Goal: Task Accomplishment & Management: Manage account settings

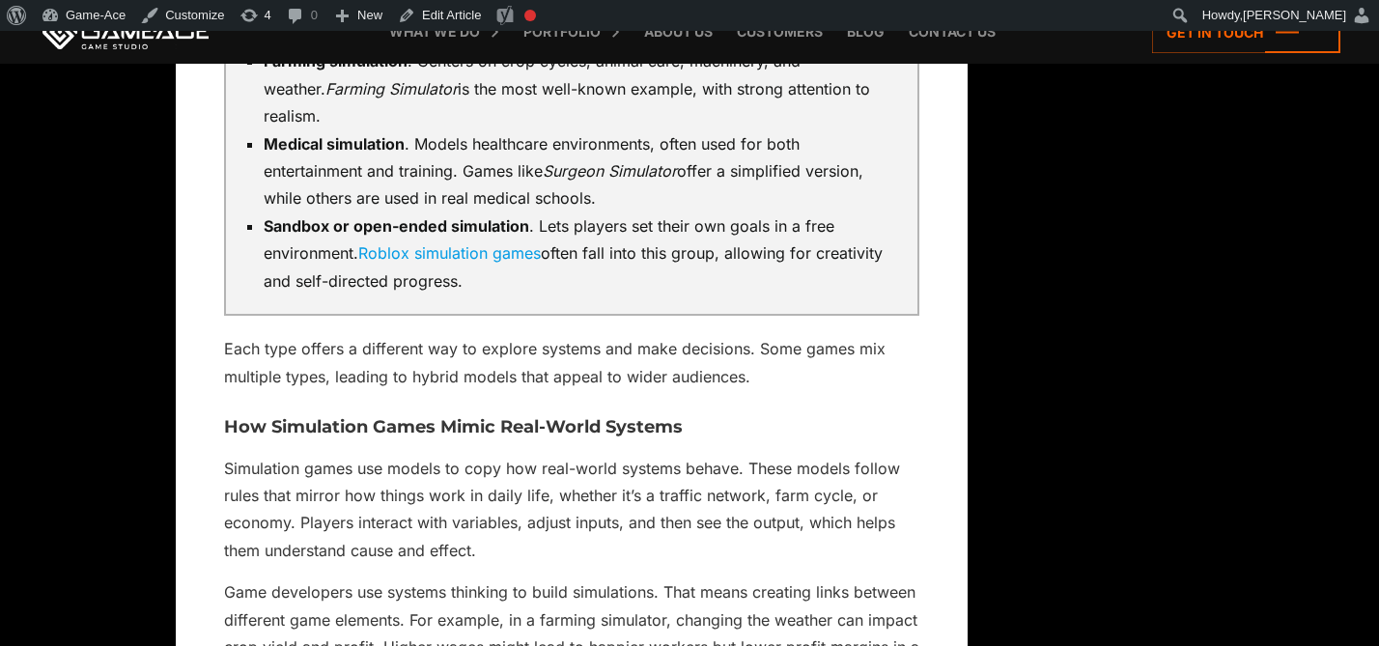
scroll to position [3913, 0]
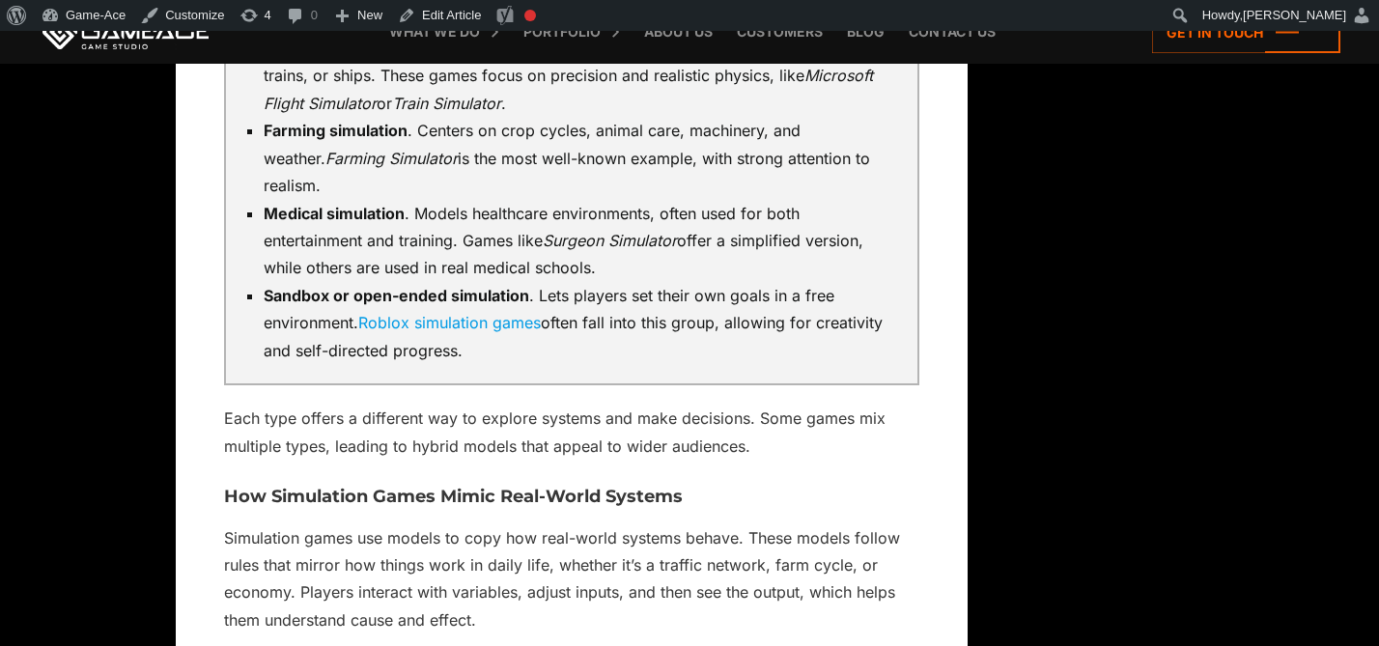
click at [462, 313] on link "Roblox simulation games" at bounding box center [449, 322] width 182 height 19
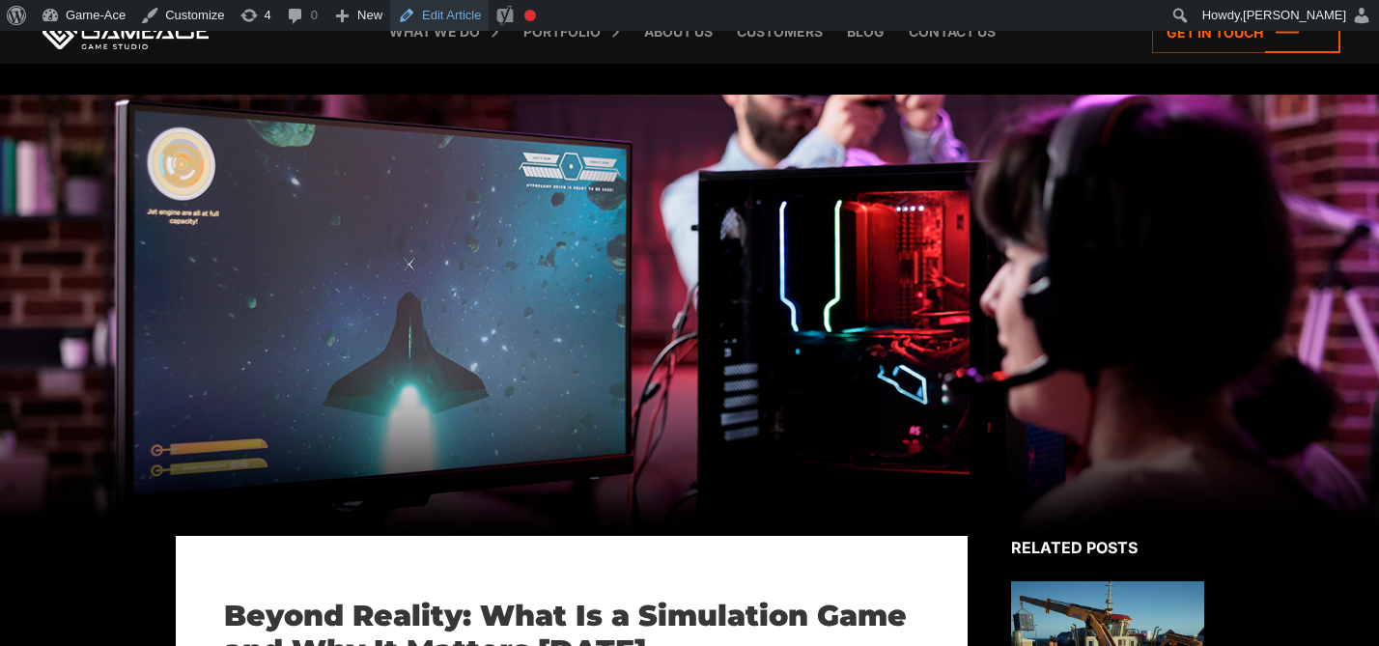
click at [462, 16] on link "Edit Article" at bounding box center [439, 15] width 98 height 31
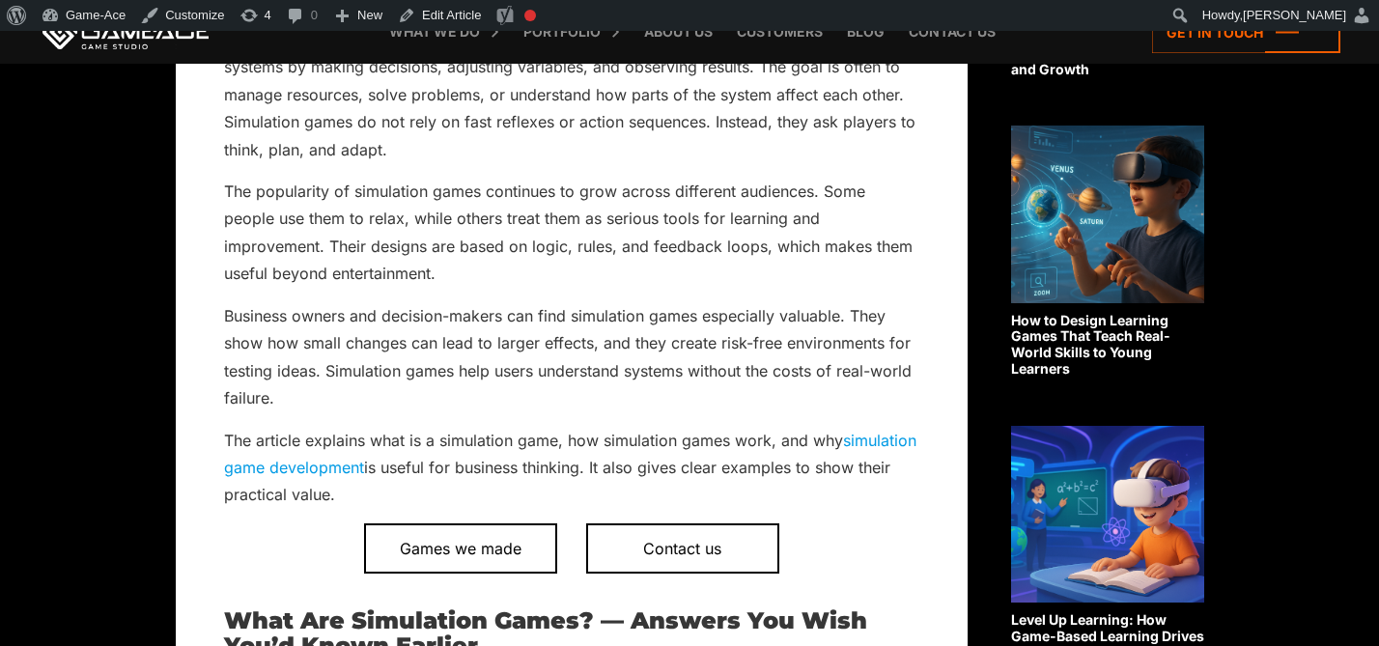
scroll to position [818, 0]
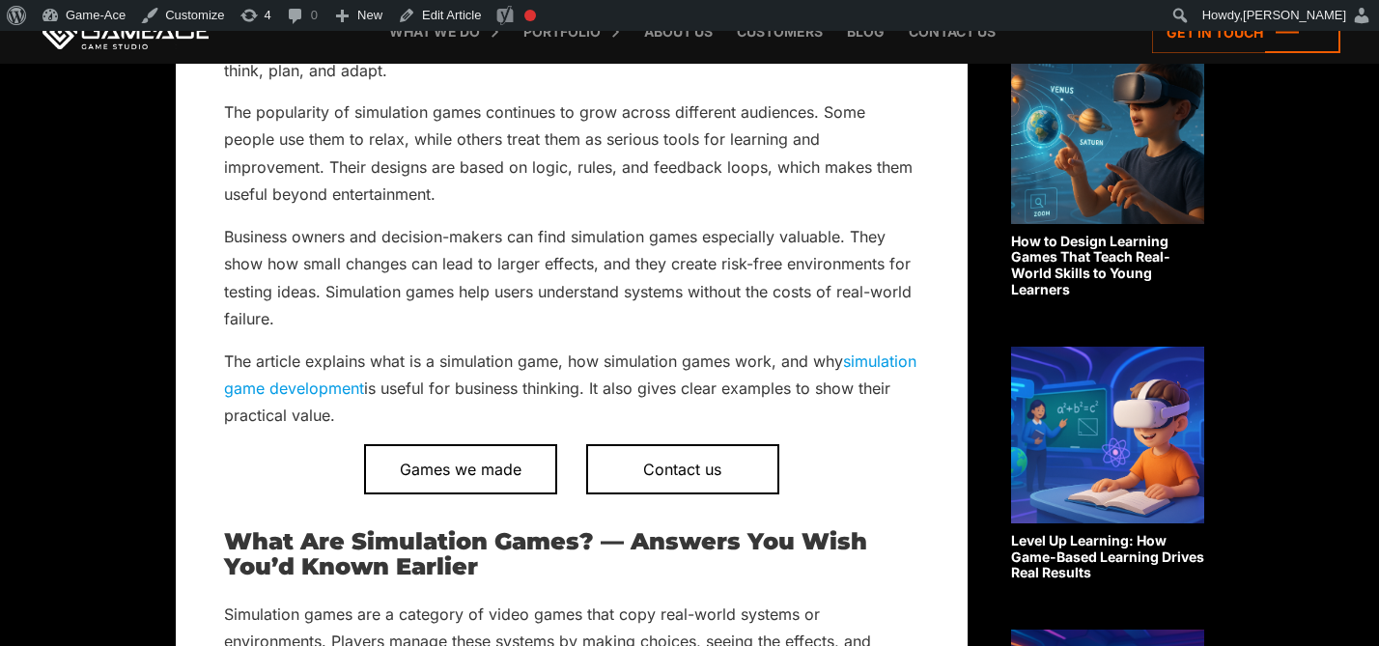
click at [425, 393] on link "simulation game development" at bounding box center [570, 374] width 692 height 46
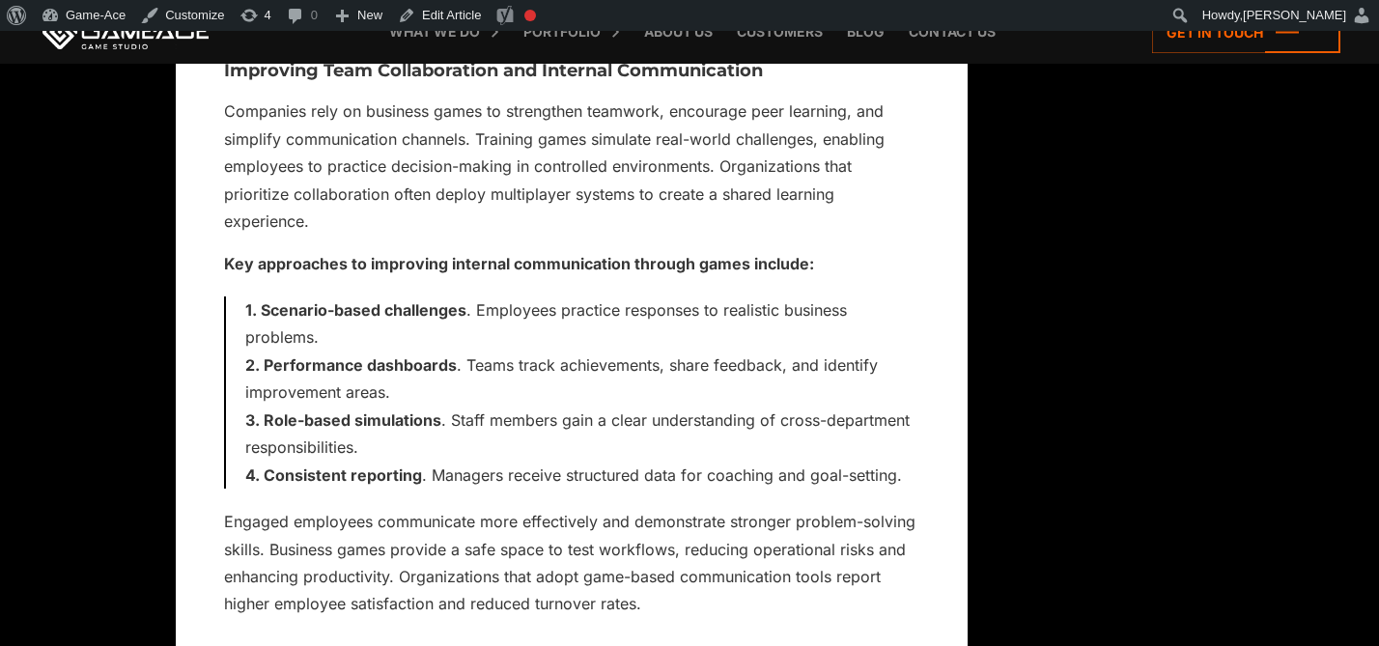
scroll to position [14567, 0]
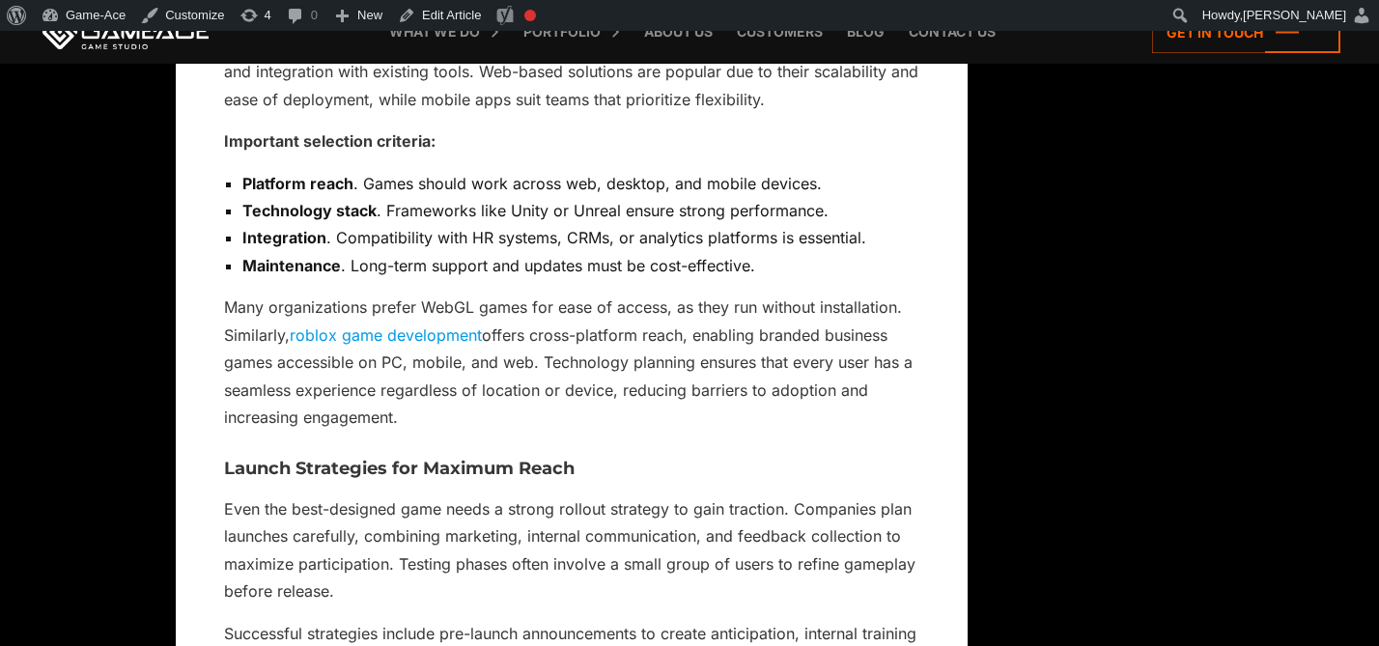
click at [440, 335] on link "roblox game development" at bounding box center [386, 334] width 192 height 19
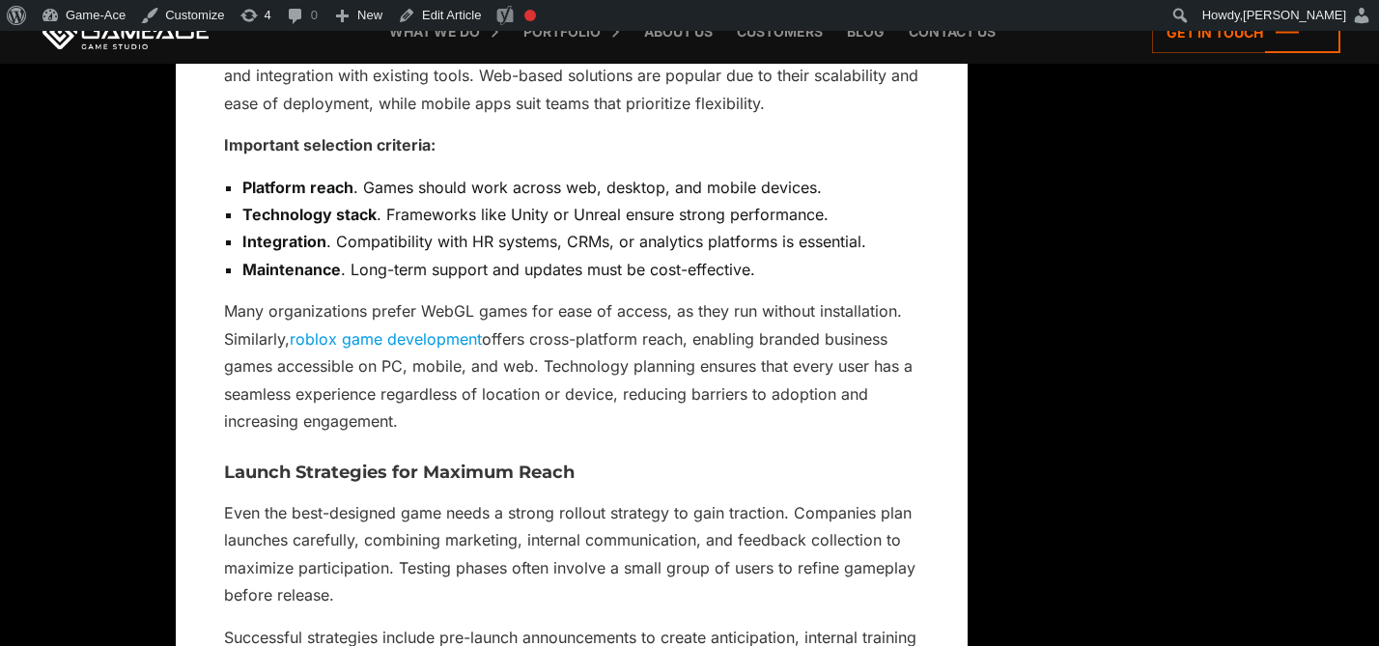
scroll to position [14563, 0]
click at [145, 42] on link at bounding box center [126, 31] width 174 height 35
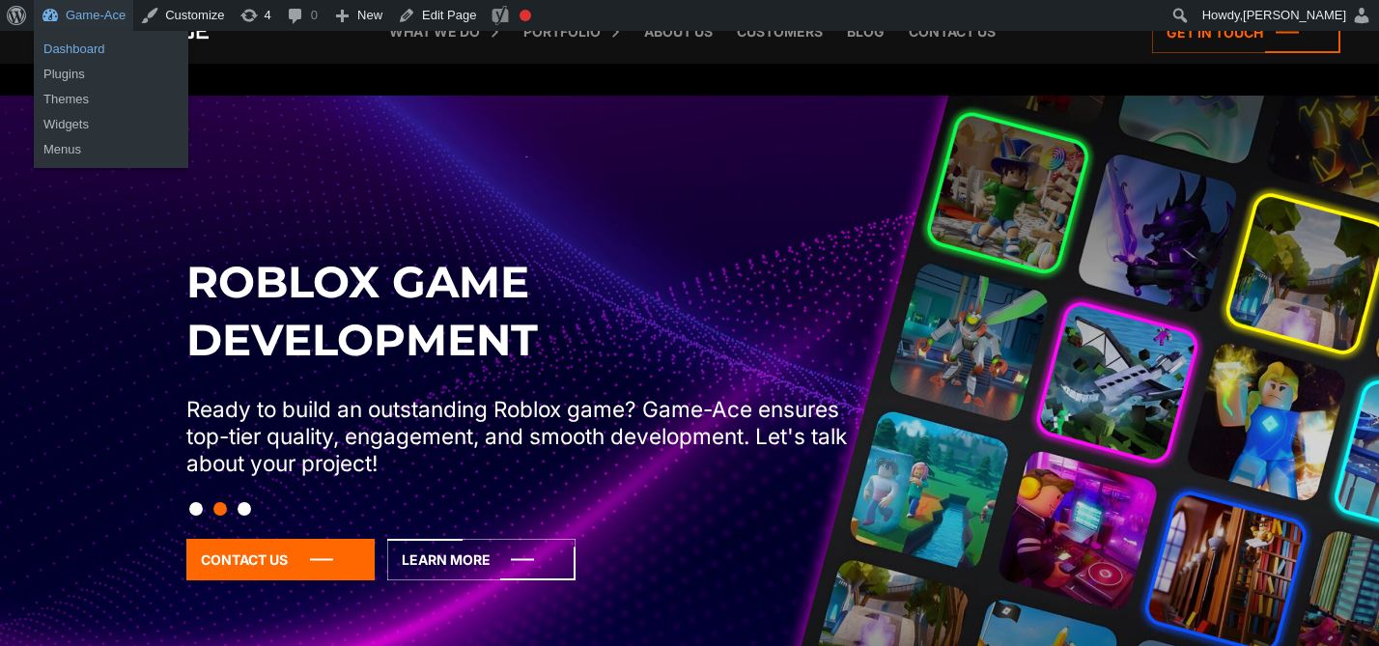
click at [73, 47] on link "Dashboard" at bounding box center [111, 49] width 154 height 25
click at [62, 152] on link "Menus" at bounding box center [111, 149] width 154 height 25
click at [70, 149] on link "Menus" at bounding box center [111, 149] width 154 height 25
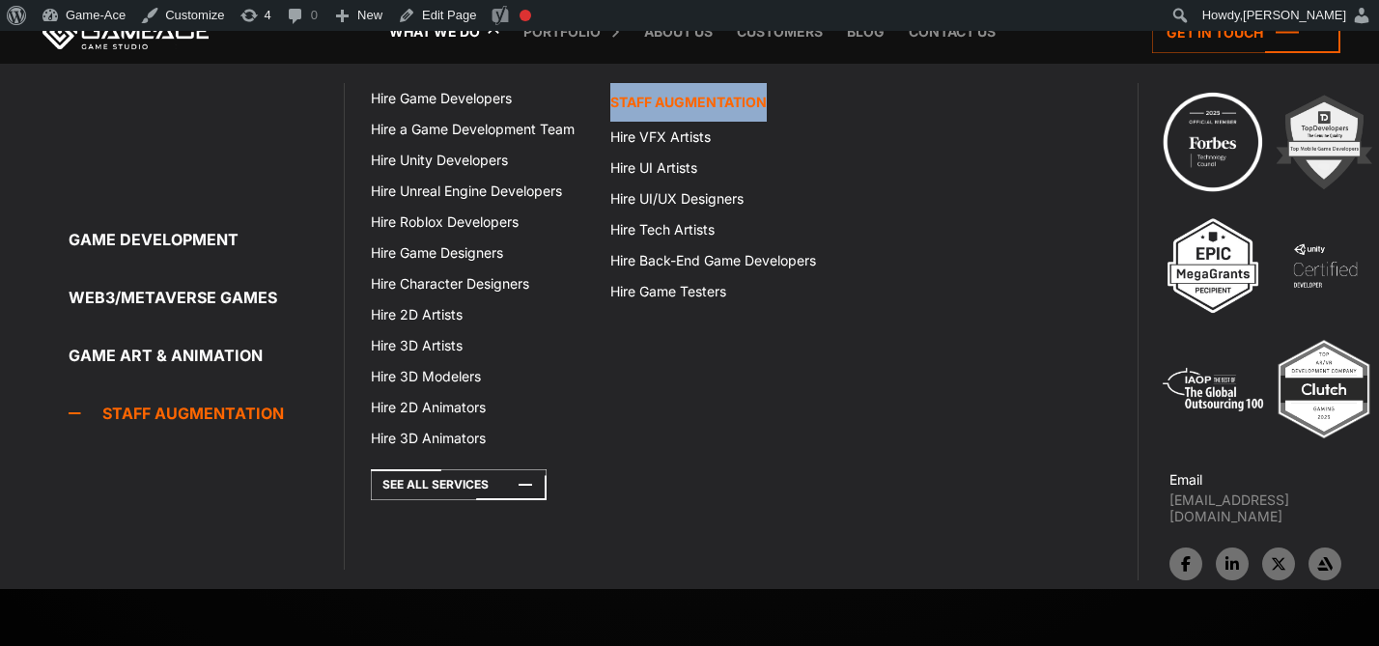
drag, startPoint x: 782, startPoint y: 103, endPoint x: 601, endPoint y: 107, distance: 181.6
click at [601, 107] on link "Staff Augmentation" at bounding box center [718, 102] width 239 height 39
copy link "Staff Augmentation"
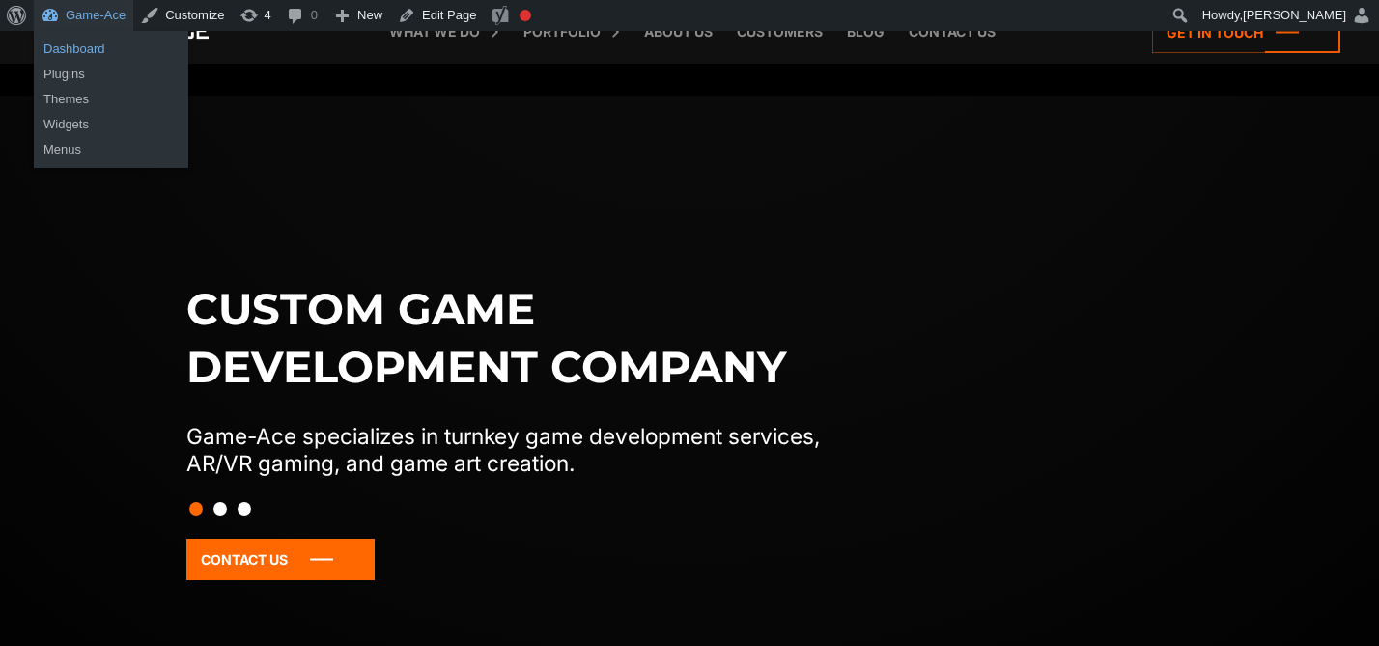
click at [88, 43] on link "Dashboard" at bounding box center [111, 49] width 154 height 25
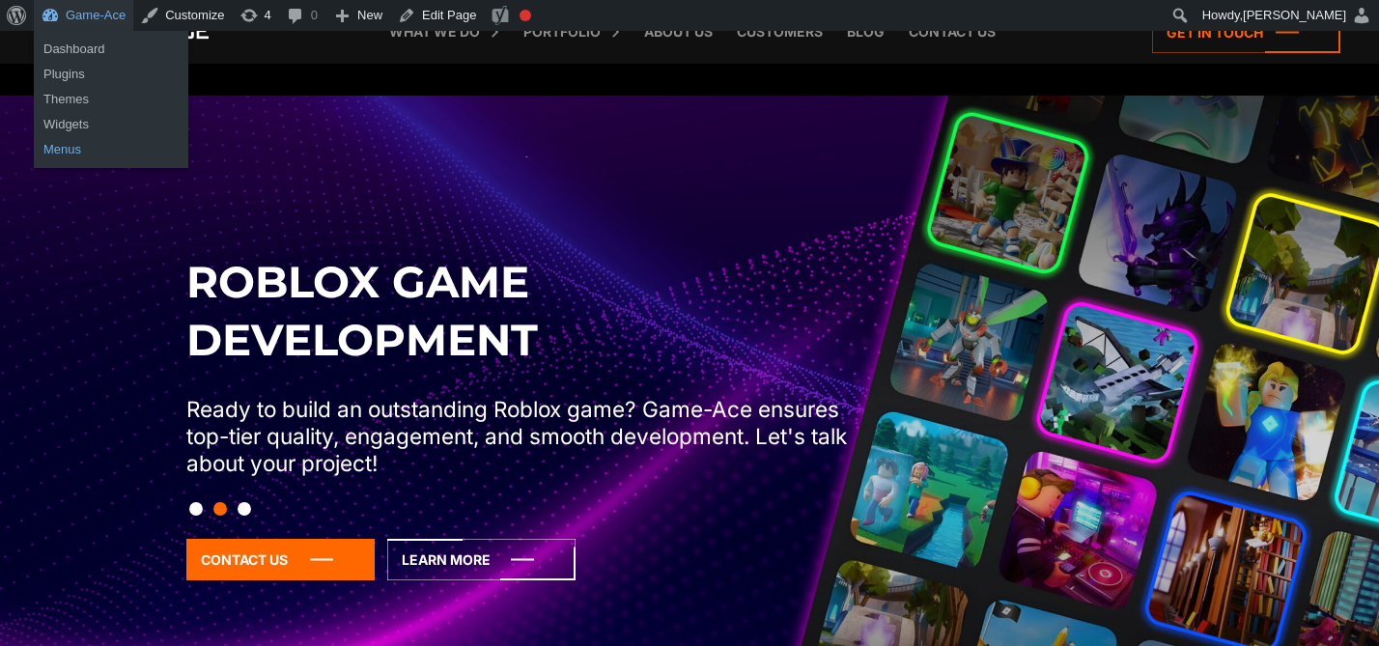
click at [69, 143] on link "Menus" at bounding box center [111, 149] width 154 height 25
click at [70, 151] on link "Menus" at bounding box center [111, 149] width 154 height 25
click at [74, 152] on link "Menus" at bounding box center [111, 149] width 154 height 25
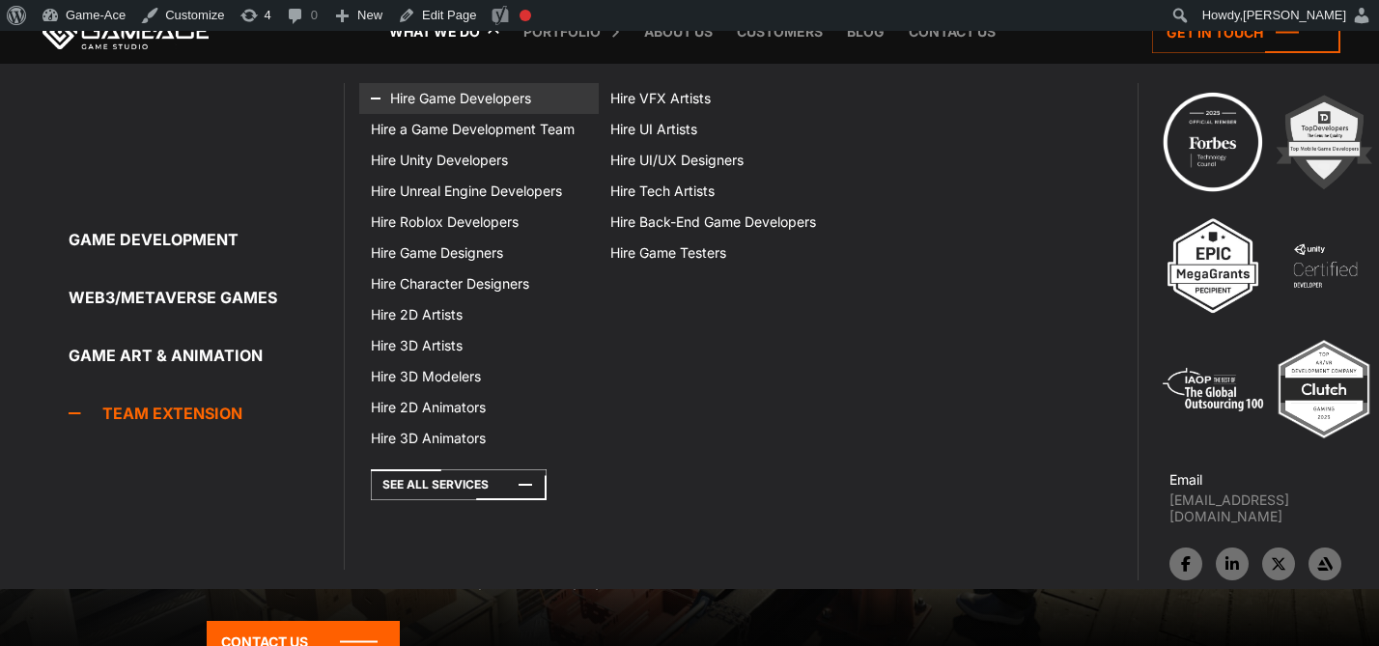
click at [495, 92] on link "Hire Game Developers" at bounding box center [478, 98] width 239 height 31
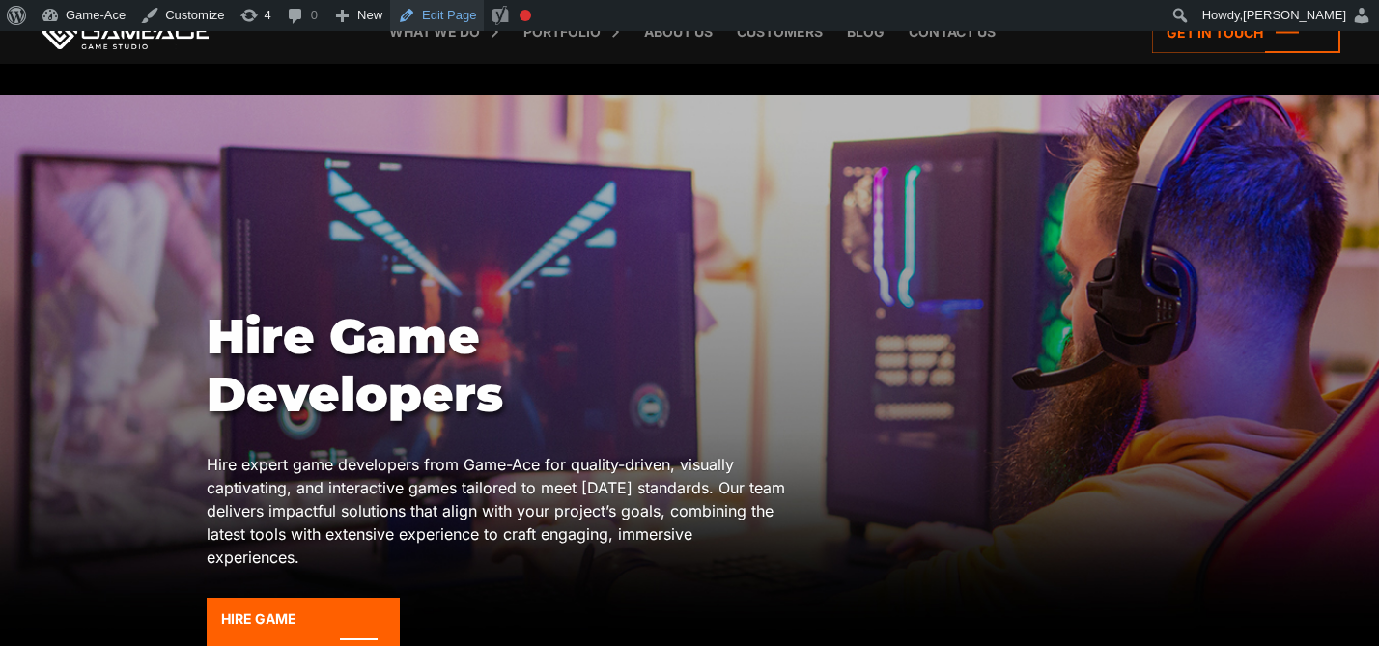
click at [435, 14] on link "Edit Page" at bounding box center [437, 15] width 94 height 31
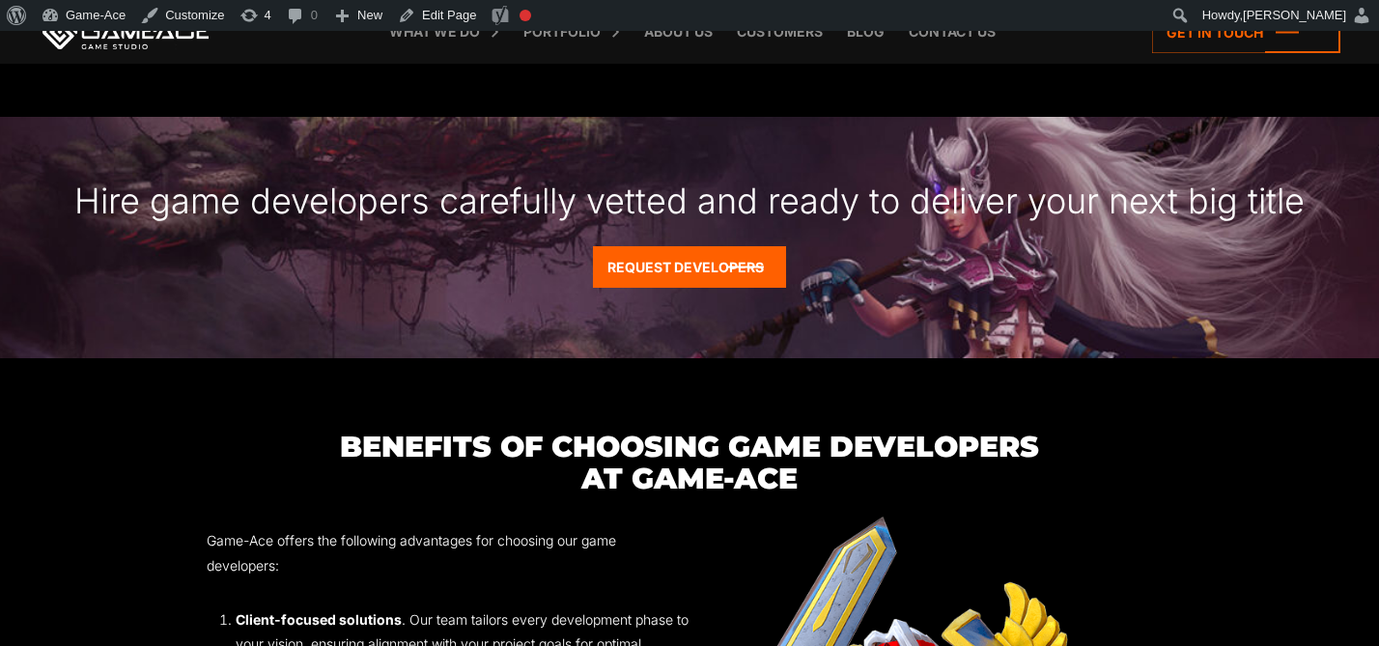
scroll to position [3061, 0]
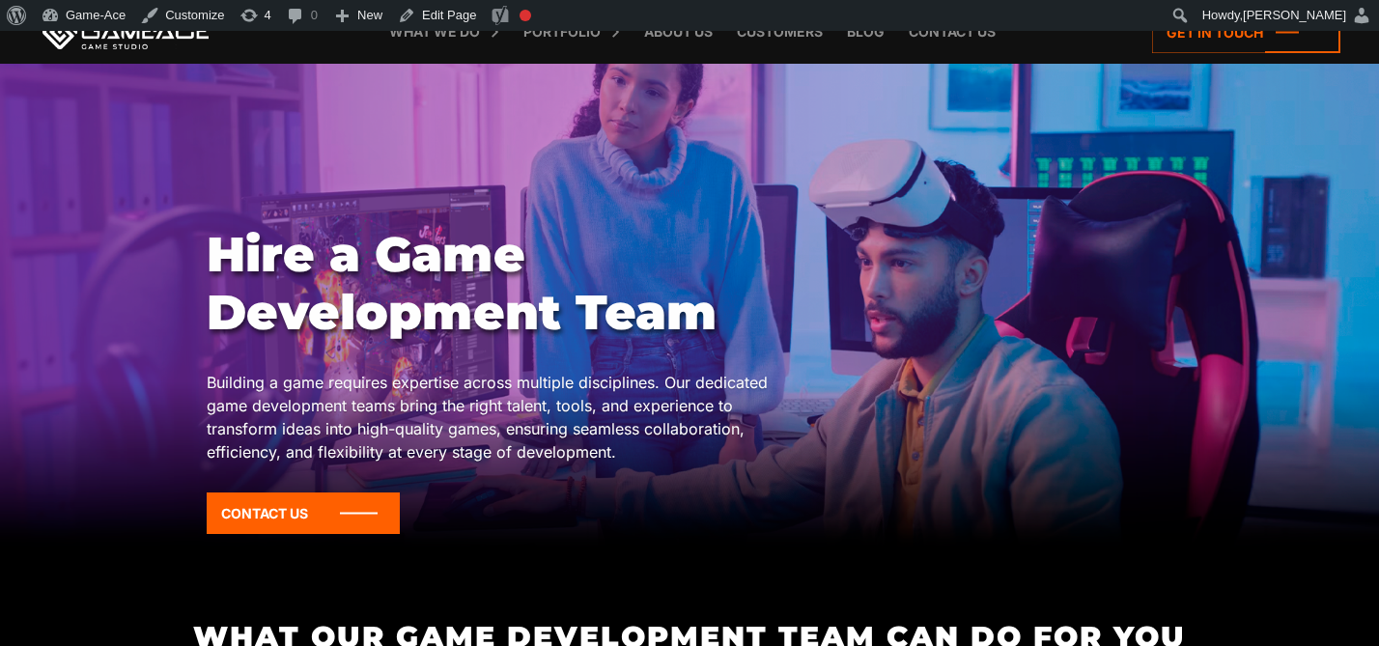
scroll to position [86, 0]
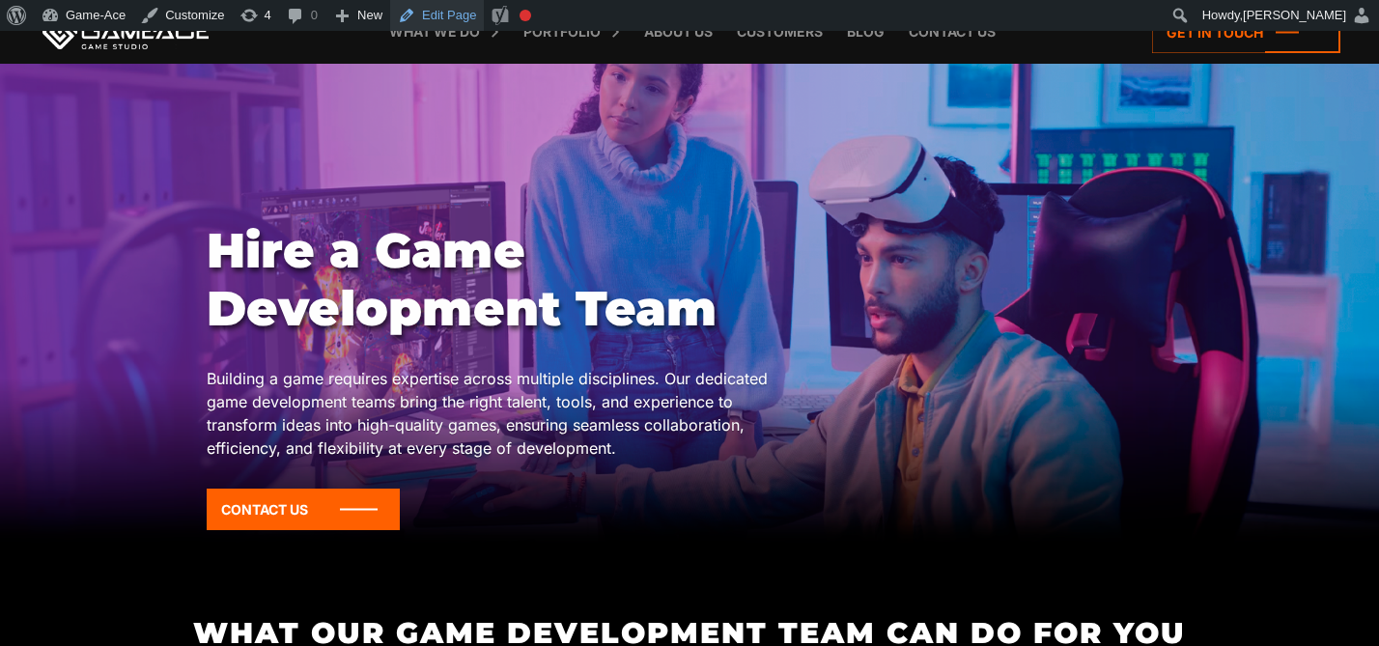
click at [445, 18] on link "Edit Page" at bounding box center [437, 15] width 94 height 31
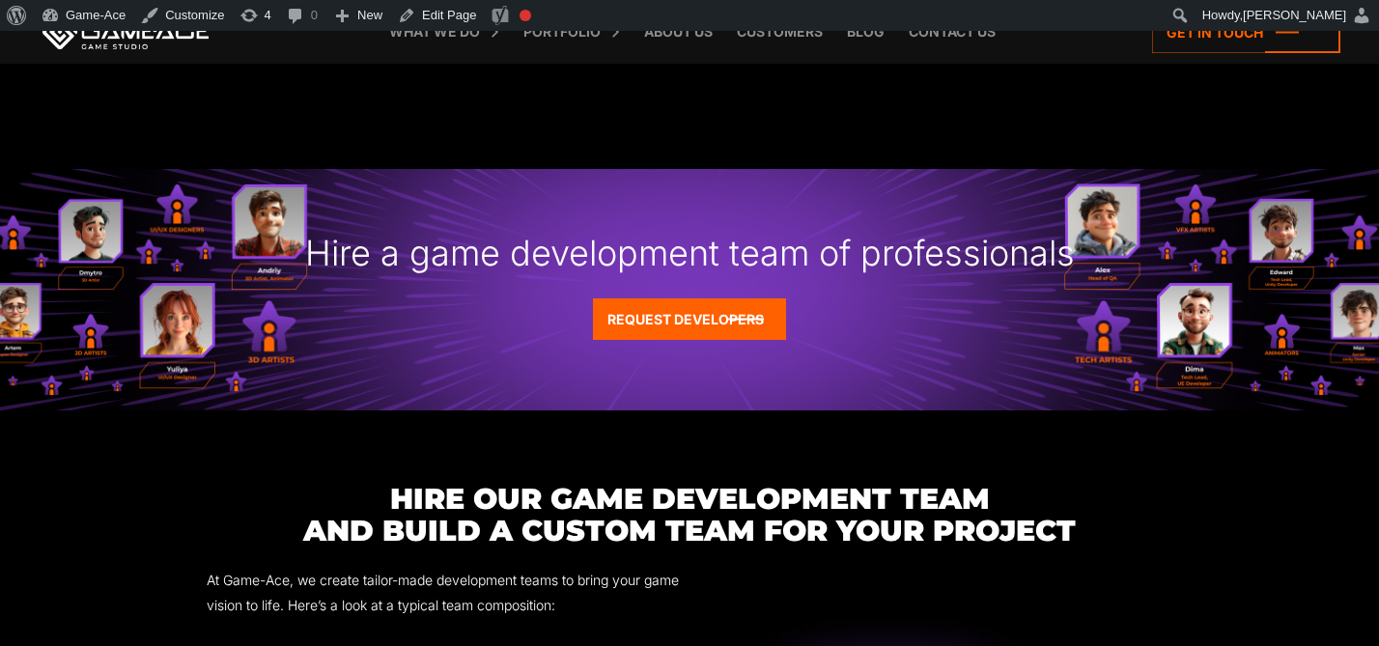
scroll to position [2273, 0]
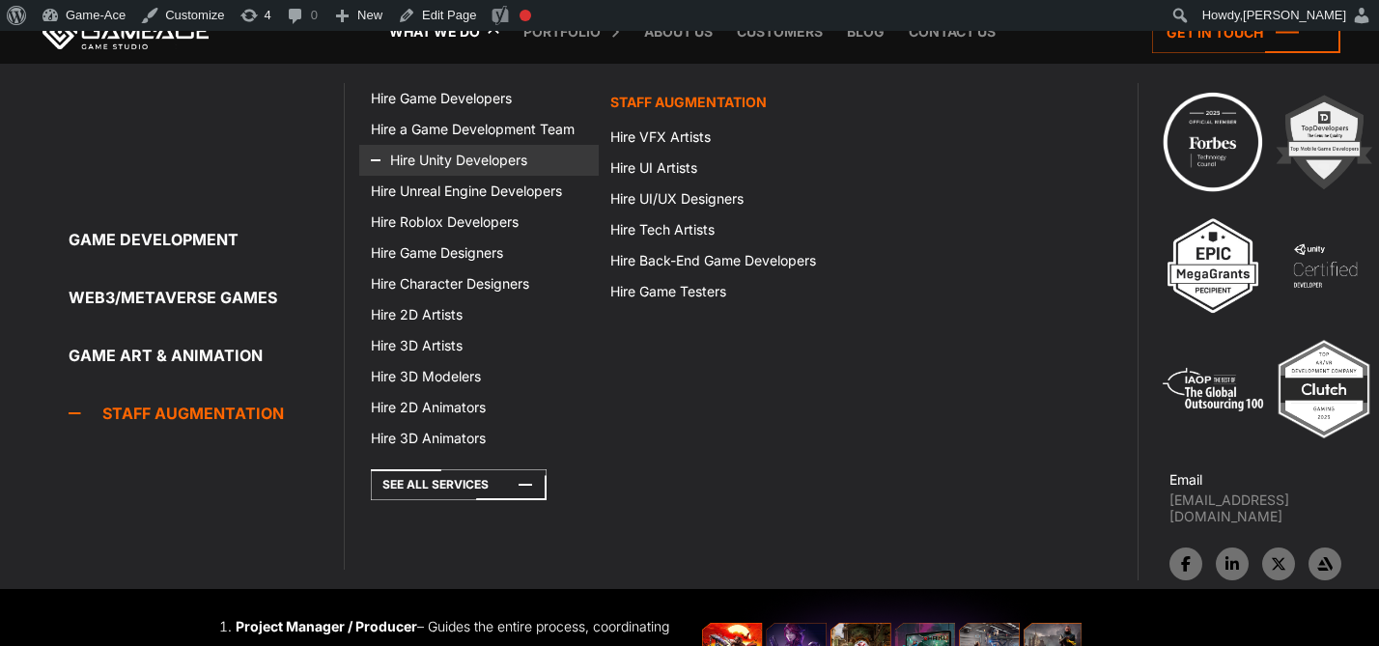
click at [460, 153] on link "Hire Unity Developers" at bounding box center [478, 160] width 239 height 31
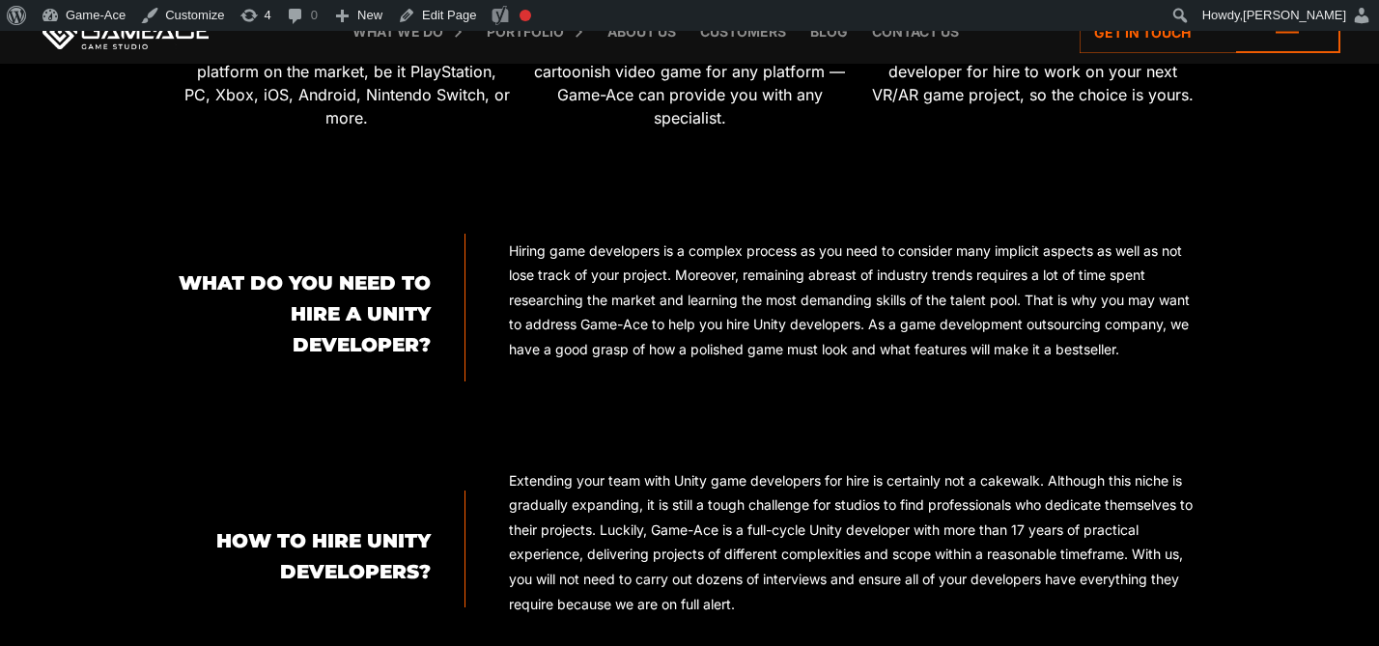
scroll to position [747, 0]
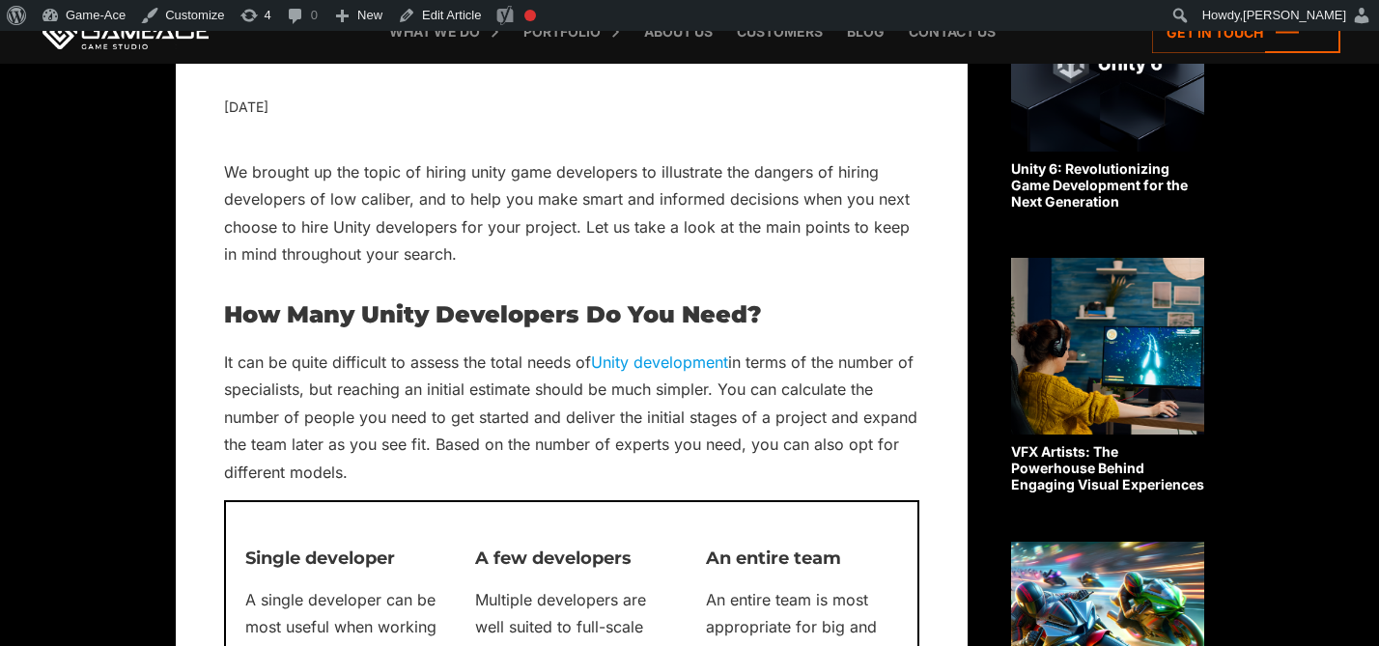
scroll to position [618, 0]
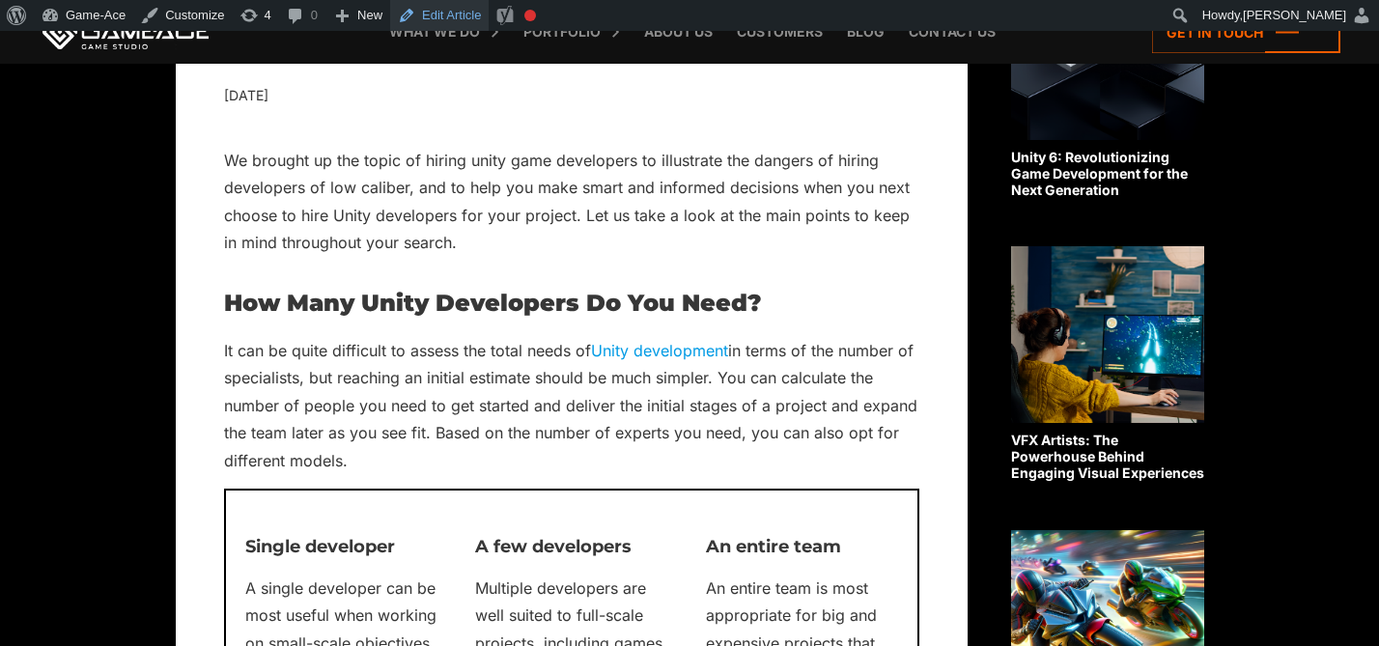
click at [458, 15] on link "Edit Article" at bounding box center [439, 15] width 98 height 31
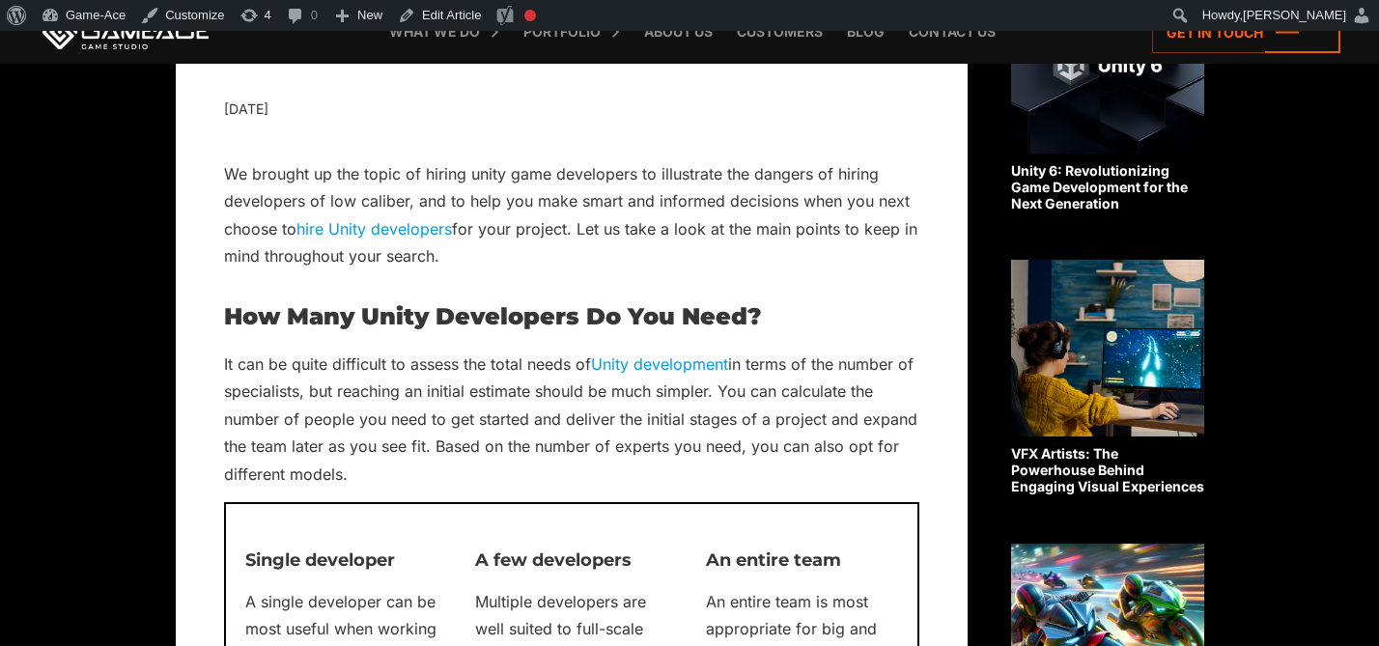
click at [399, 225] on link "hire Unity developers" at bounding box center [373, 228] width 155 height 19
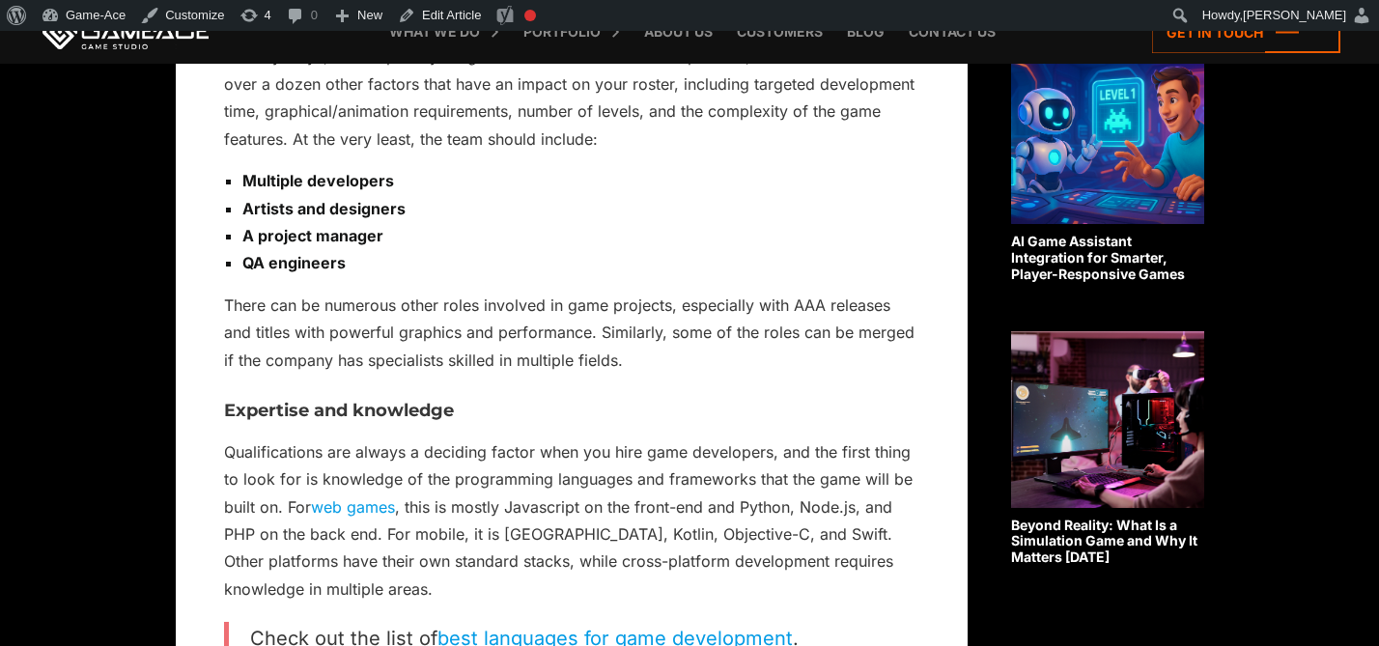
scroll to position [1750, 0]
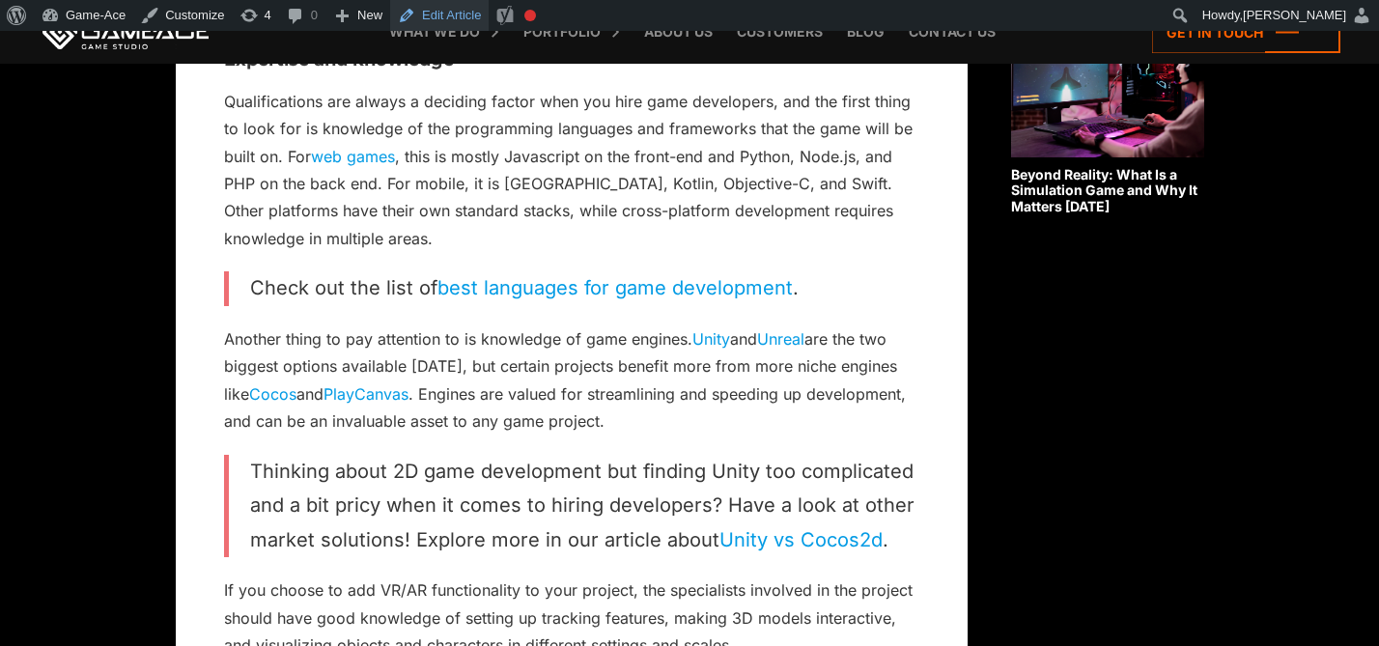
click at [471, 13] on link "Edit Article" at bounding box center [439, 15] width 98 height 31
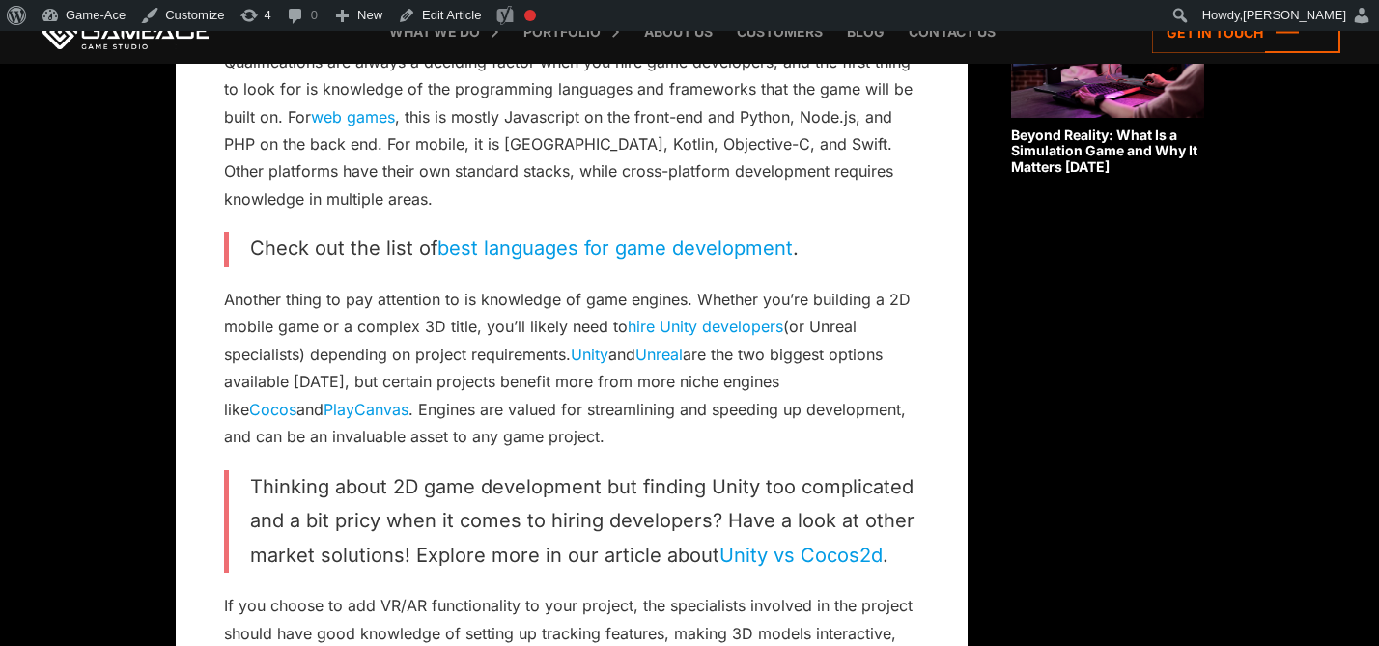
scroll to position [1794, 0]
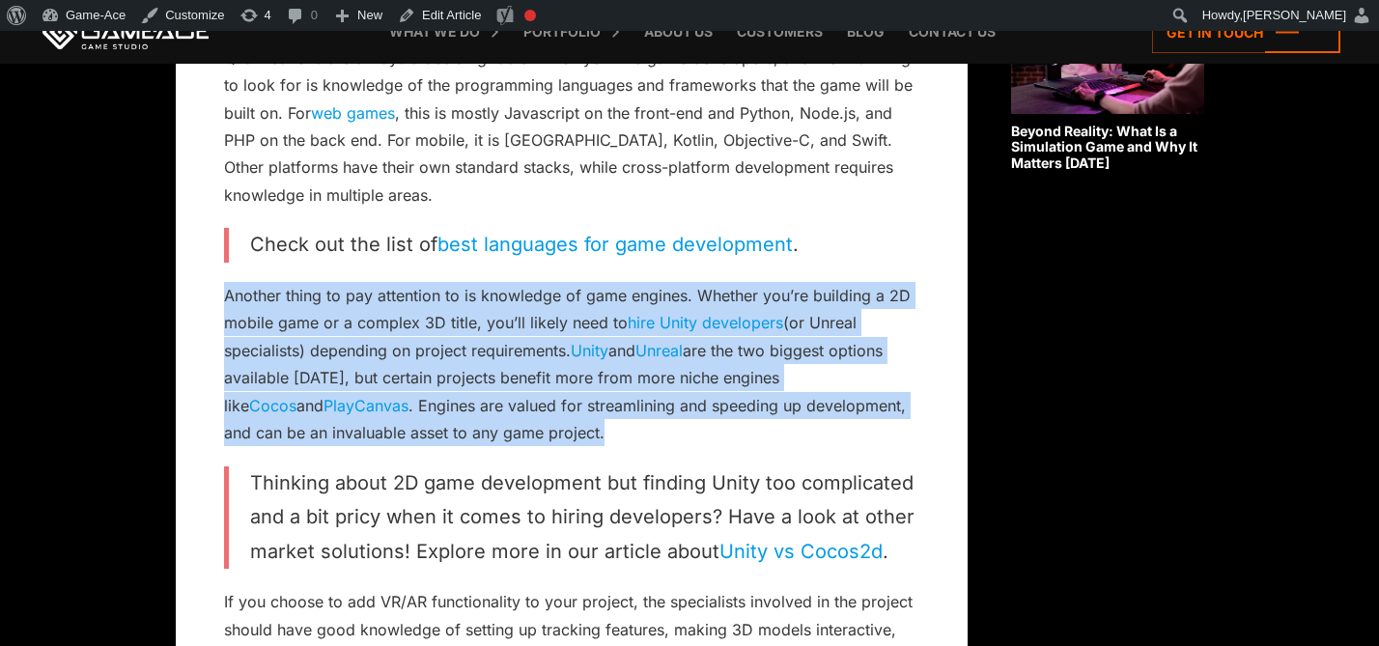
drag, startPoint x: 518, startPoint y: 427, endPoint x: 223, endPoint y: 295, distance: 322.4
click at [224, 295] on p "Another thing to pay attention to is knowledge of game engines. Whether you’re …" at bounding box center [571, 364] width 695 height 165
copy p "Another thing to pay attention to is knowledge of game engines. Whether you’re …"
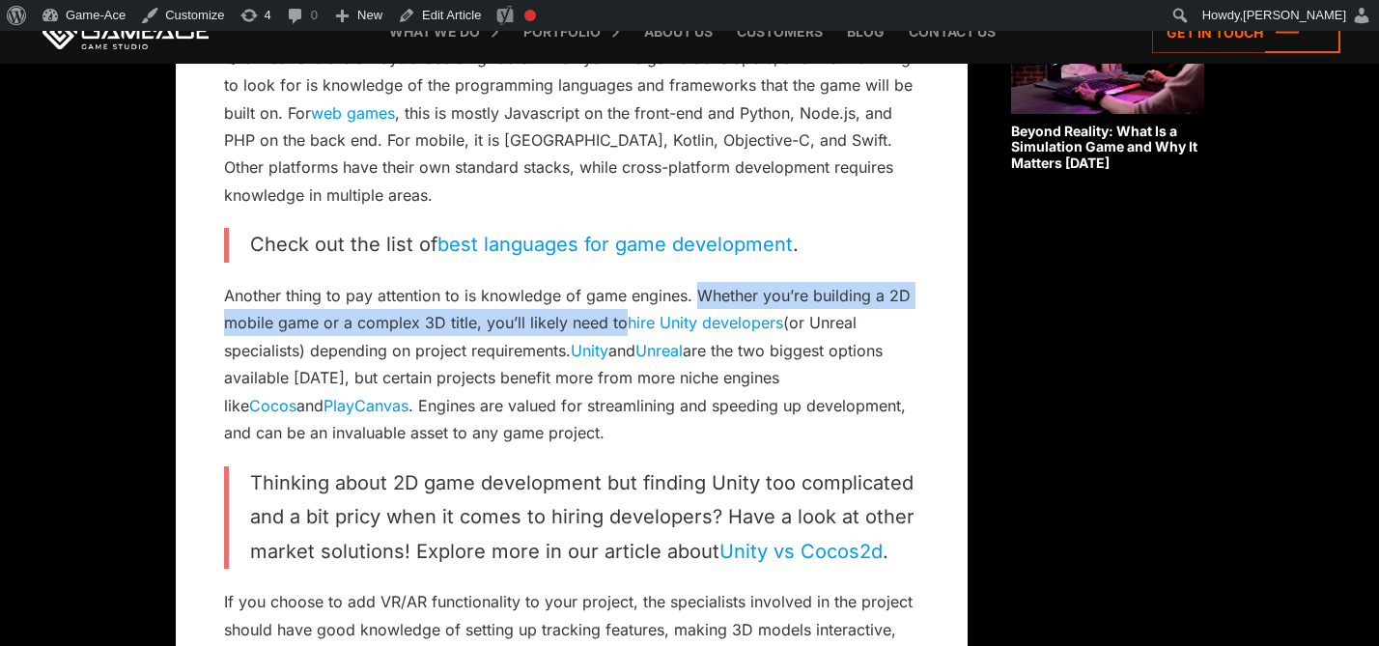
drag, startPoint x: 698, startPoint y: 289, endPoint x: 618, endPoint y: 323, distance: 87.3
click at [618, 323] on p "Another thing to pay attention to is knowledge of game engines. Whether you’re …" at bounding box center [571, 364] width 695 height 165
copy p "Whether you’re building a 2D mobile game or a complex 3D title, you’ll likely n…"
click at [477, 13] on link "Edit Article" at bounding box center [439, 15] width 98 height 31
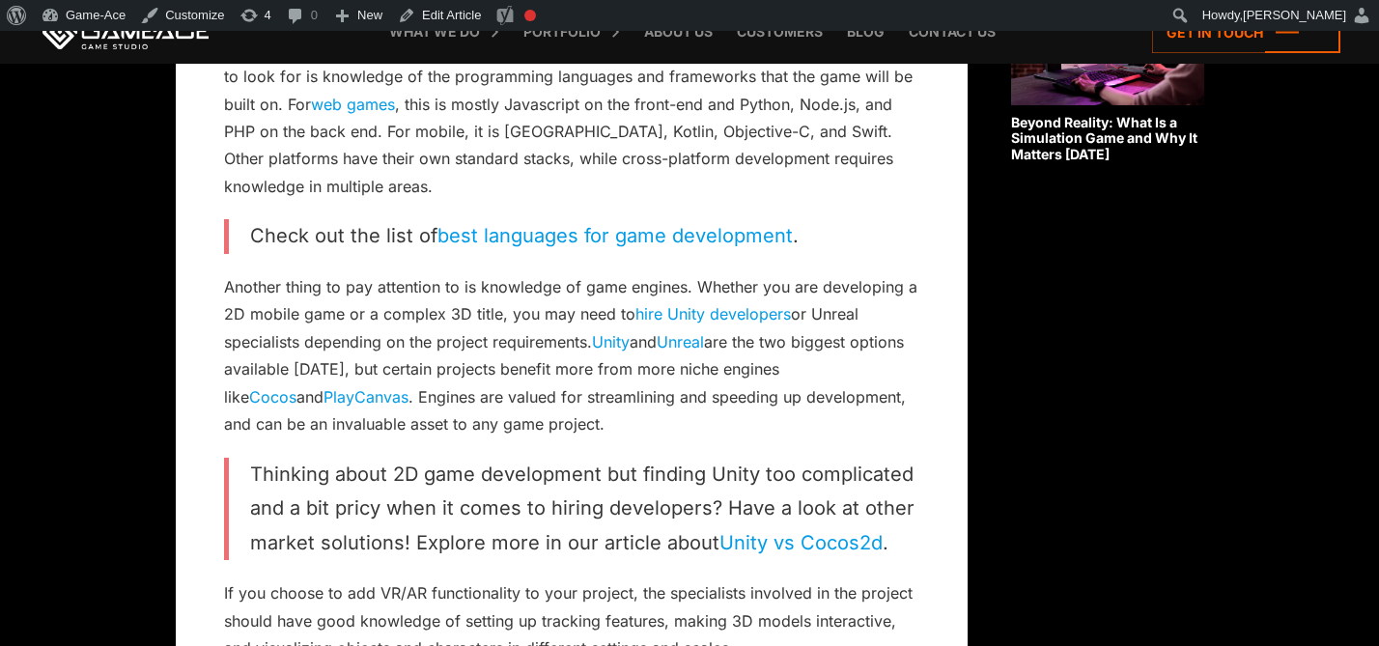
scroll to position [1809, 0]
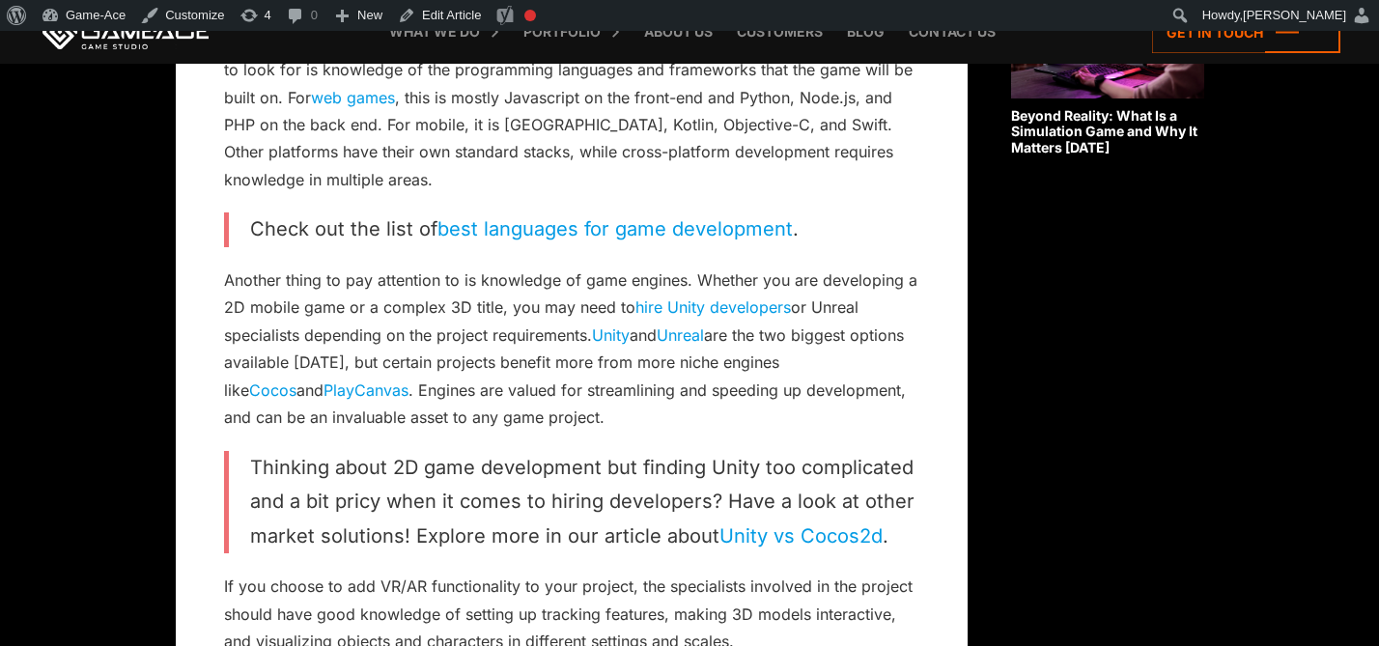
click at [744, 300] on link "hire Unity developers" at bounding box center [712, 306] width 155 height 19
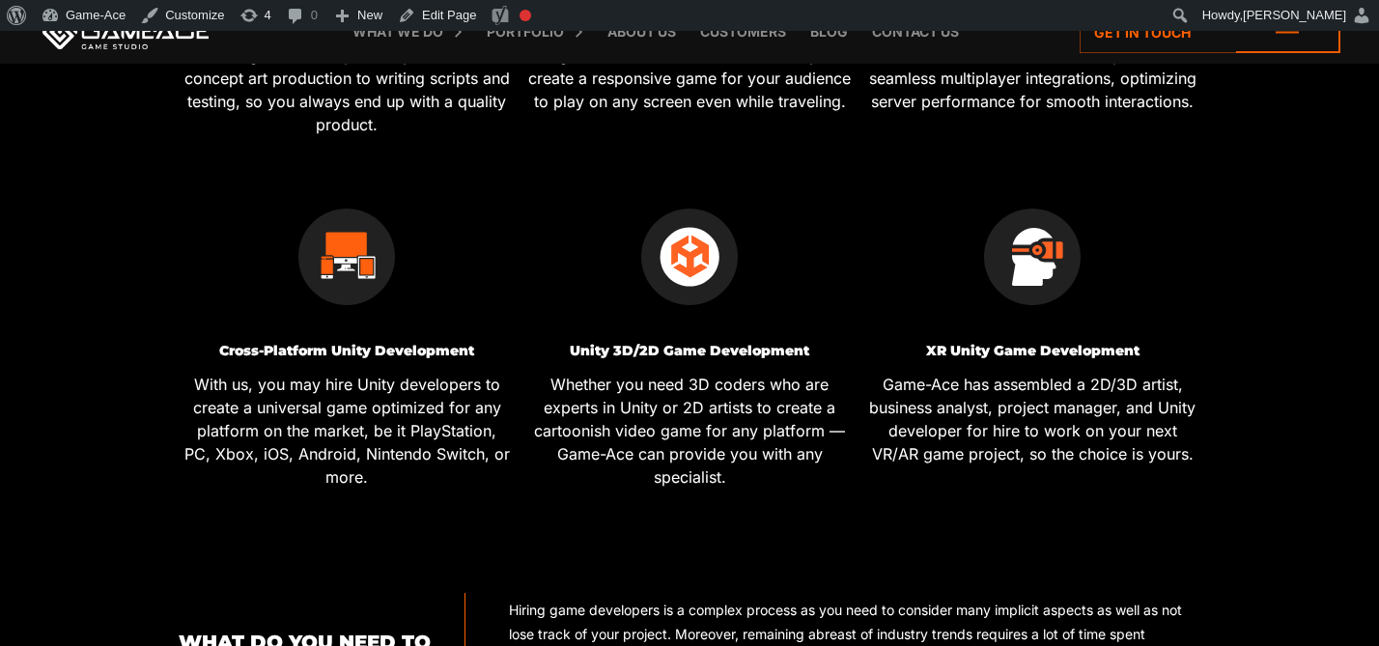
scroll to position [879, 0]
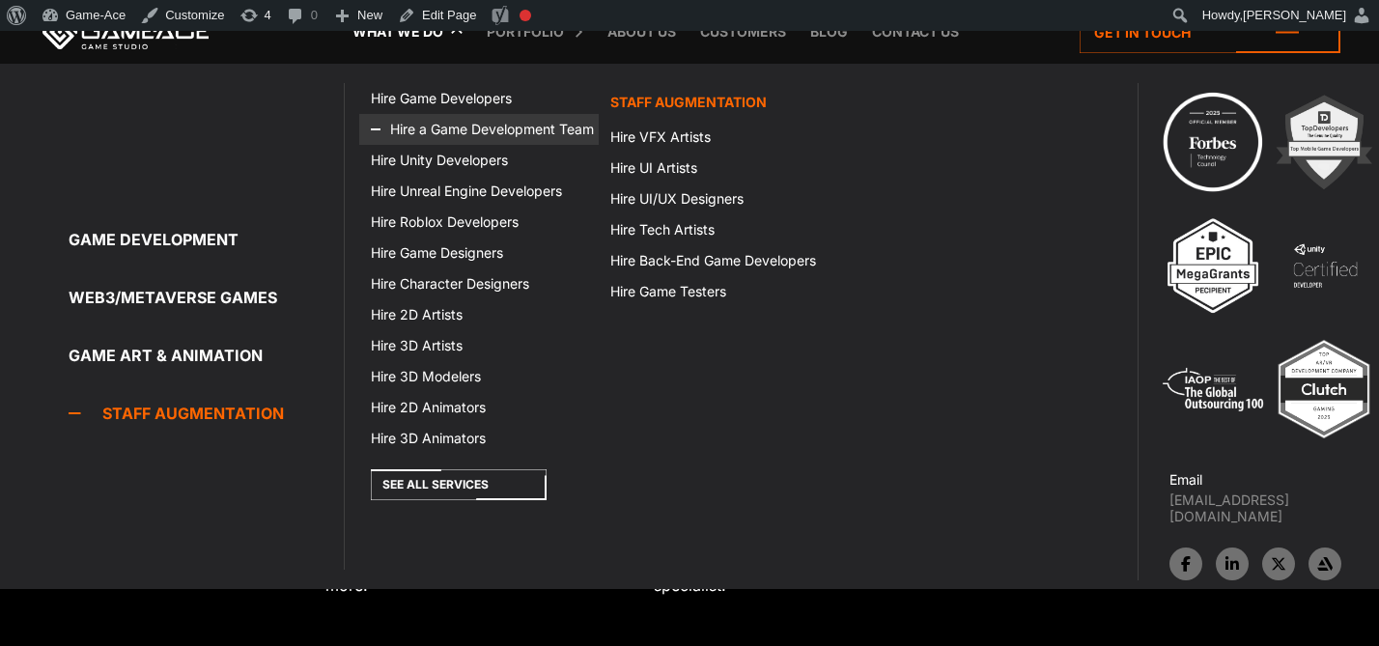
click at [481, 133] on link "Hire a Game Development Team" at bounding box center [478, 129] width 239 height 31
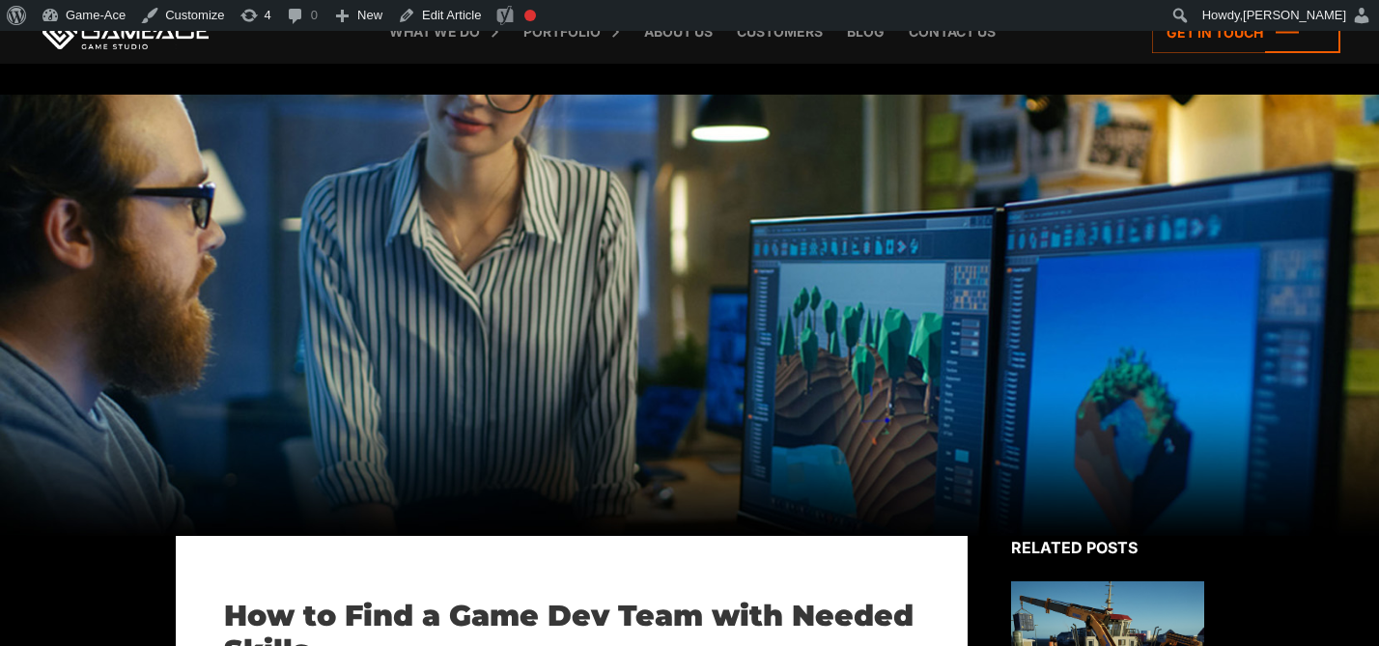
scroll to position [1794, 0]
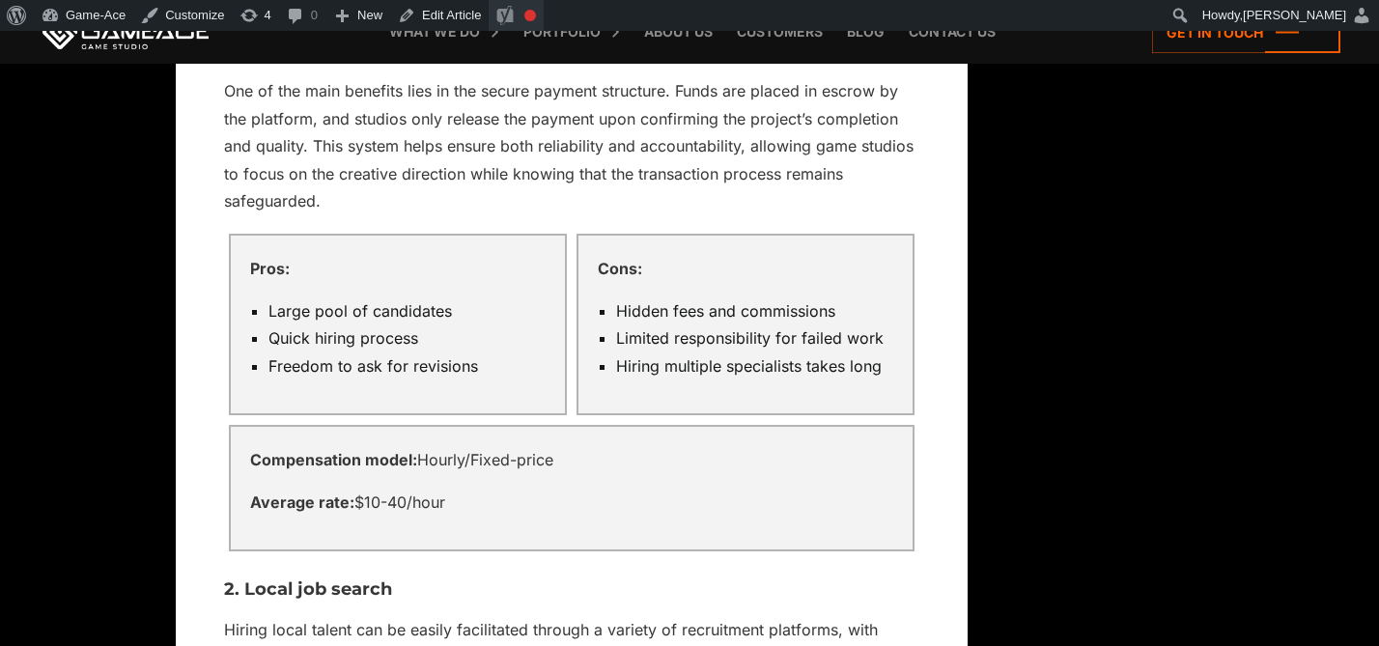
scroll to position [3531, 0]
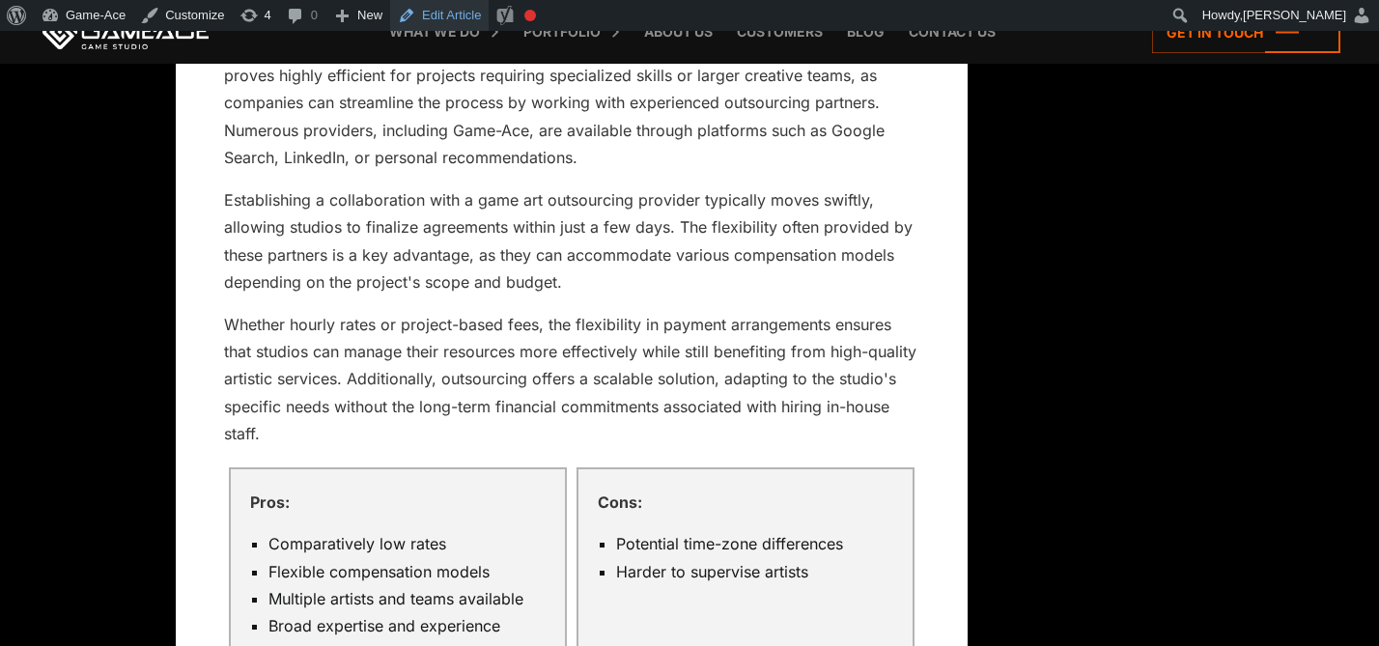
click at [466, 16] on link "Edit Article" at bounding box center [439, 15] width 98 height 31
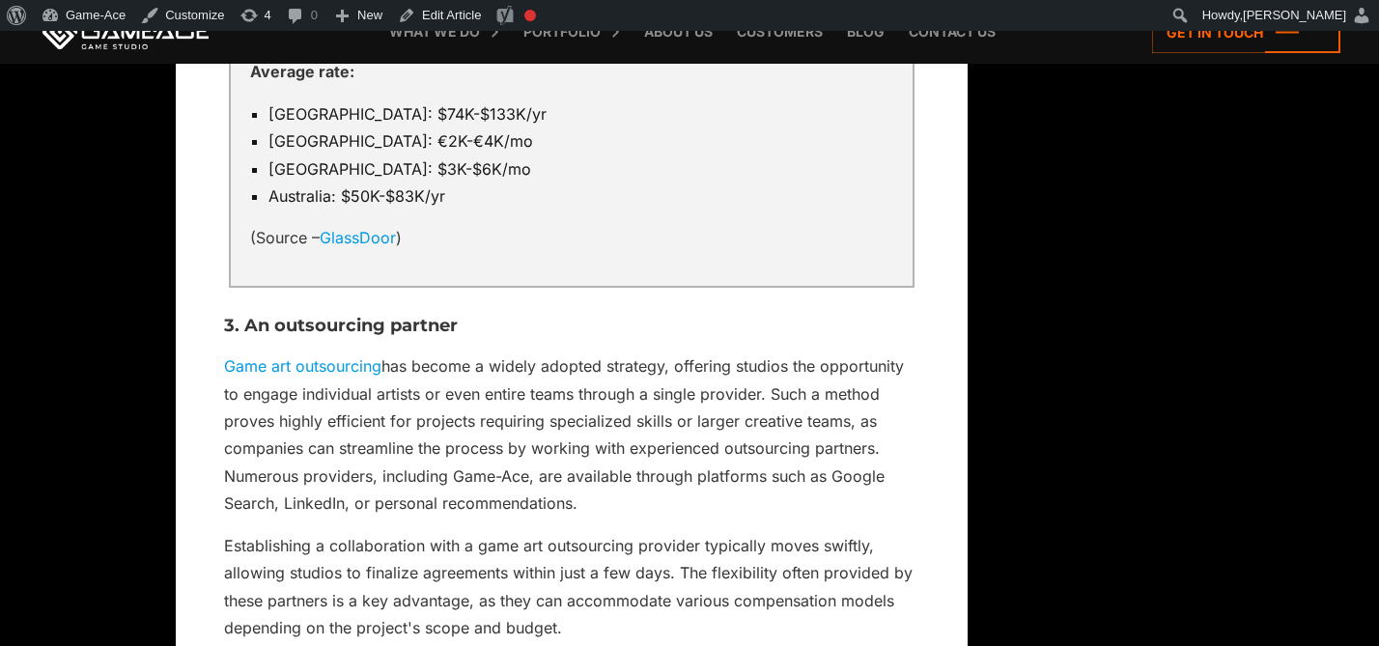
scroll to position [3544, 0]
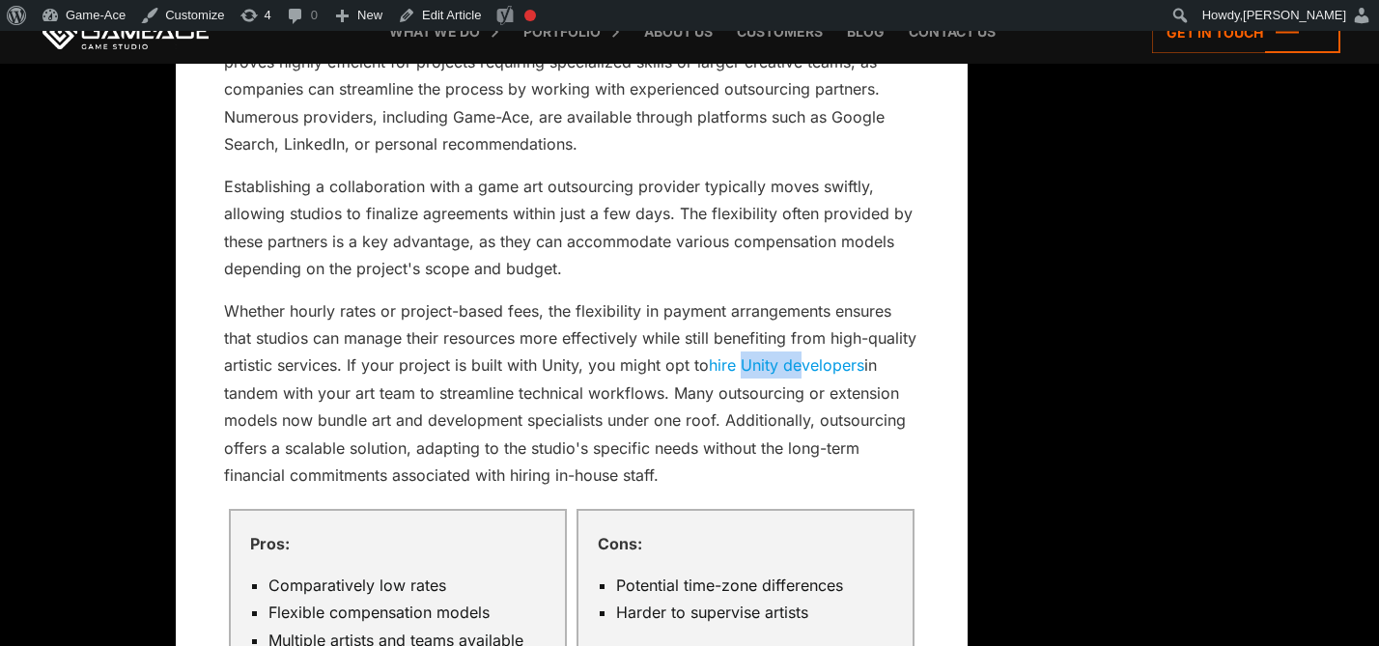
click at [823, 355] on link "hire Unity developers" at bounding box center [786, 364] width 155 height 19
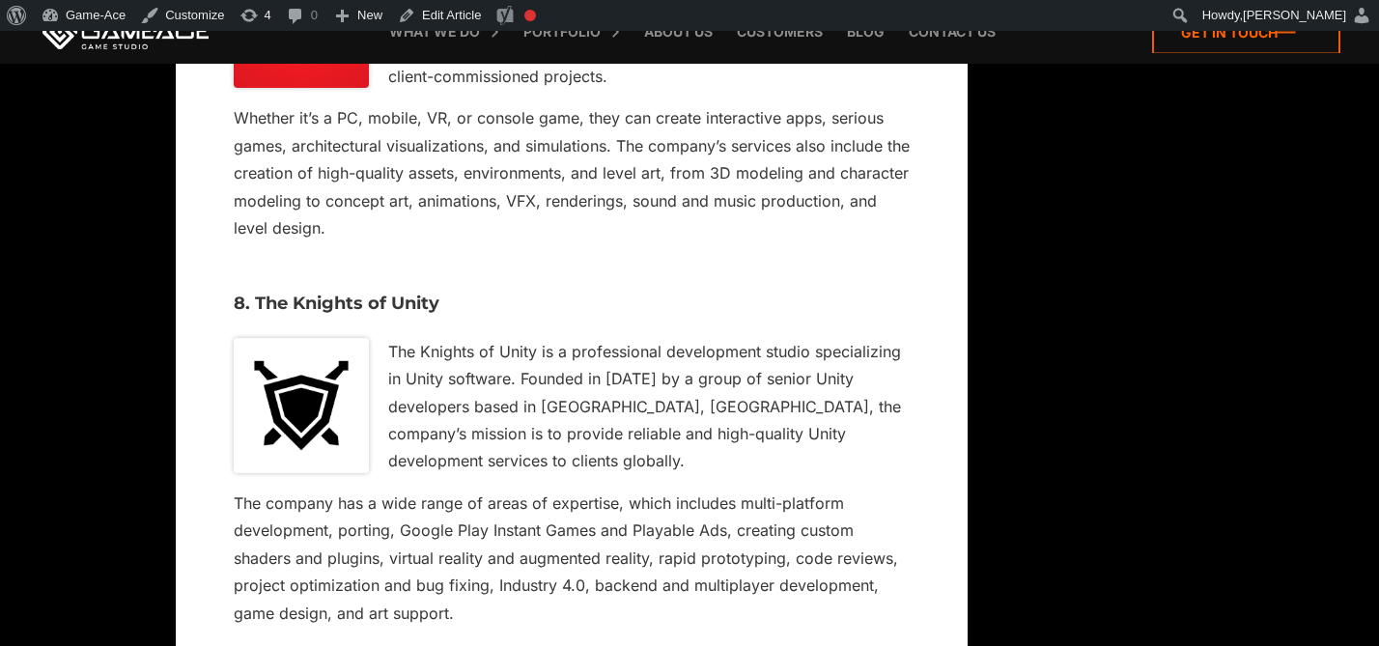
scroll to position [6960, 0]
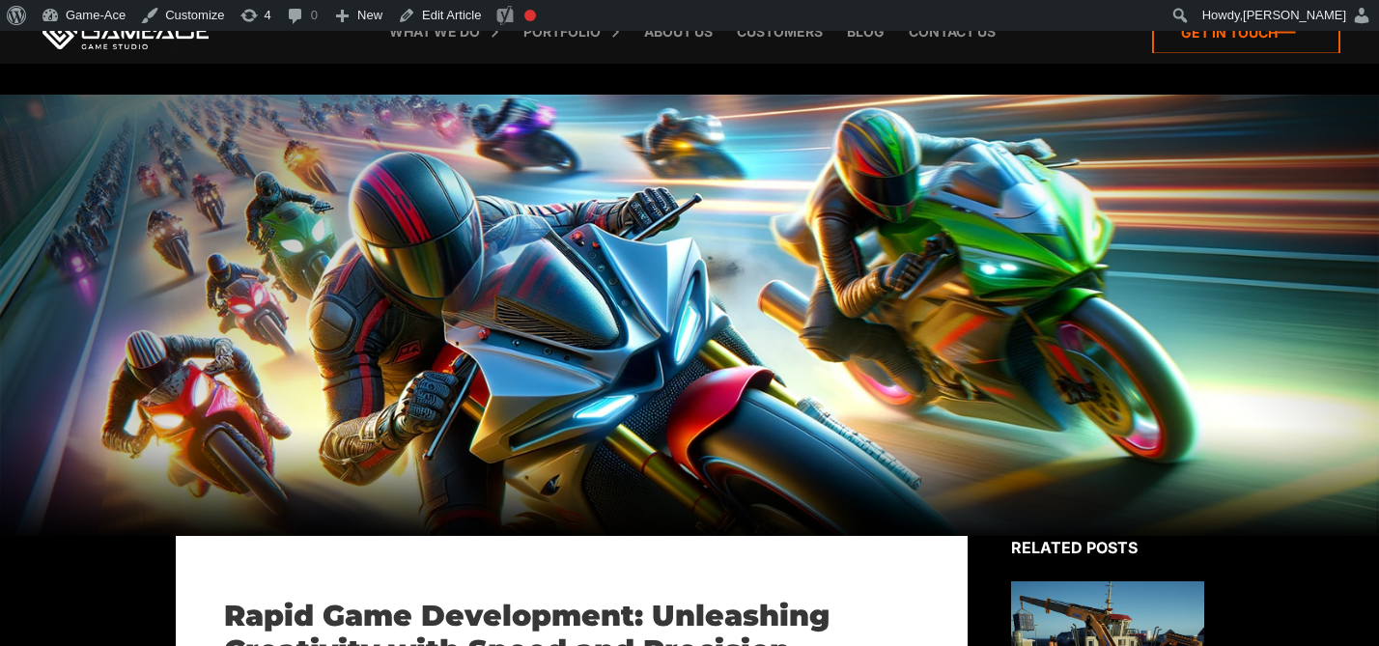
scroll to position [3886, 0]
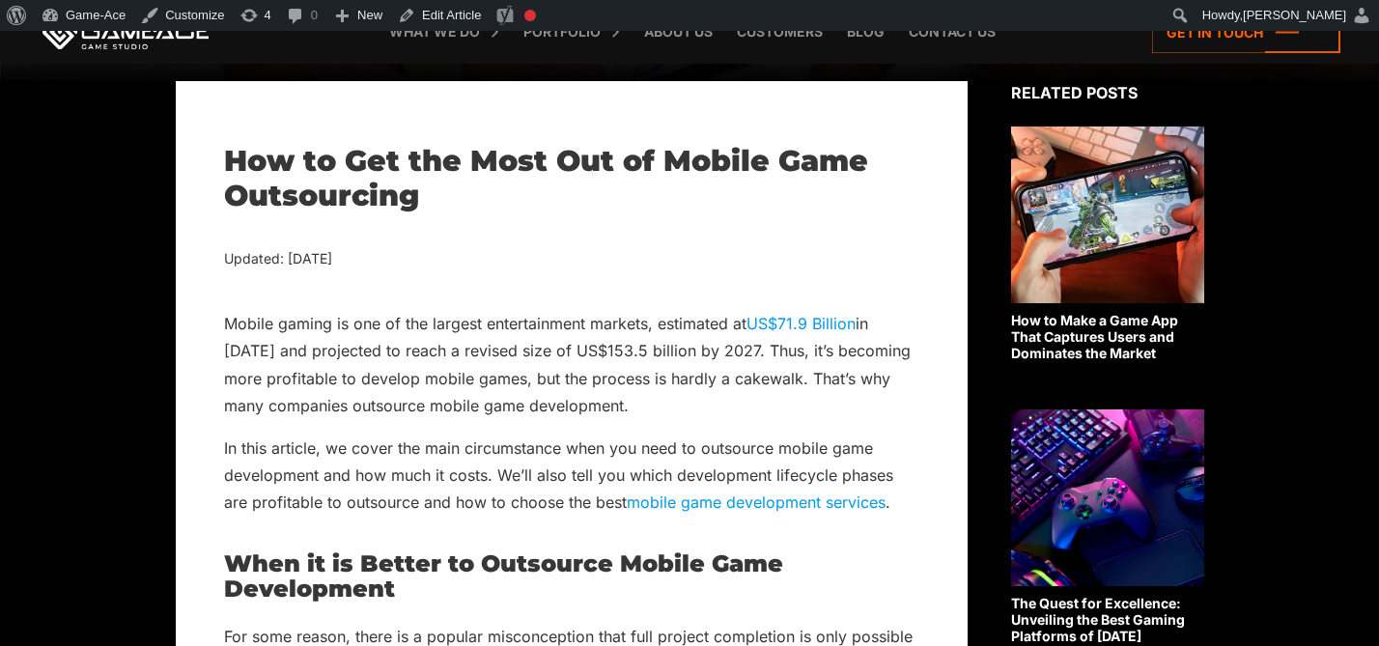
scroll to position [462, 0]
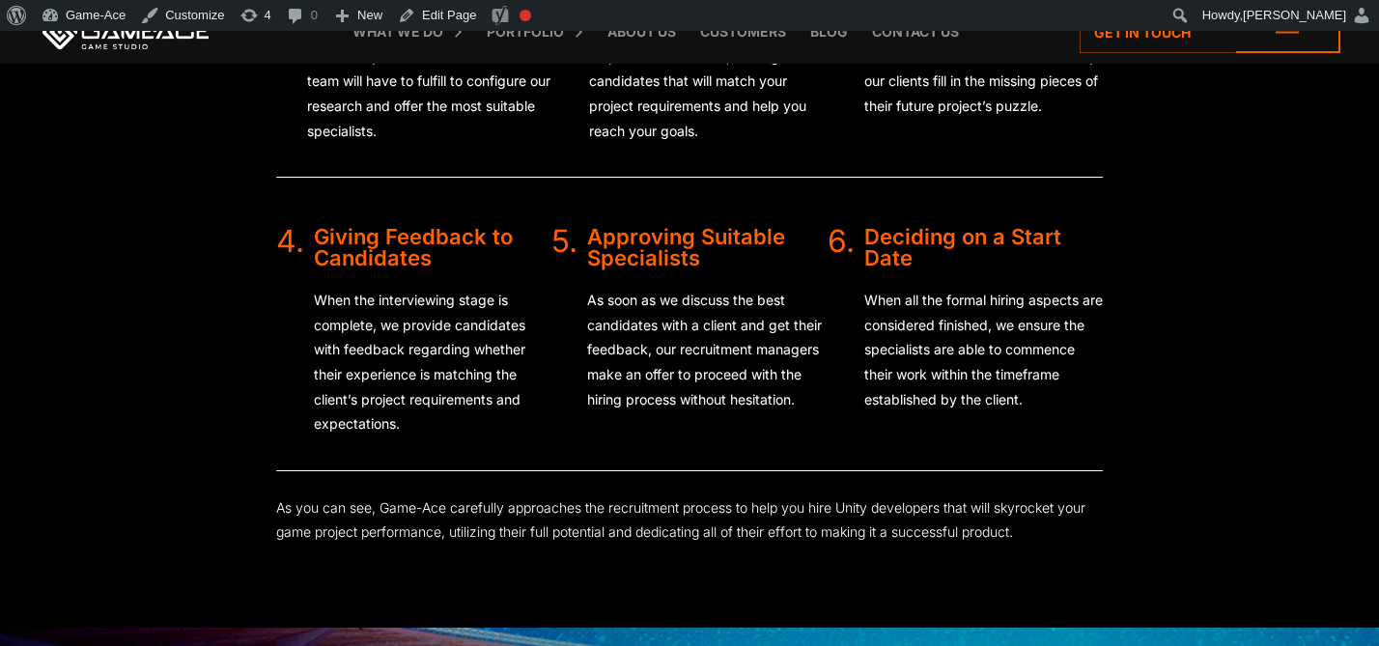
scroll to position [4114, 0]
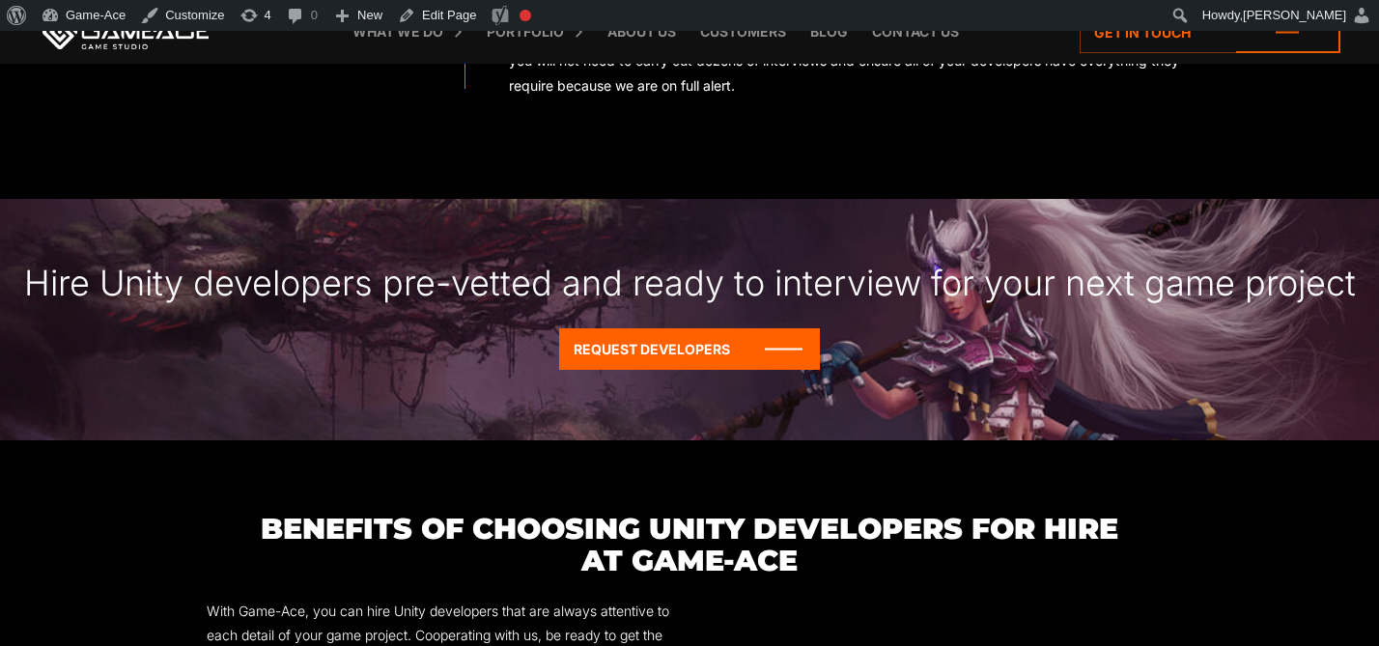
scroll to position [1905, 0]
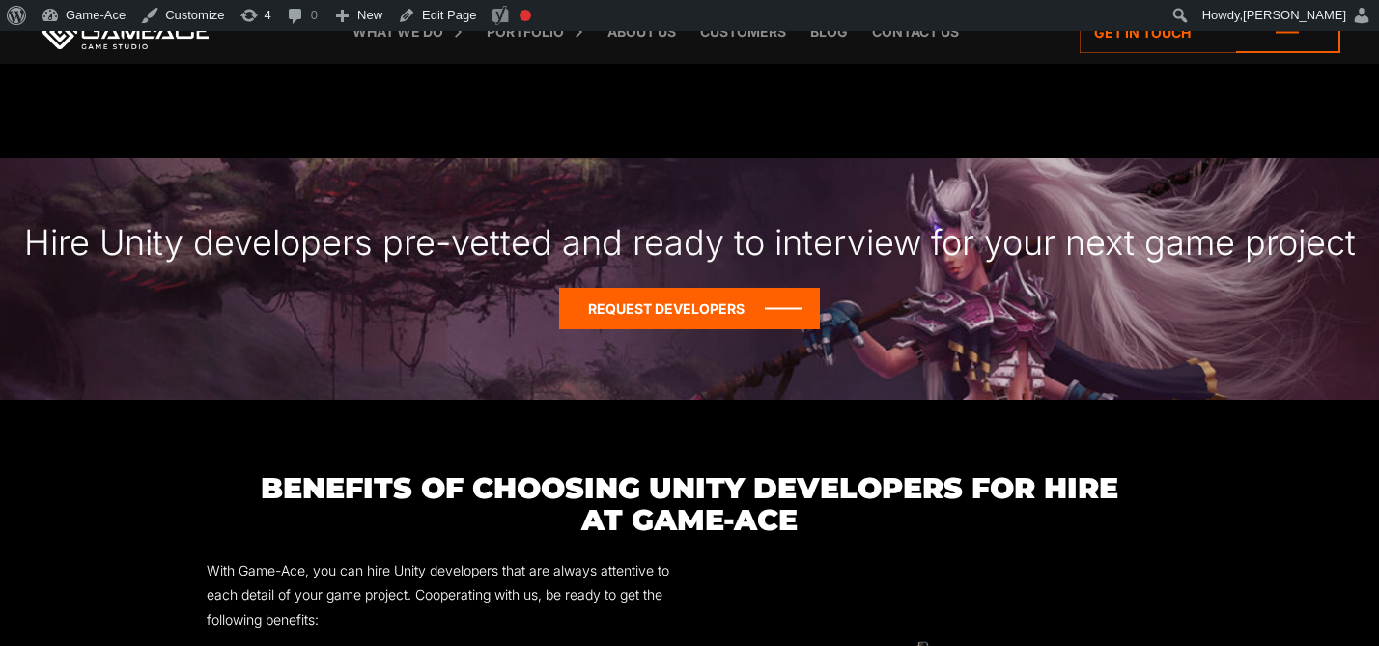
click at [656, 288] on icon at bounding box center [689, 309] width 261 height 42
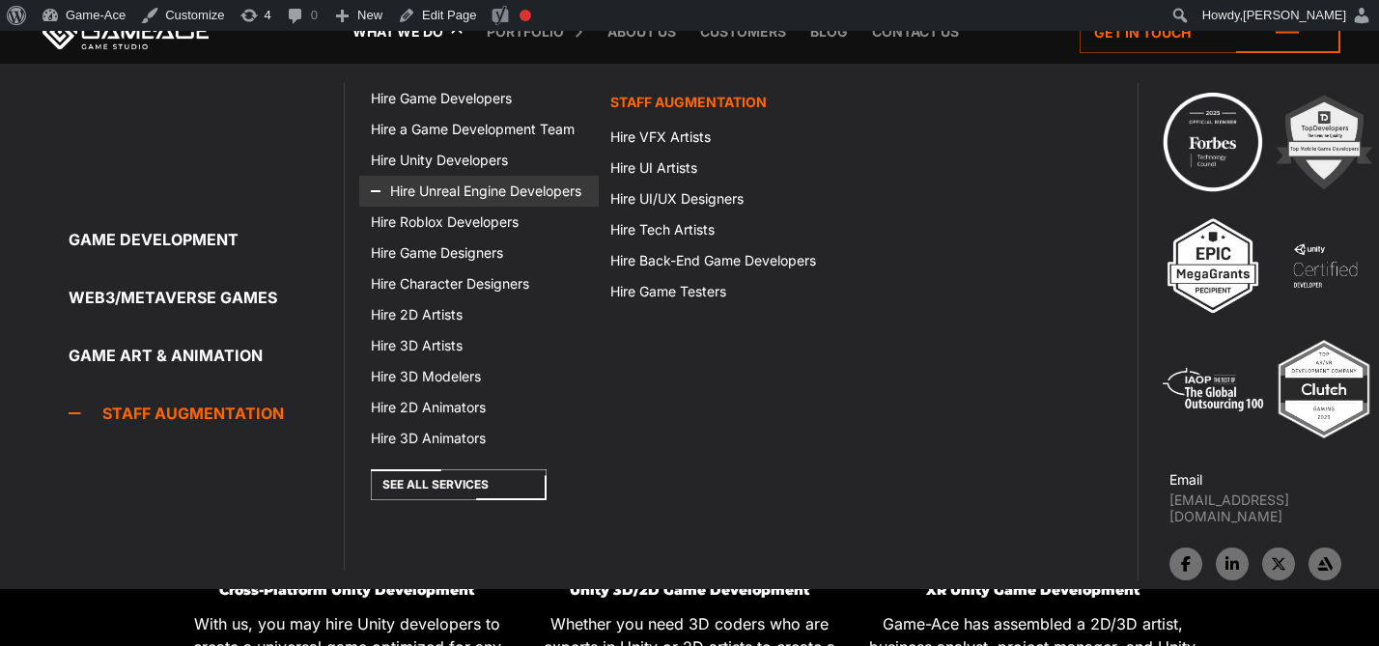
click at [505, 187] on link "Hire Unreal Engine Developers" at bounding box center [478, 191] width 239 height 31
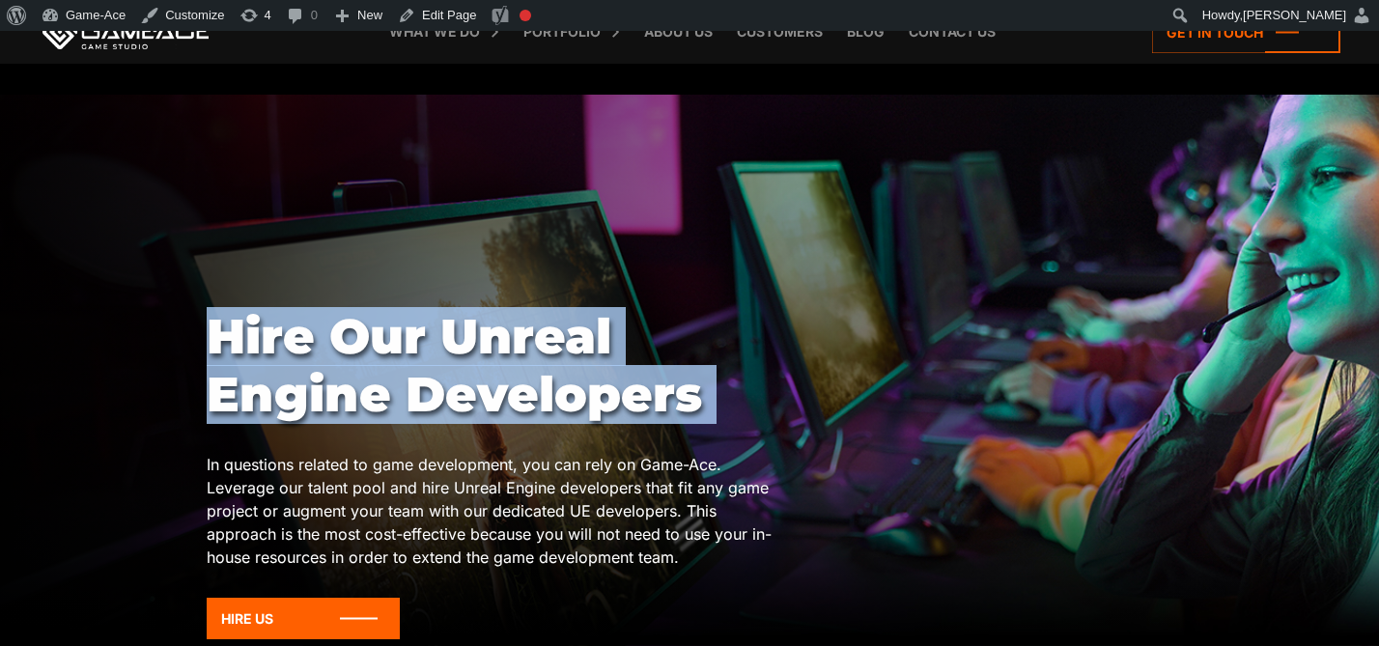
drag, startPoint x: 731, startPoint y: 401, endPoint x: 222, endPoint y: 337, distance: 512.8
click at [222, 337] on h1 "Hire Our Unreal Engine Developers" at bounding box center [496, 366] width 579 height 116
click at [442, 16] on link "Edit Page" at bounding box center [437, 15] width 94 height 31
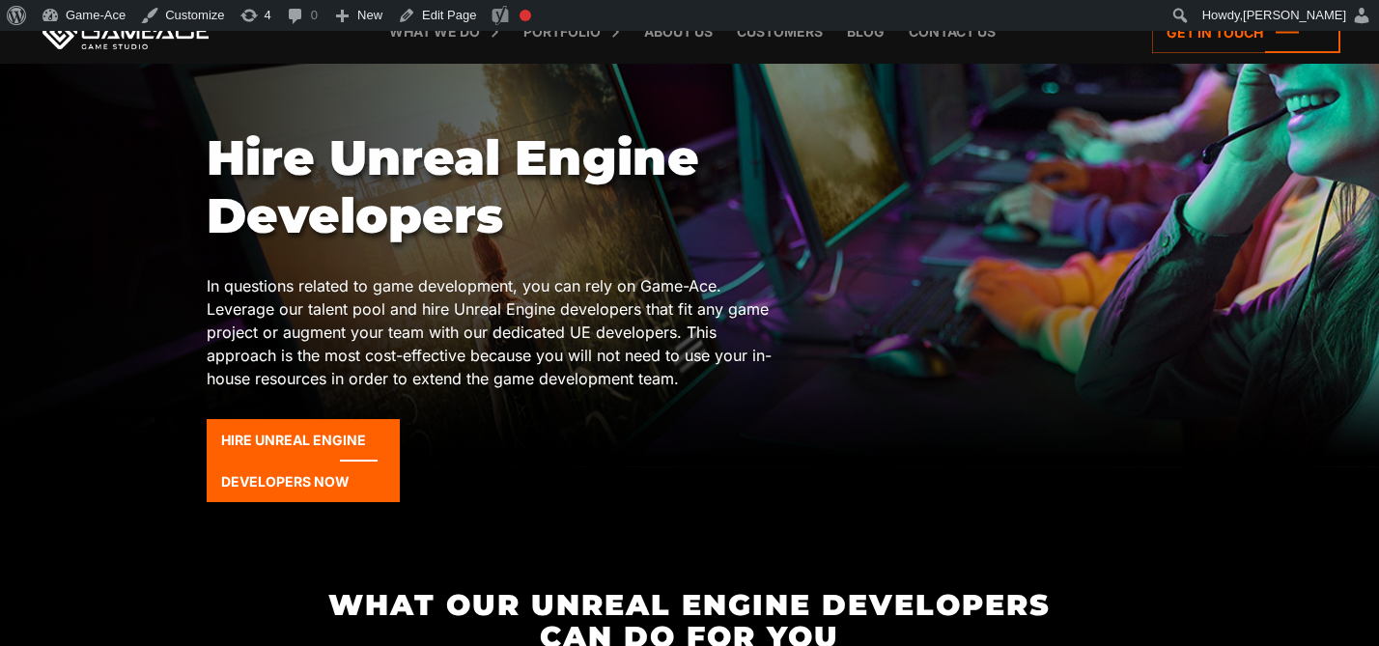
scroll to position [180, 0]
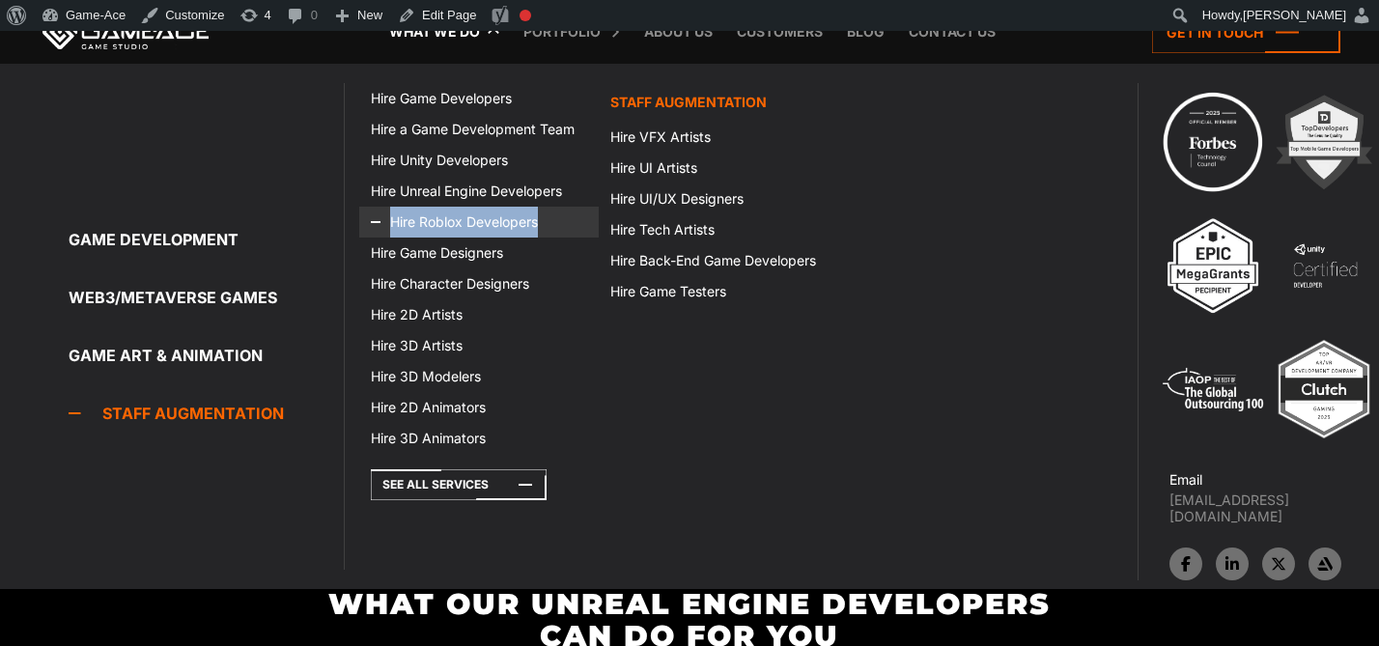
click at [438, 213] on link "Hire Roblox Developers" at bounding box center [478, 222] width 239 height 31
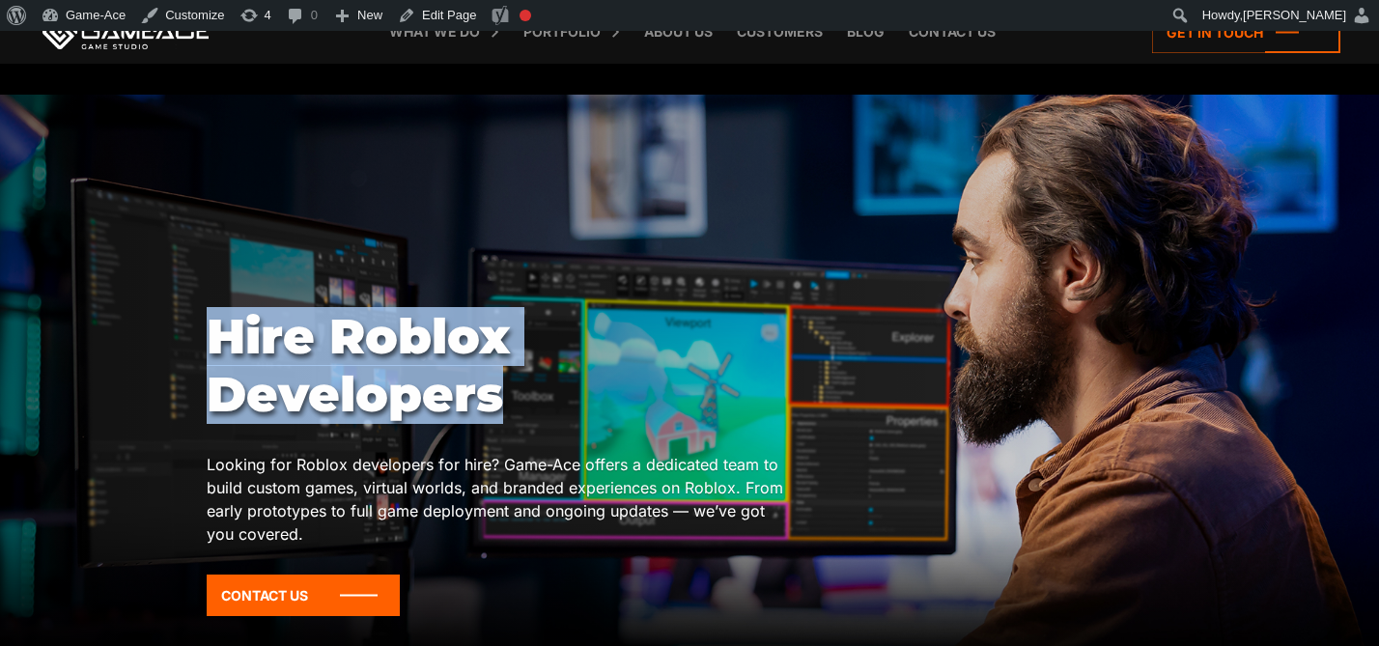
drag, startPoint x: 495, startPoint y: 397, endPoint x: 189, endPoint y: 345, distance: 310.5
copy body "Hire Roblox Developers"
click at [445, 17] on link "Edit Page" at bounding box center [437, 15] width 94 height 31
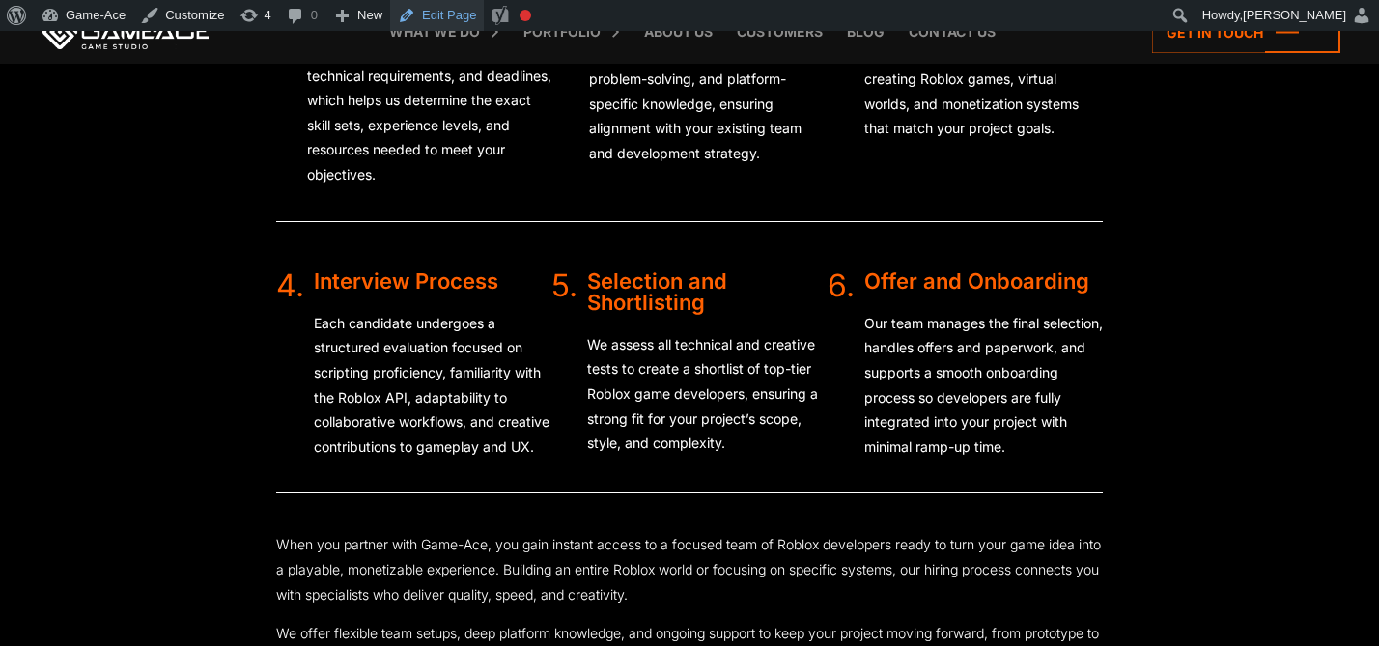
scroll to position [3831, 0]
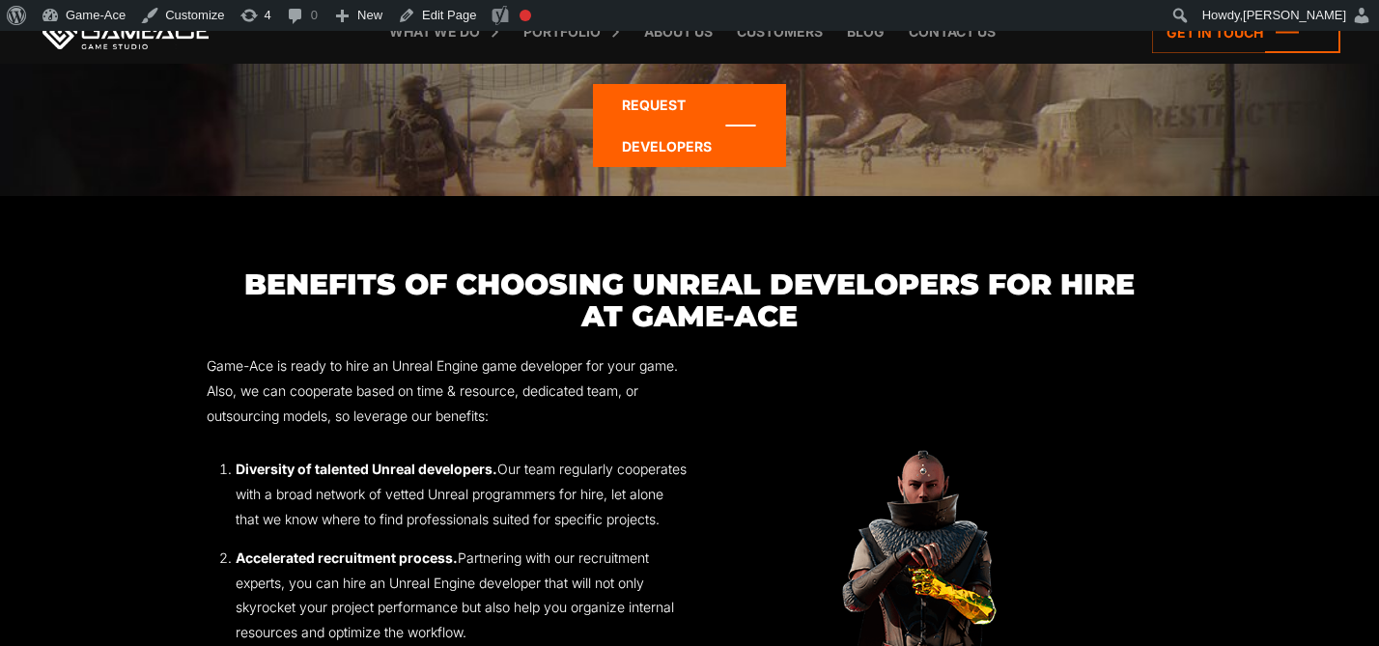
scroll to position [2209, 0]
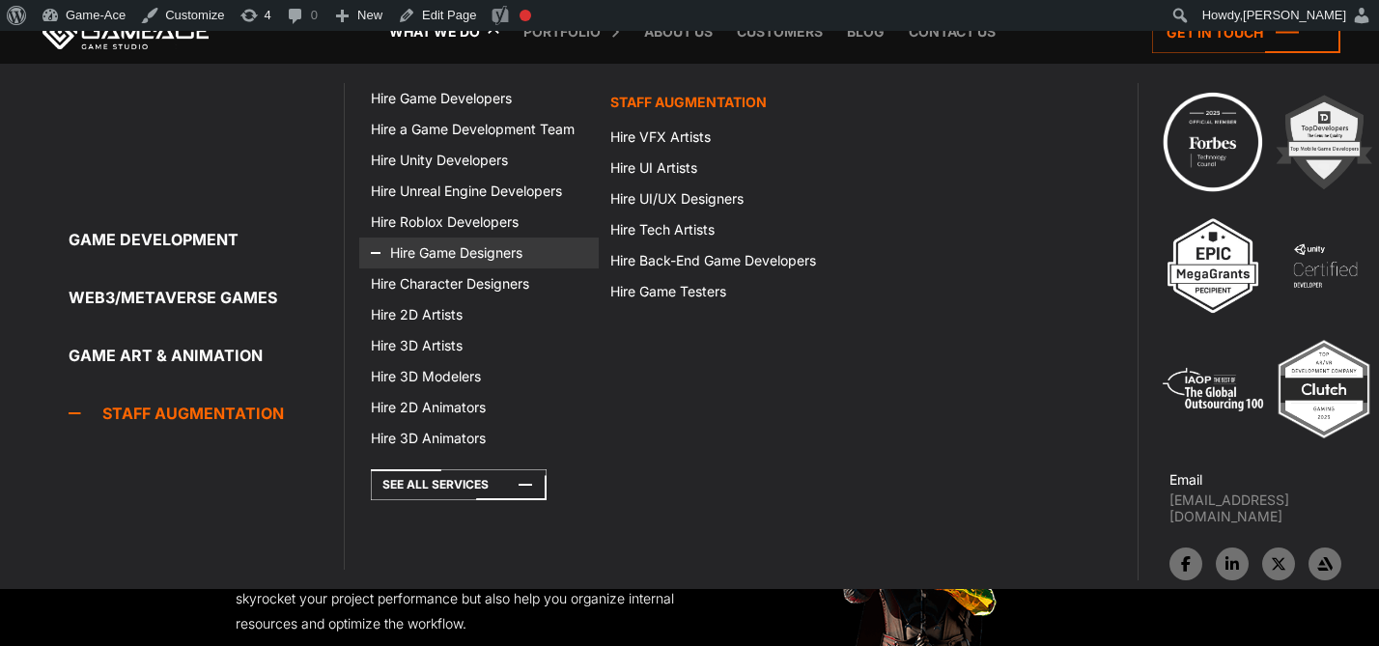
click at [480, 250] on link "Hire Game Designers" at bounding box center [478, 253] width 239 height 31
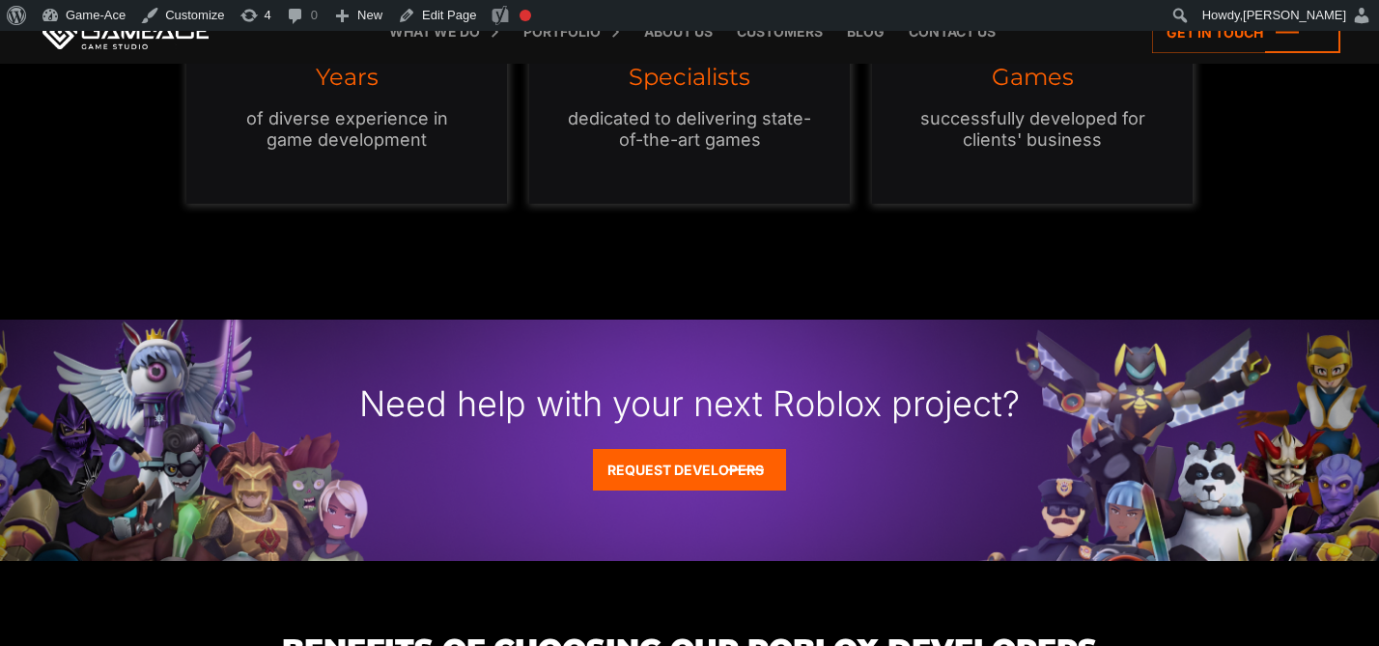
scroll to position [1731, 0]
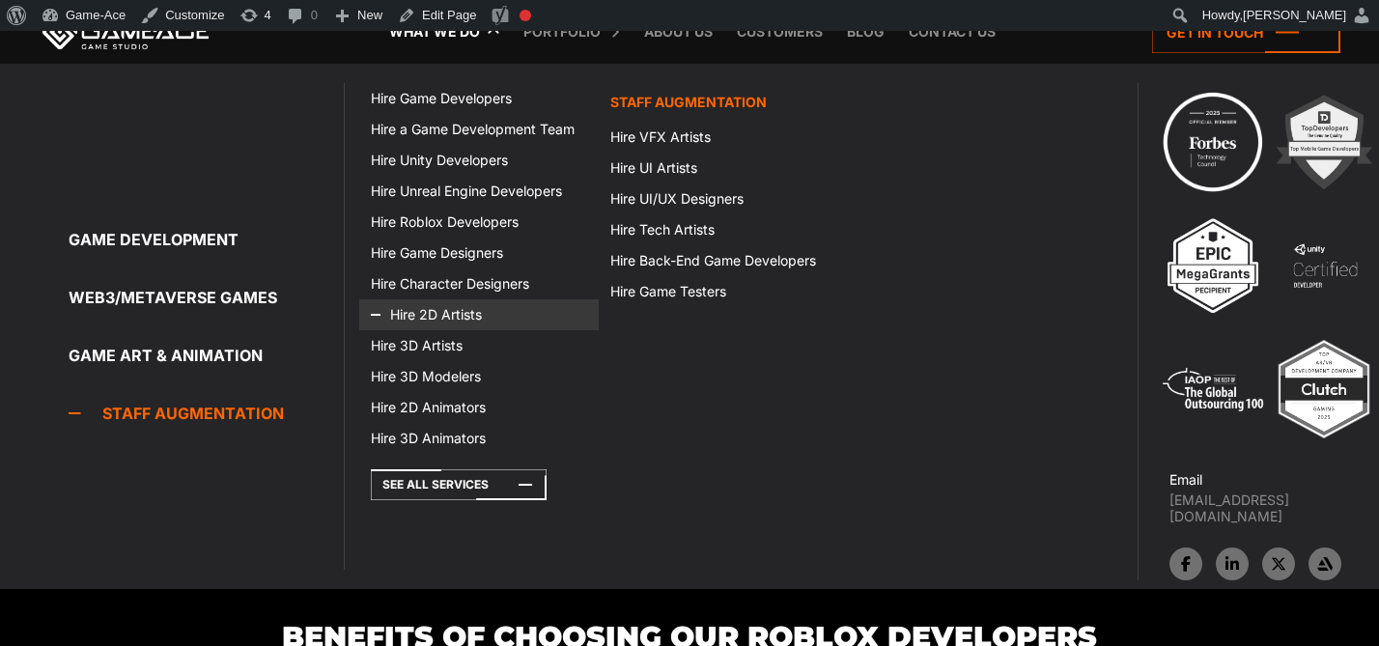
click at [447, 319] on link "Hire 2D Artists" at bounding box center [478, 314] width 239 height 31
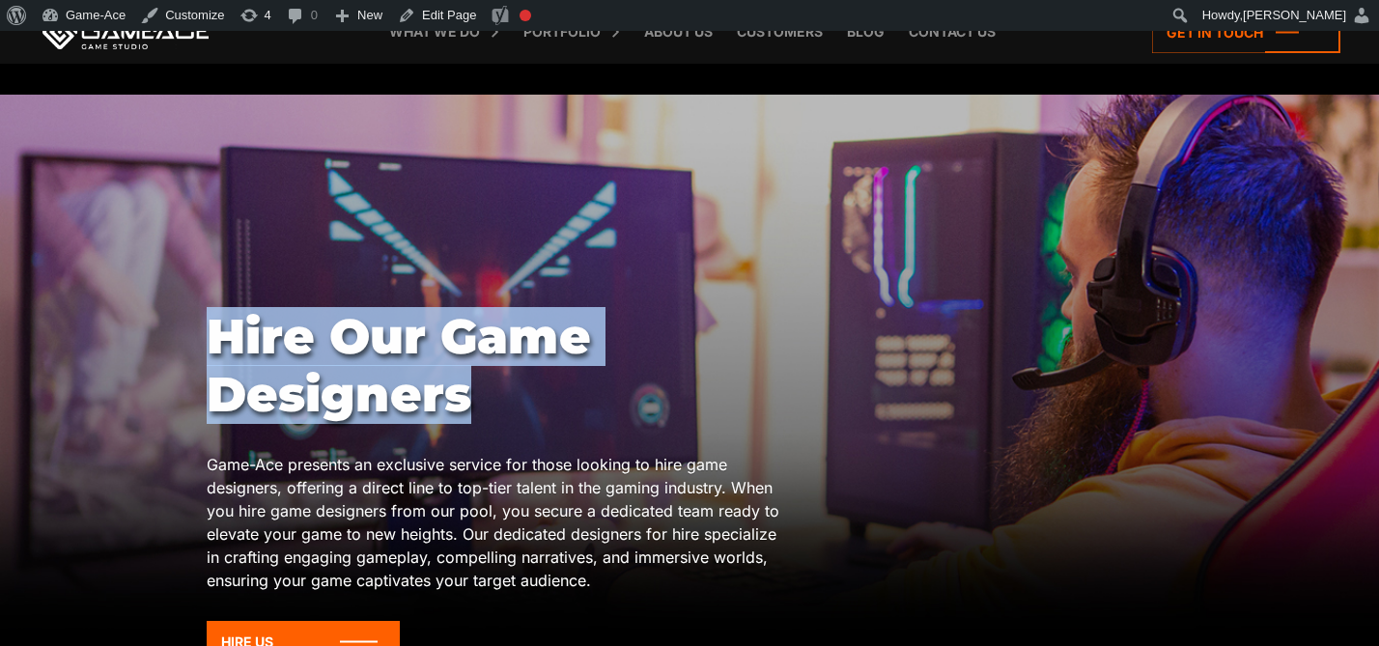
drag, startPoint x: 492, startPoint y: 391, endPoint x: 209, endPoint y: 332, distance: 289.9
click at [209, 332] on h1 "Hire Our Game Designers" at bounding box center [496, 366] width 579 height 116
copy h1 "Hire Our Game Designers"
click at [460, 8] on link "Edit Page" at bounding box center [437, 15] width 94 height 31
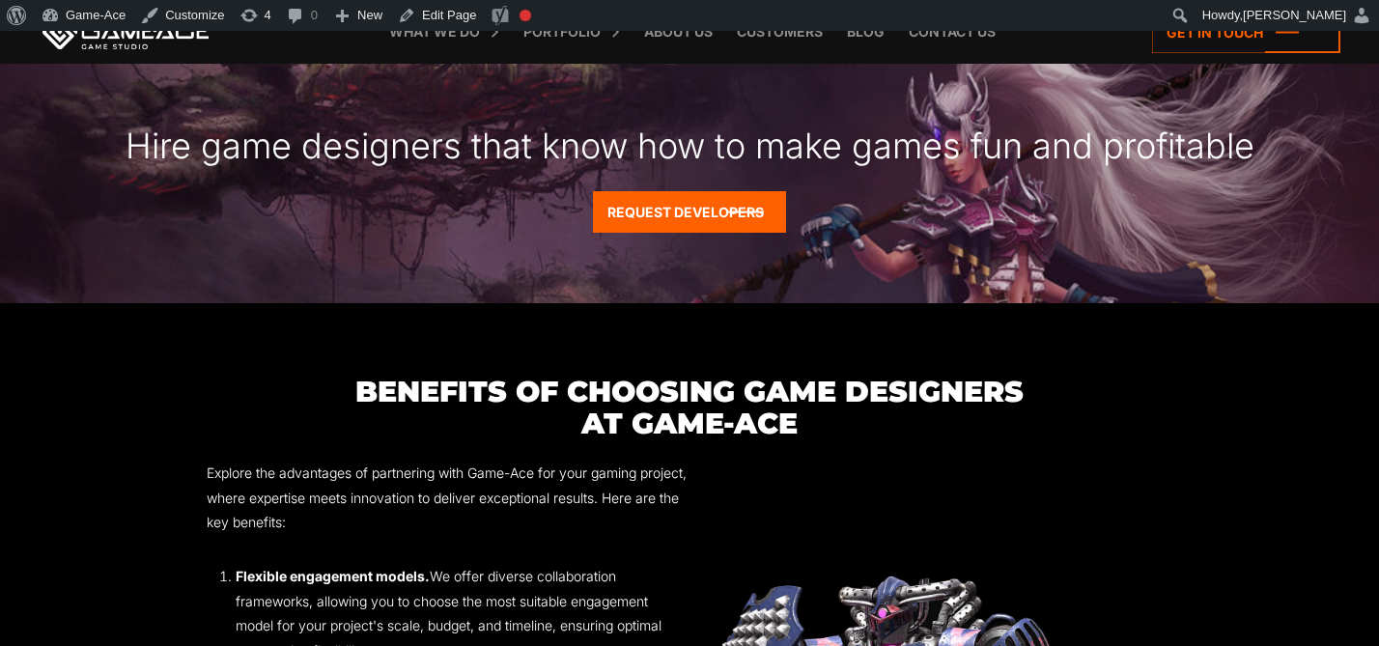
scroll to position [2401, 0]
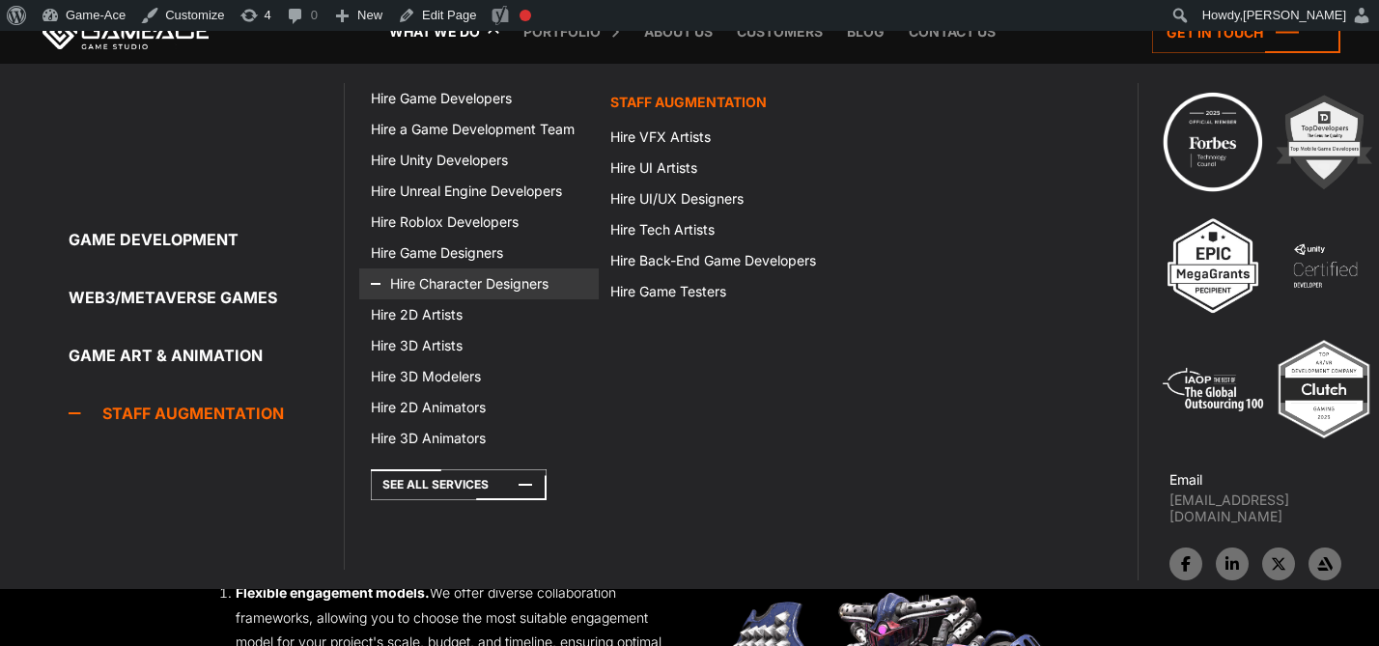
click at [473, 285] on link "Hire Character Designers" at bounding box center [478, 283] width 239 height 31
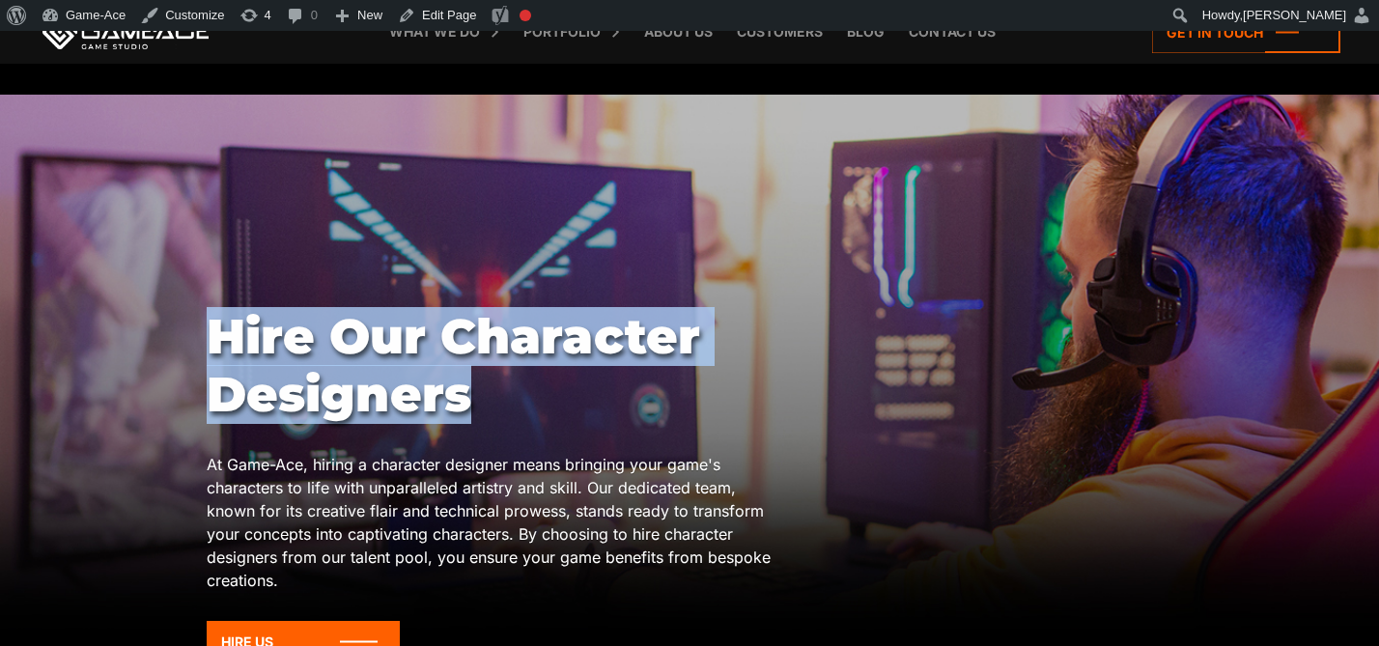
drag, startPoint x: 495, startPoint y: 385, endPoint x: 209, endPoint y: 333, distance: 291.5
click at [209, 333] on h1 "Hire Our Character Designers" at bounding box center [496, 366] width 579 height 116
copy h1 "Hire Our Character Designers"
click at [440, 13] on link "Edit Page" at bounding box center [437, 15] width 94 height 31
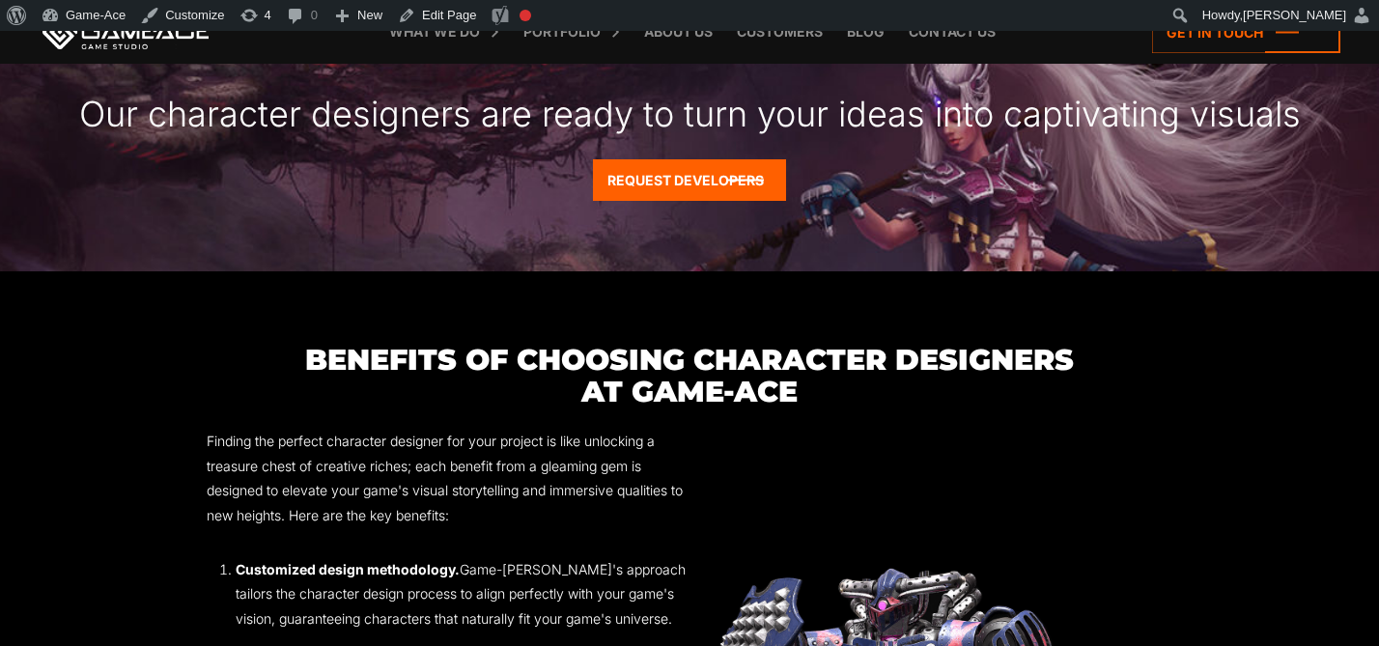
scroll to position [2420, 0]
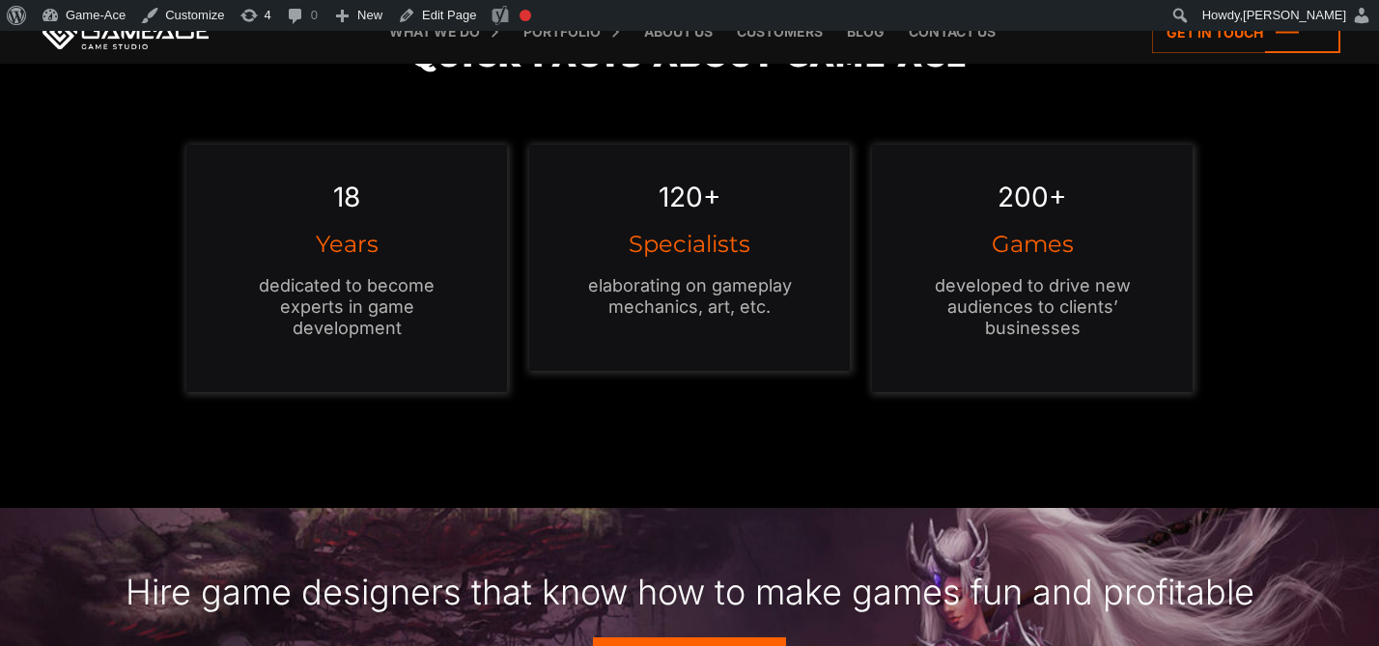
scroll to position [1977, 0]
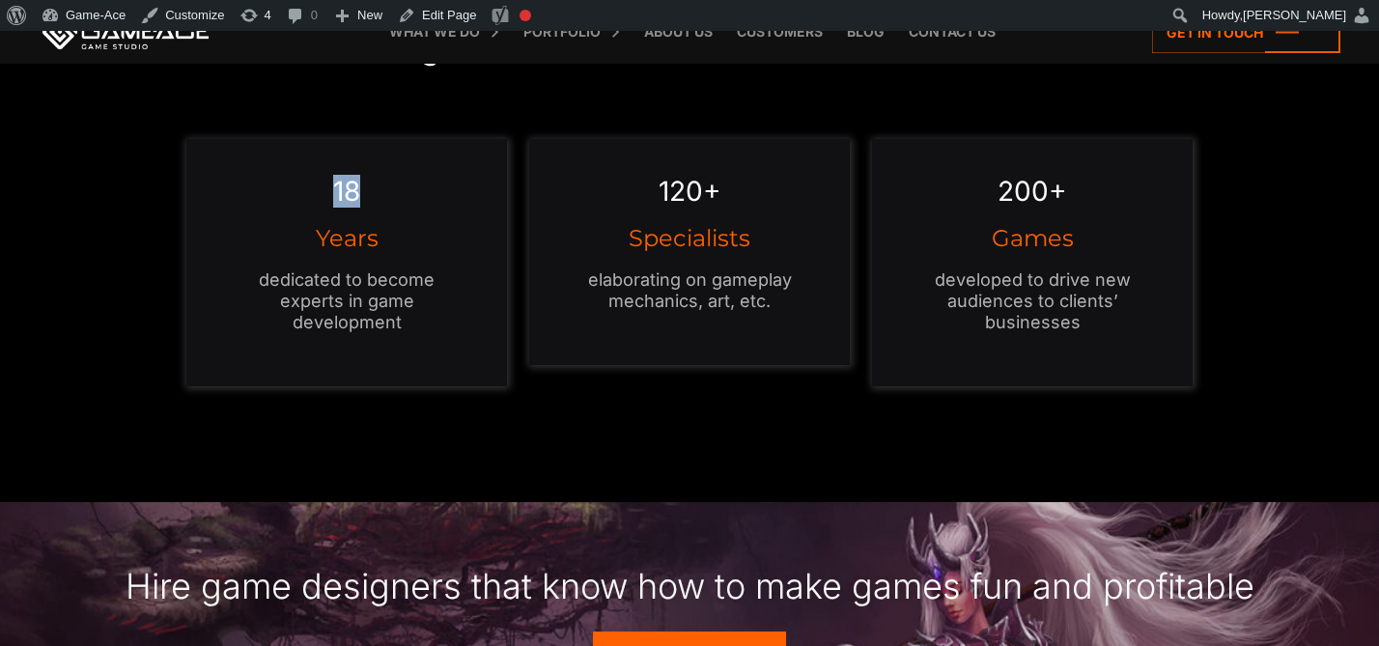
drag, startPoint x: 382, startPoint y: 196, endPoint x: 312, endPoint y: 194, distance: 70.5
click at [312, 194] on div "18 Years dedicated to become experts in game development" at bounding box center [347, 262] width 322 height 247
copy em "18"
click at [462, 12] on link "Edit Page" at bounding box center [437, 15] width 94 height 31
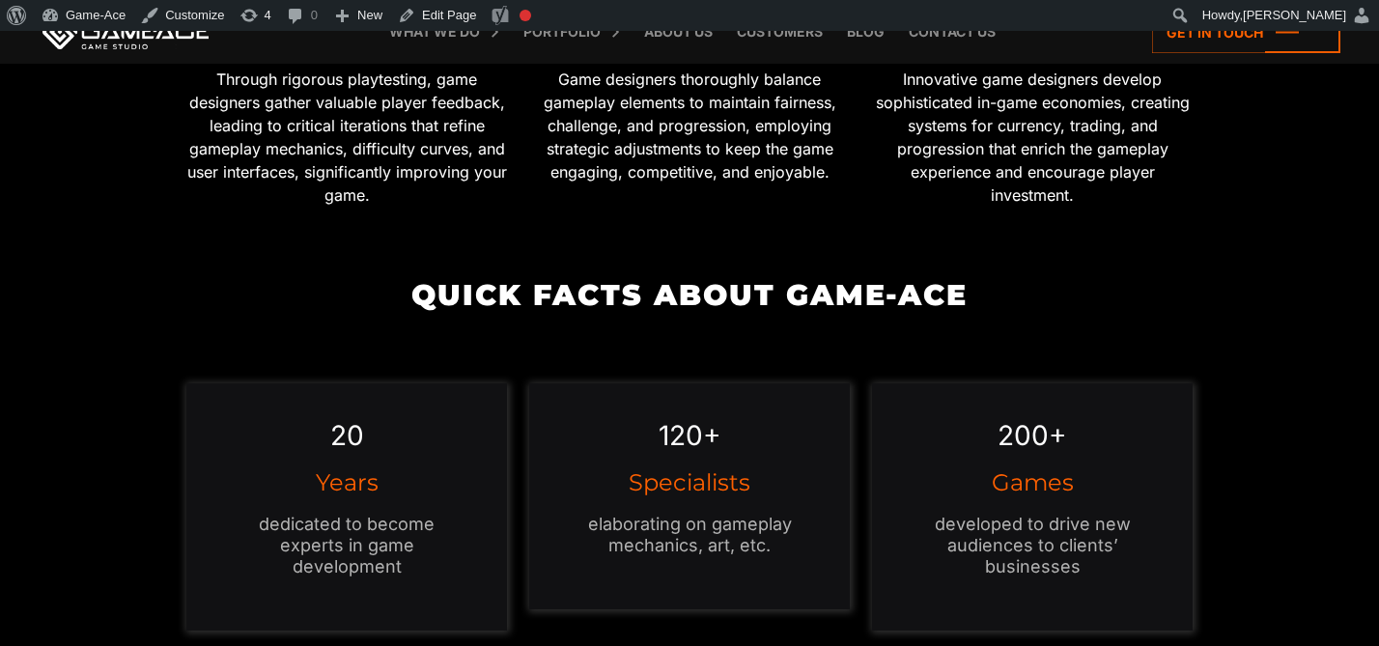
scroll to position [1788, 0]
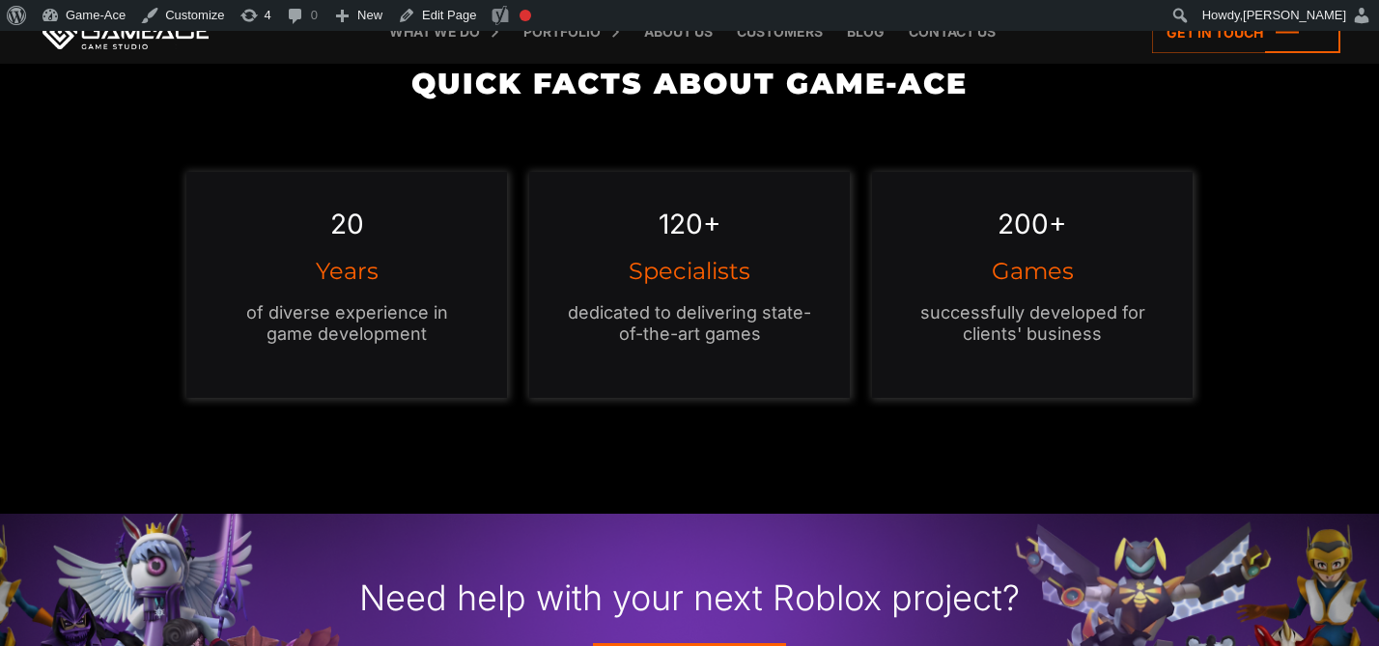
scroll to position [1533, 0]
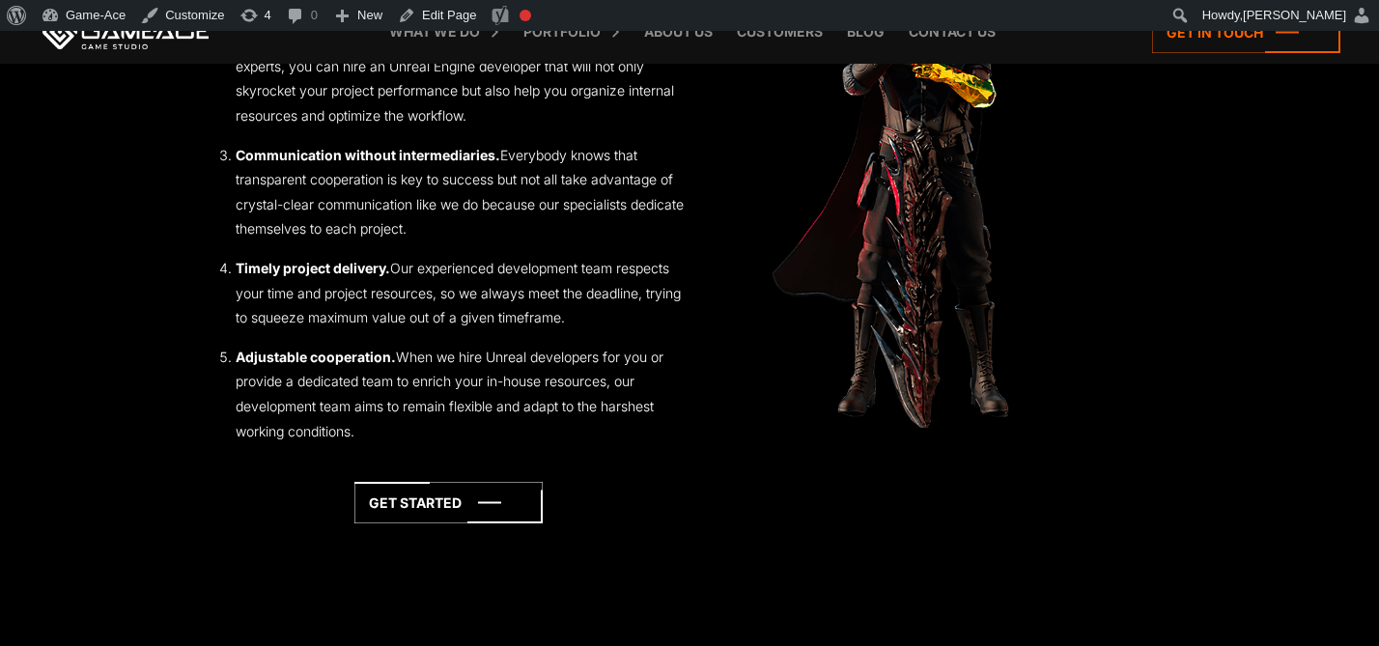
scroll to position [2052, 0]
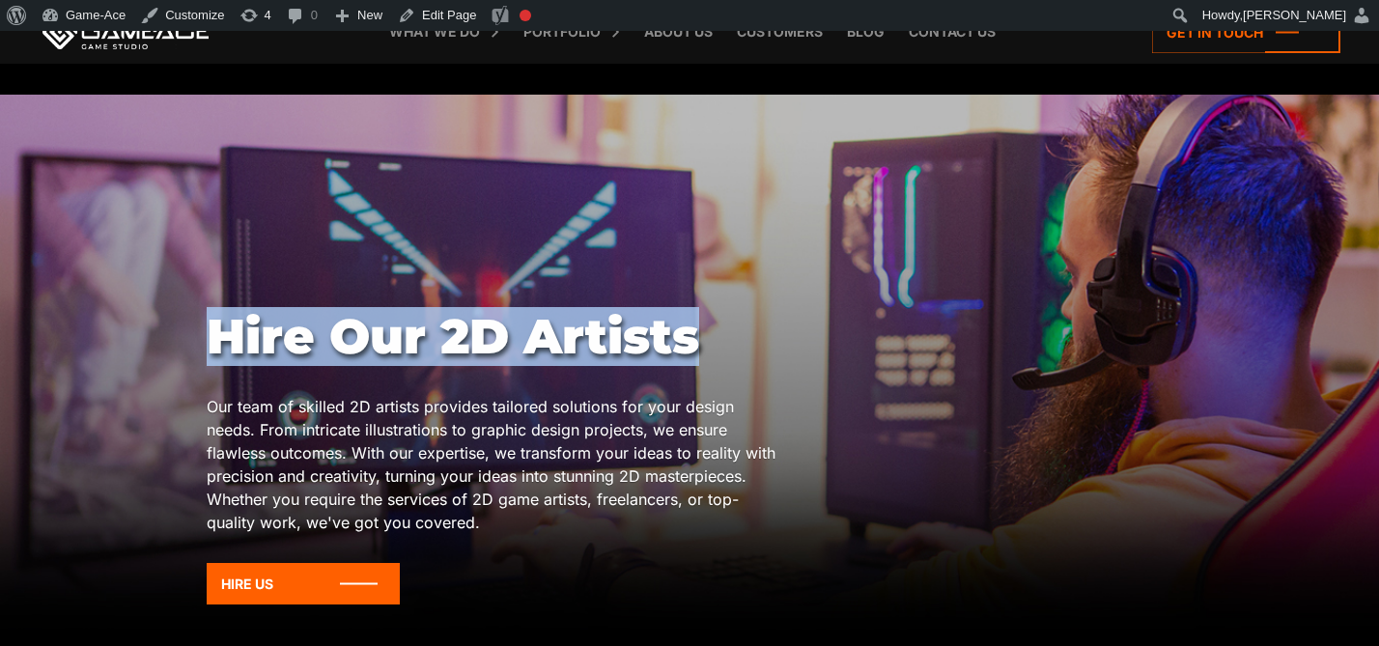
drag, startPoint x: 727, startPoint y: 341, endPoint x: 85, endPoint y: 331, distance: 642.1
copy body "Hire Our 2D Artists"
click at [446, 15] on link "Edit Page" at bounding box center [437, 15] width 94 height 31
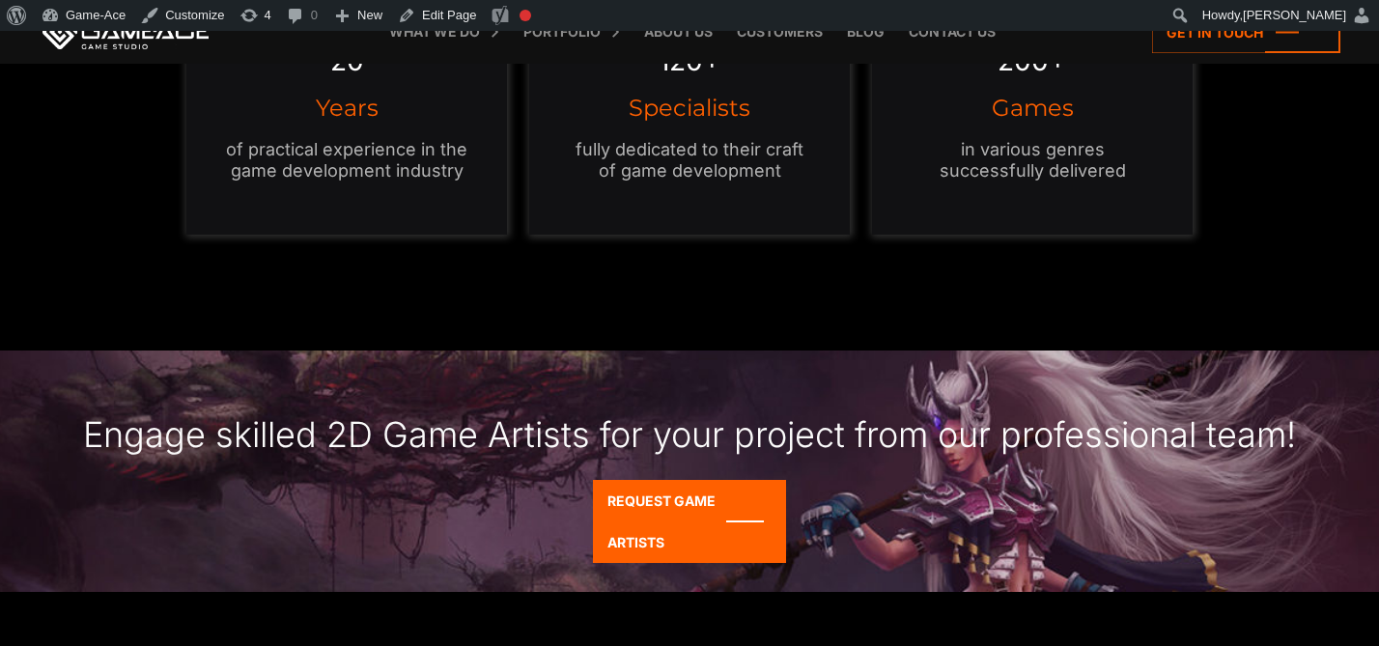
scroll to position [1879, 0]
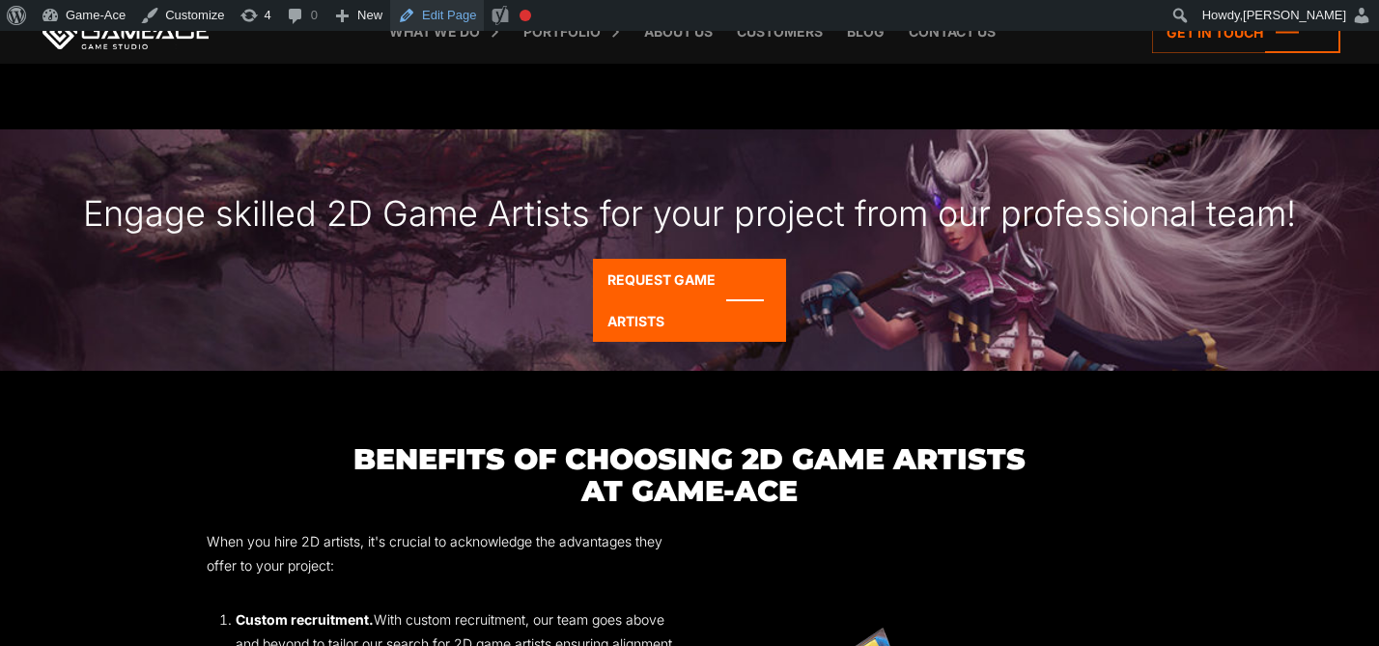
click at [447, 17] on link "Edit Page" at bounding box center [437, 15] width 94 height 31
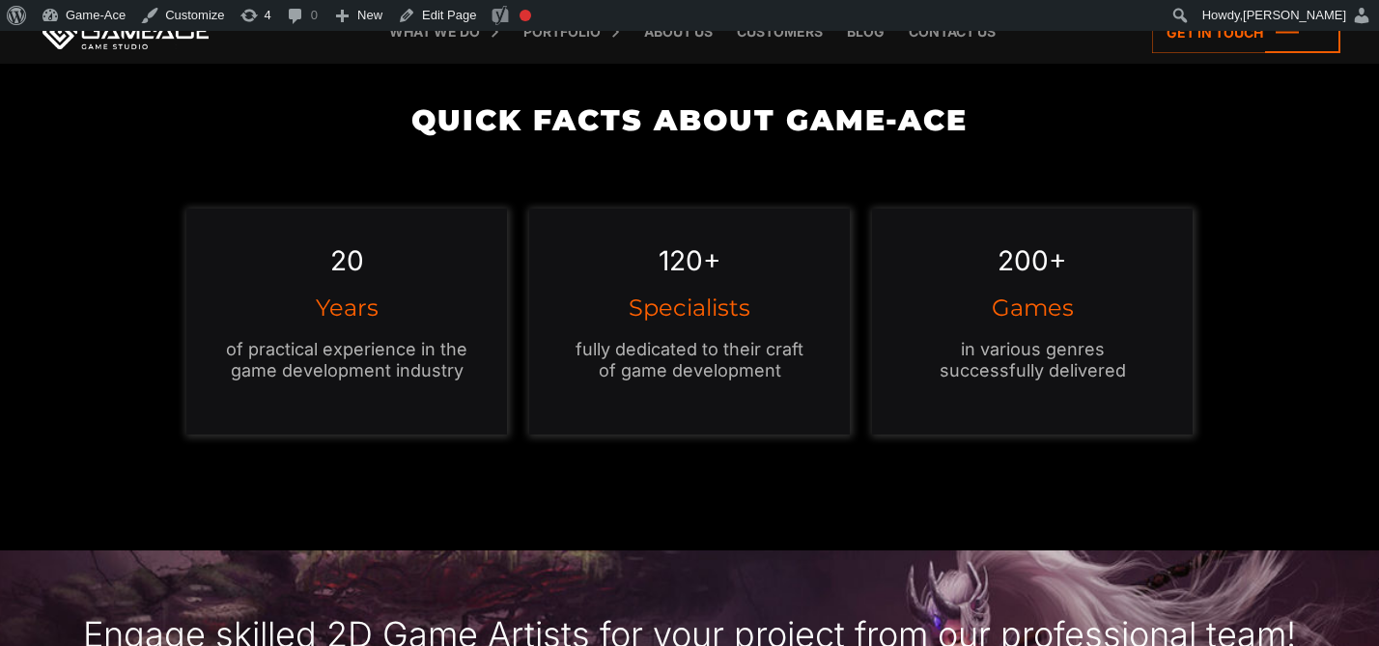
scroll to position [1471, 0]
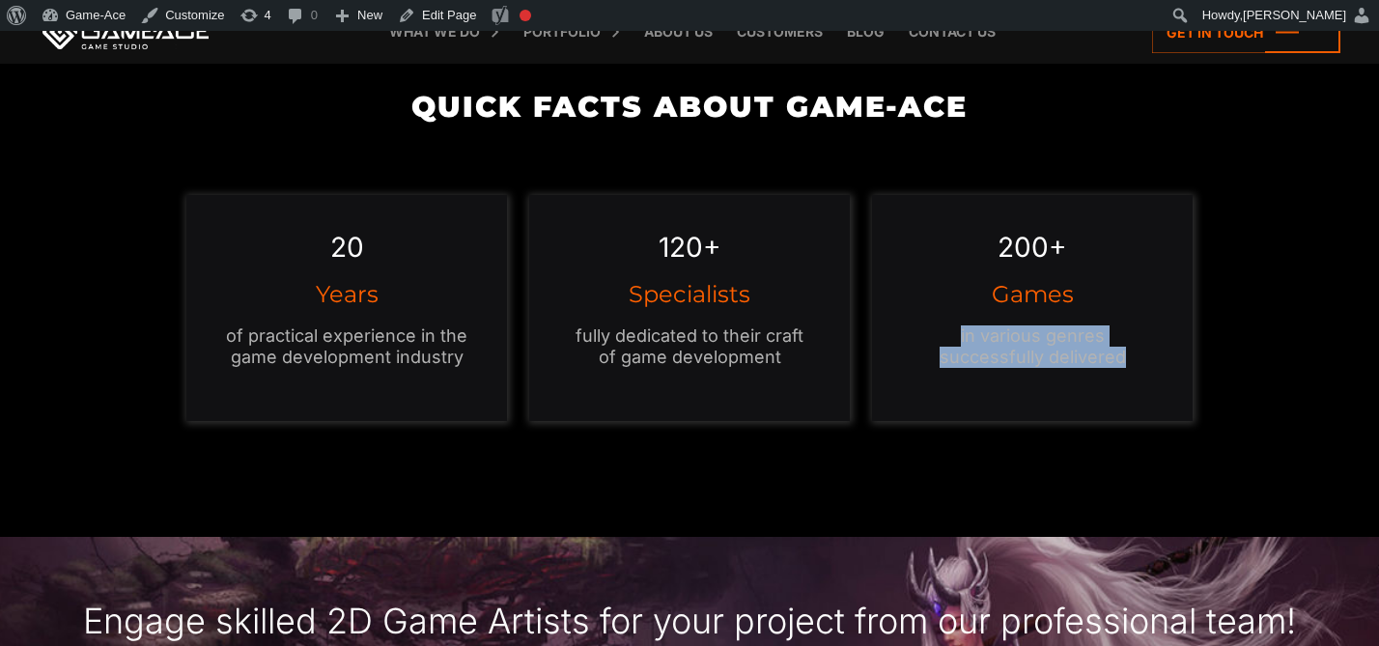
drag, startPoint x: 1136, startPoint y: 358, endPoint x: 948, endPoint y: 341, distance: 189.1
click at [948, 341] on p "in various genres successfully delivered" at bounding box center [1032, 346] width 244 height 42
copy p "in various genres successfully delivered"
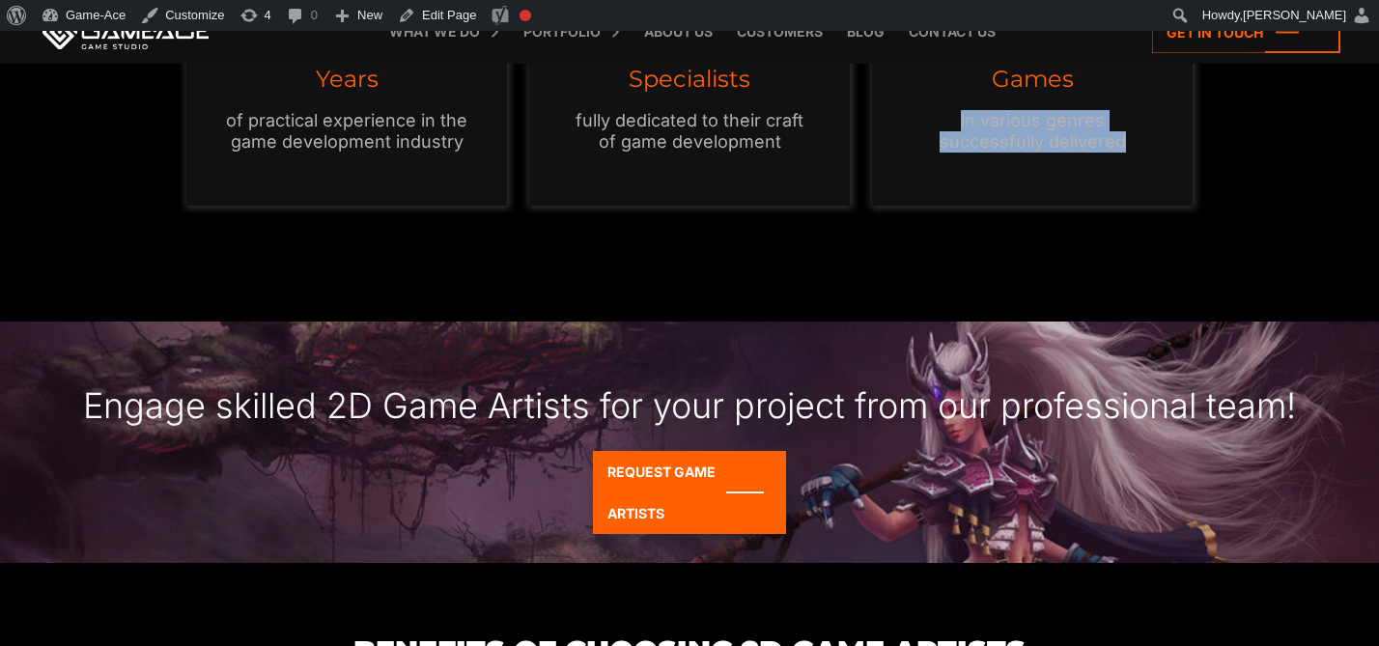
scroll to position [1688, 0]
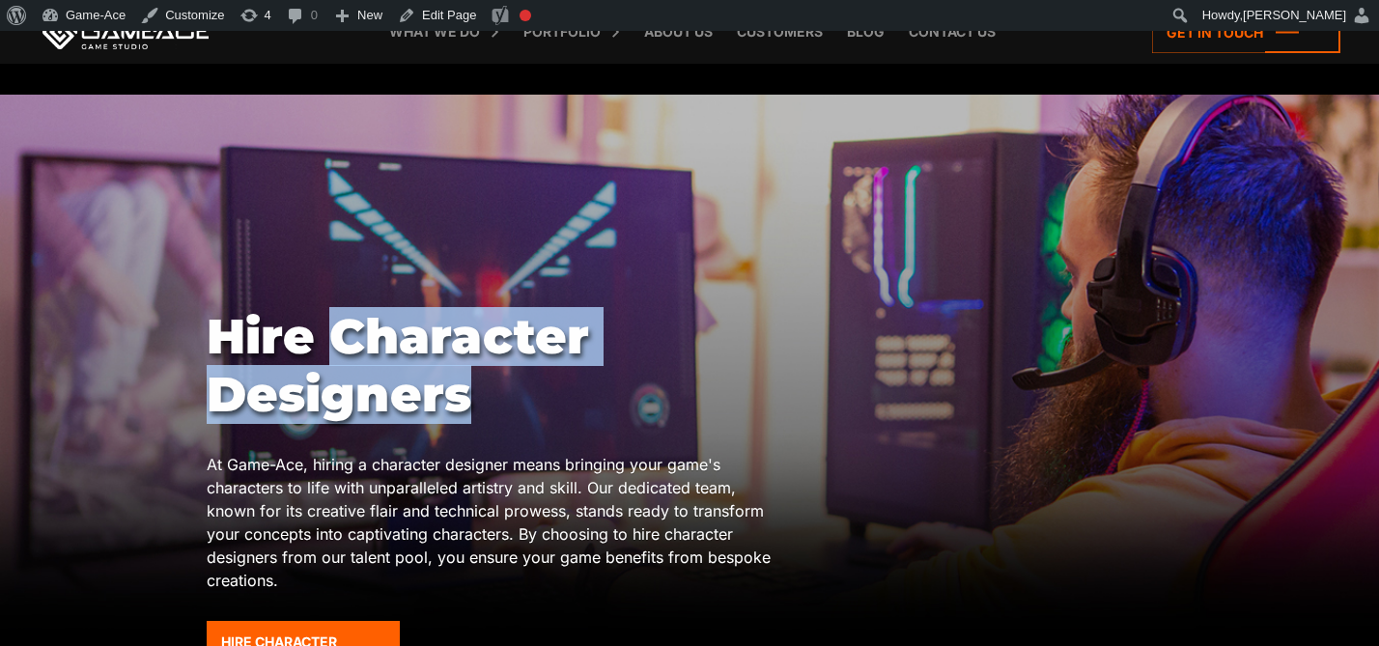
drag, startPoint x: 477, startPoint y: 396, endPoint x: 332, endPoint y: 342, distance: 154.6
click at [332, 342] on h1 "Hire Character Designers" at bounding box center [496, 366] width 579 height 116
copy h1 "Character Designers"
click at [449, 2] on link "Edit Page" at bounding box center [437, 15] width 94 height 31
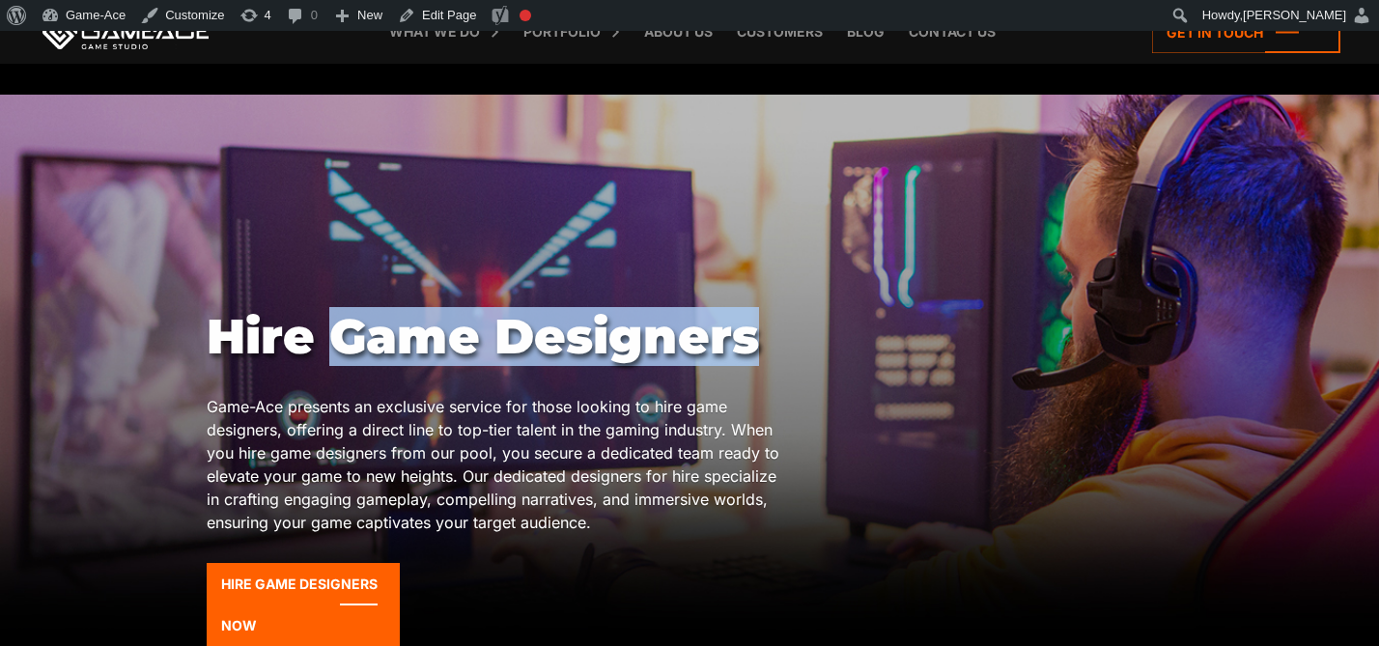
drag, startPoint x: 738, startPoint y: 337, endPoint x: 342, endPoint y: 332, distance: 395.9
click at [342, 332] on div "Hire Game Designers Game-Ace presents an exclusive service for those looking to…" at bounding box center [689, 484] width 965 height 352
copy h1 "Game Designers"
click at [454, 17] on link "Edit Page" at bounding box center [437, 15] width 94 height 31
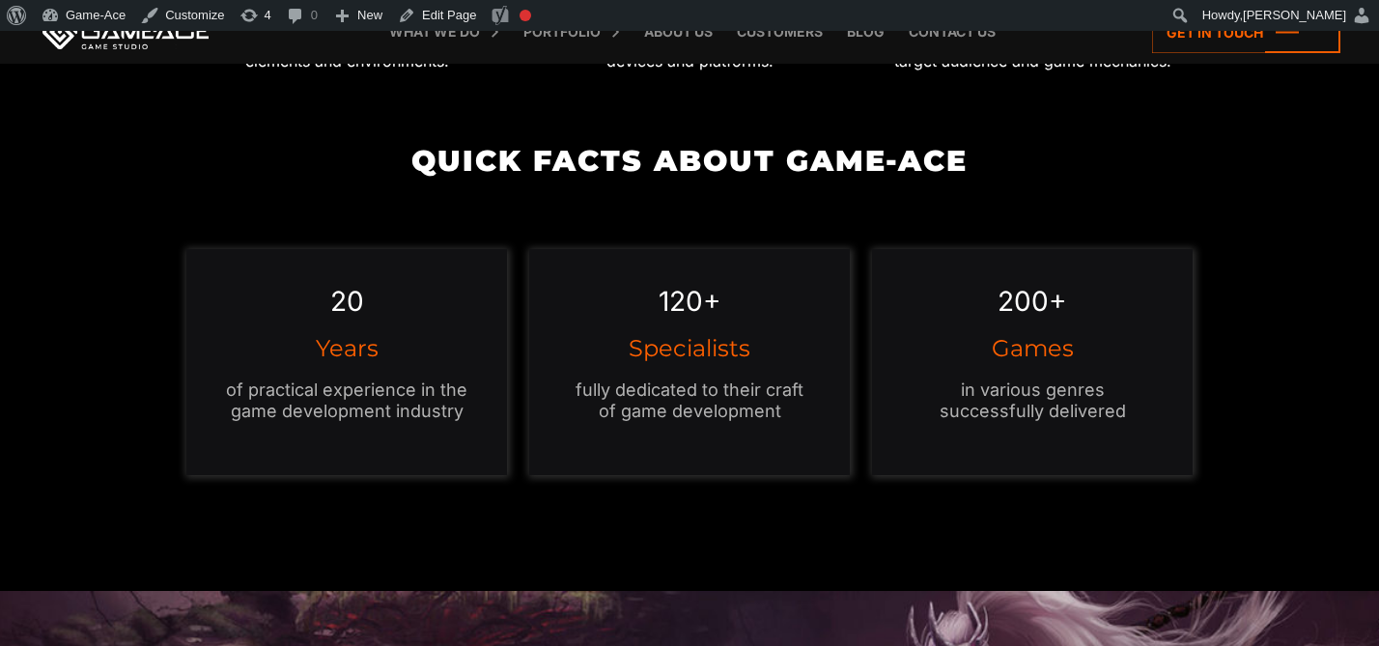
scroll to position [1915, 0]
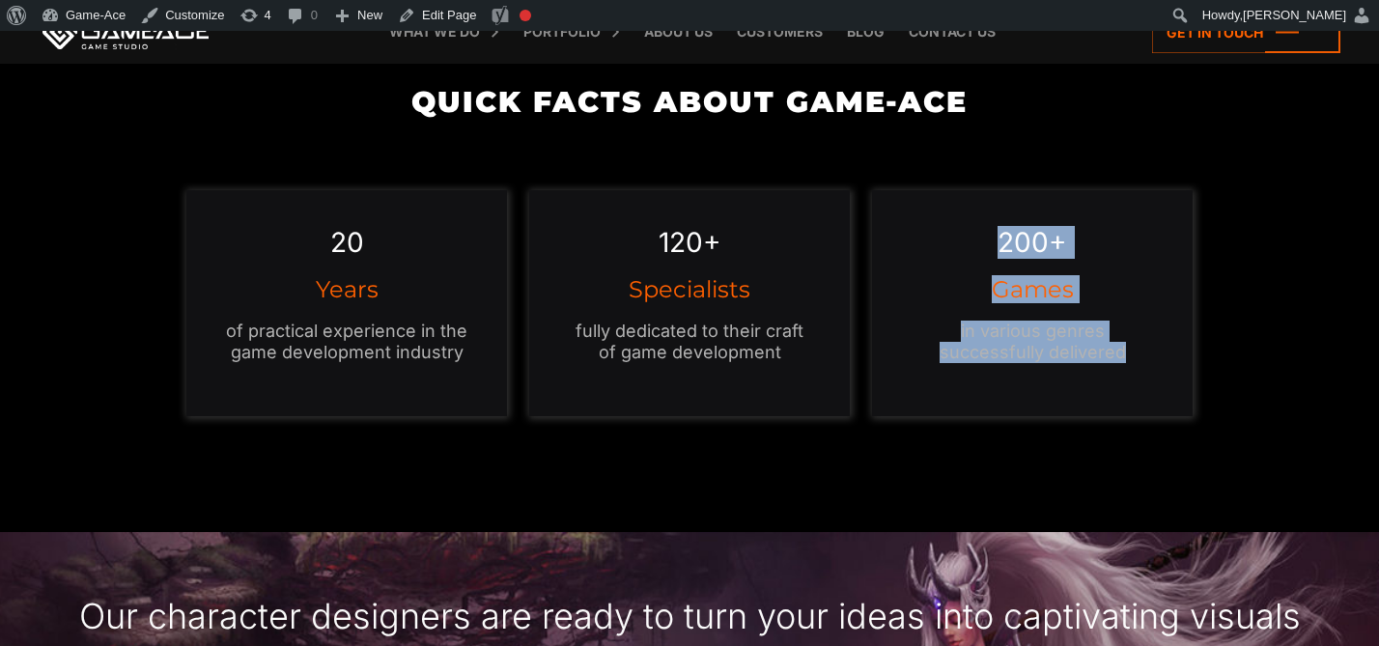
drag, startPoint x: 1133, startPoint y: 377, endPoint x: 975, endPoint y: 245, distance: 205.0
click at [975, 245] on div "200+ Games in various genres successfully delivered" at bounding box center [1033, 303] width 322 height 226
copy div "200+ Games in various genres successfully delivered"
click at [465, 14] on link "Edit Page" at bounding box center [437, 15] width 94 height 31
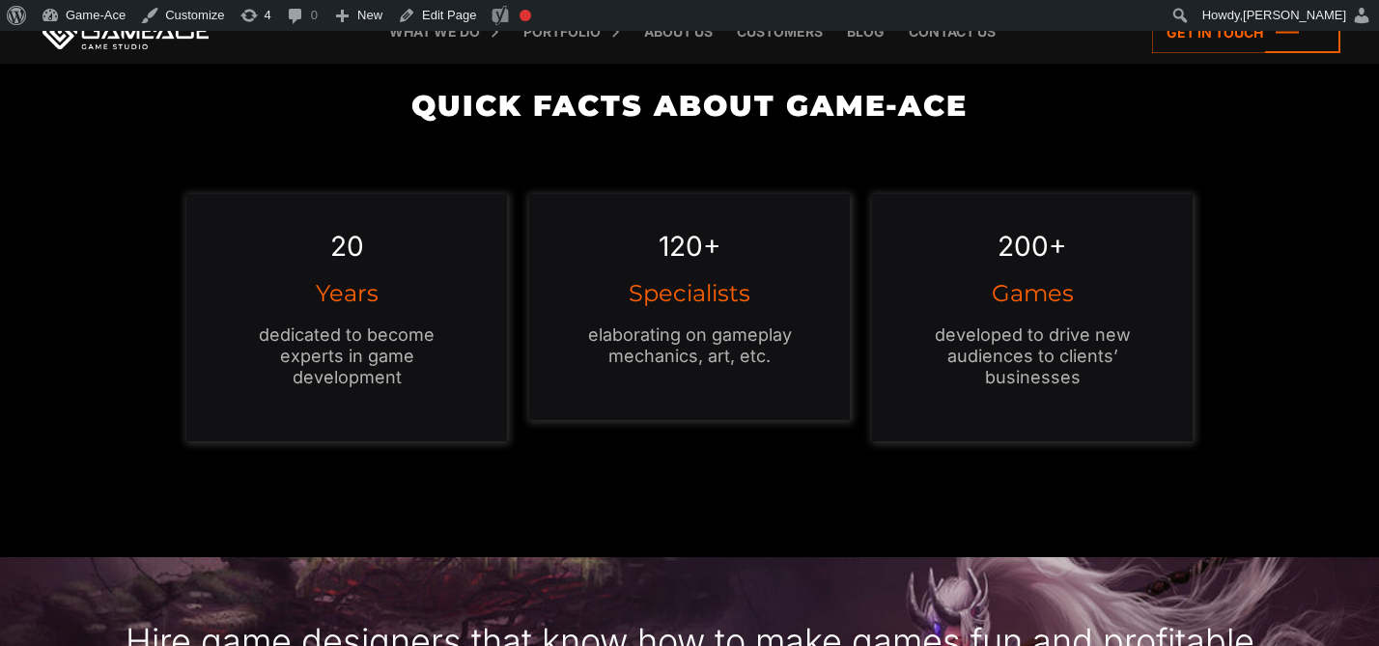
scroll to position [1917, 0]
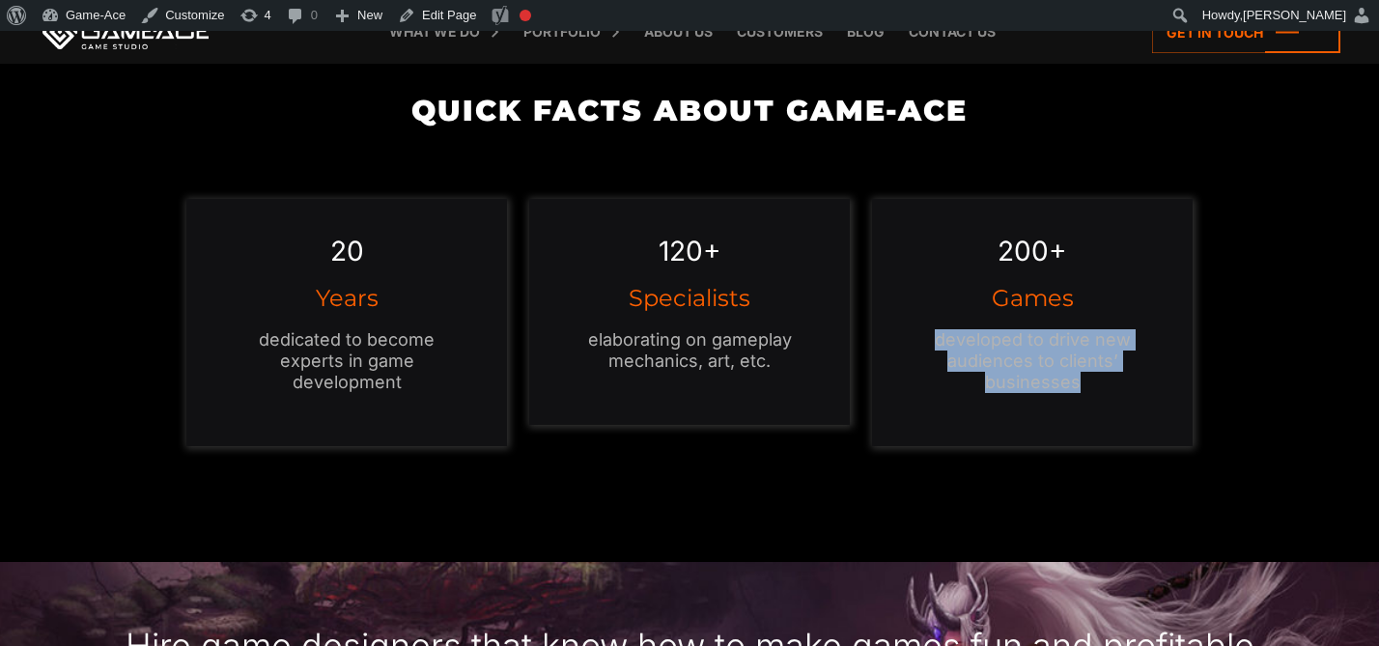
drag, startPoint x: 1100, startPoint y: 386, endPoint x: 939, endPoint y: 338, distance: 167.4
click at [939, 338] on p "developed to drive new audiences to clients’ businesses" at bounding box center [1032, 361] width 244 height 64
copy p "developed to drive new audiences to clients’ businesses"
click at [470, 14] on link "Edit Page" at bounding box center [437, 15] width 94 height 31
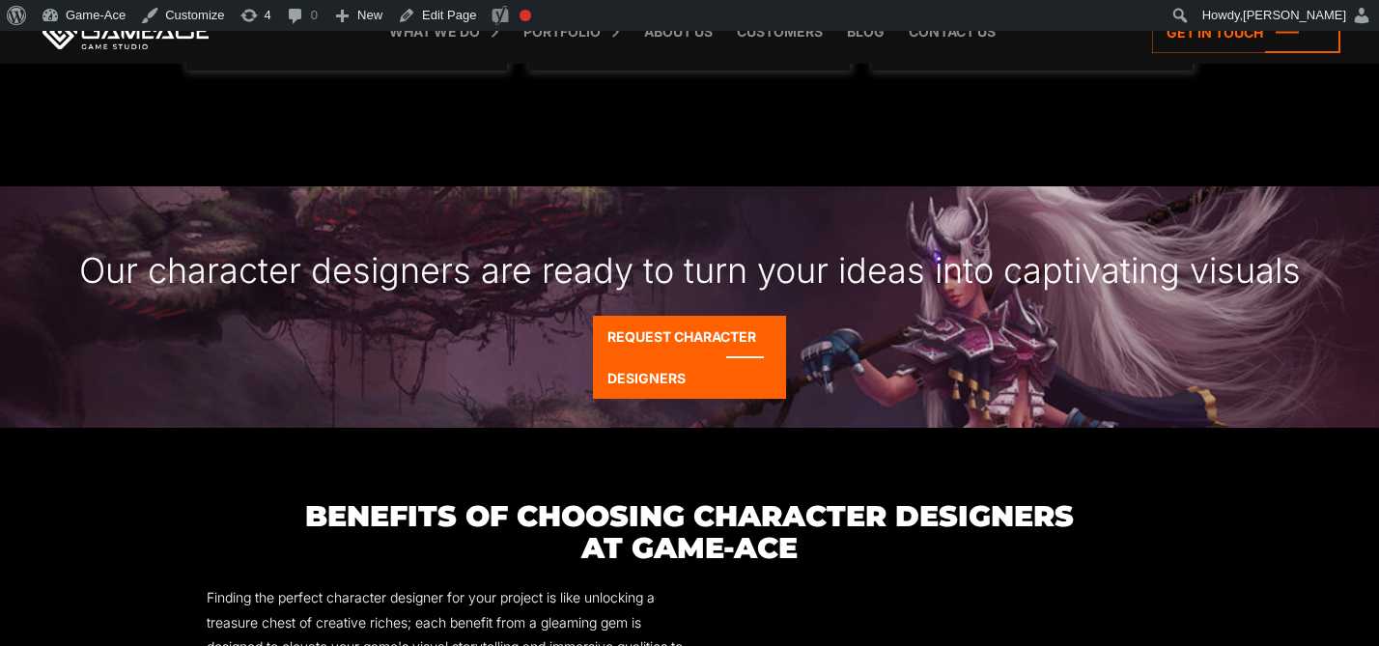
scroll to position [2274, 0]
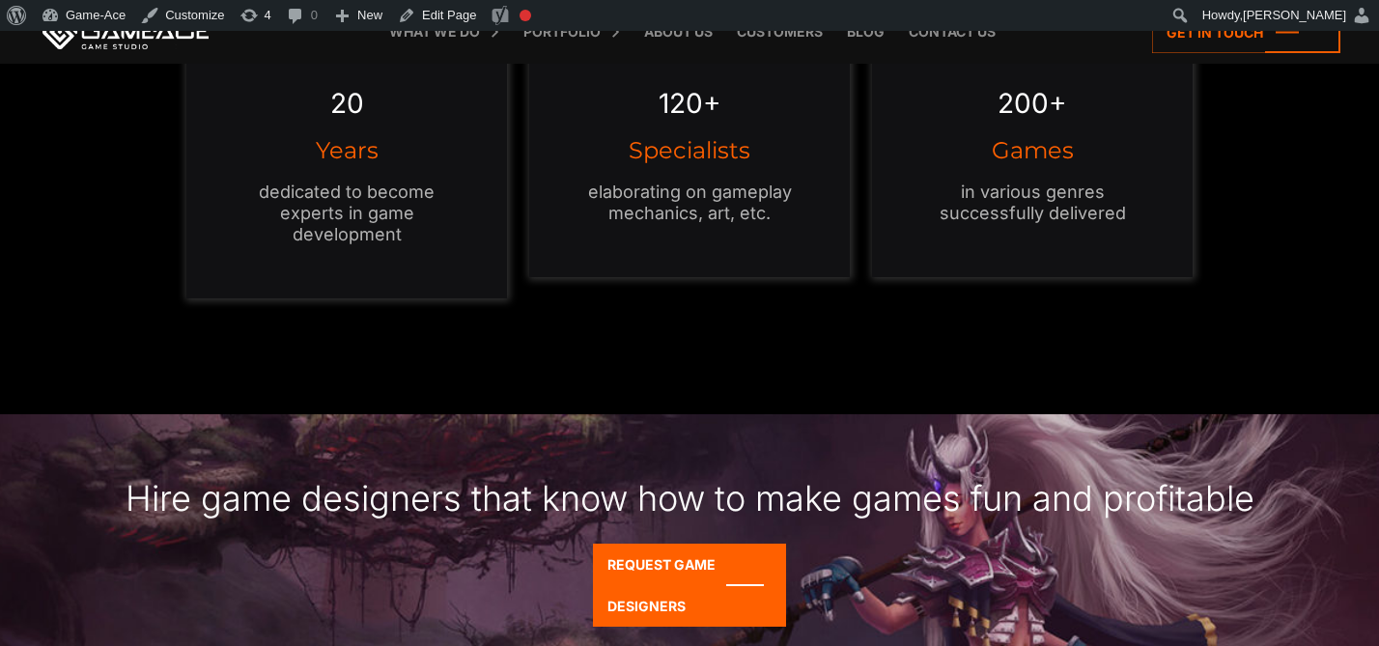
scroll to position [2076, 0]
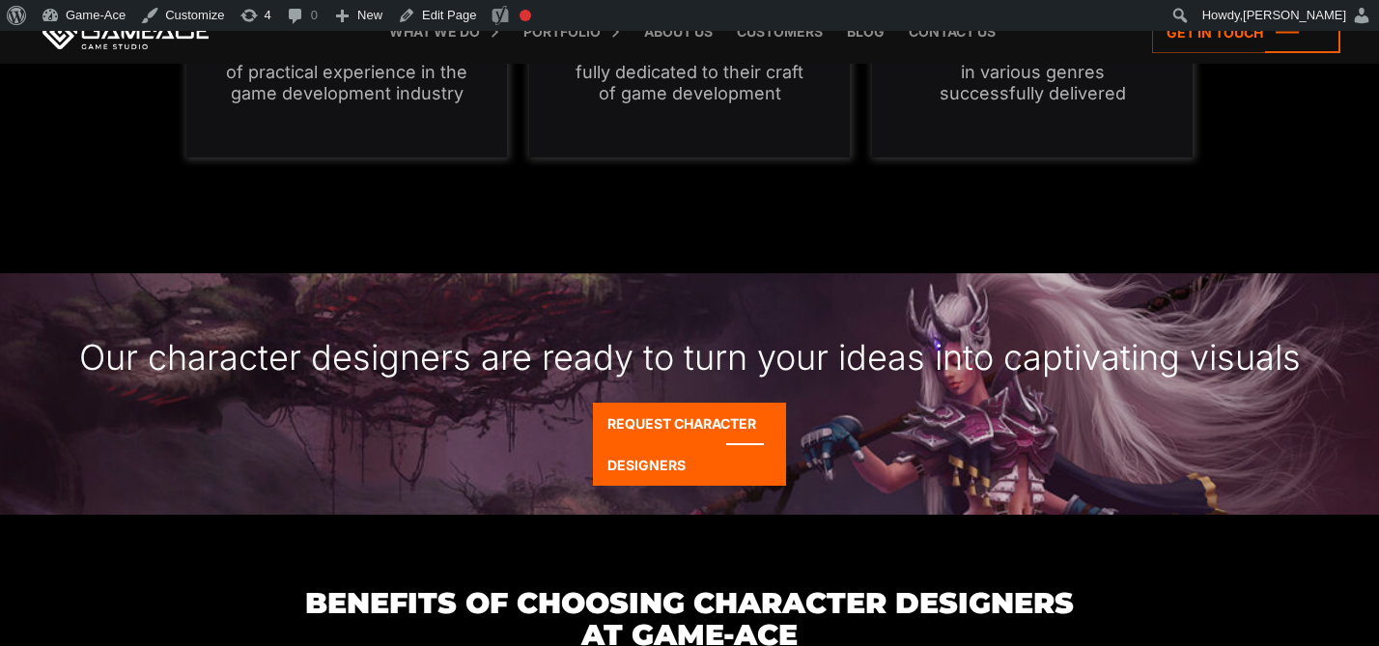
scroll to position [2177, 0]
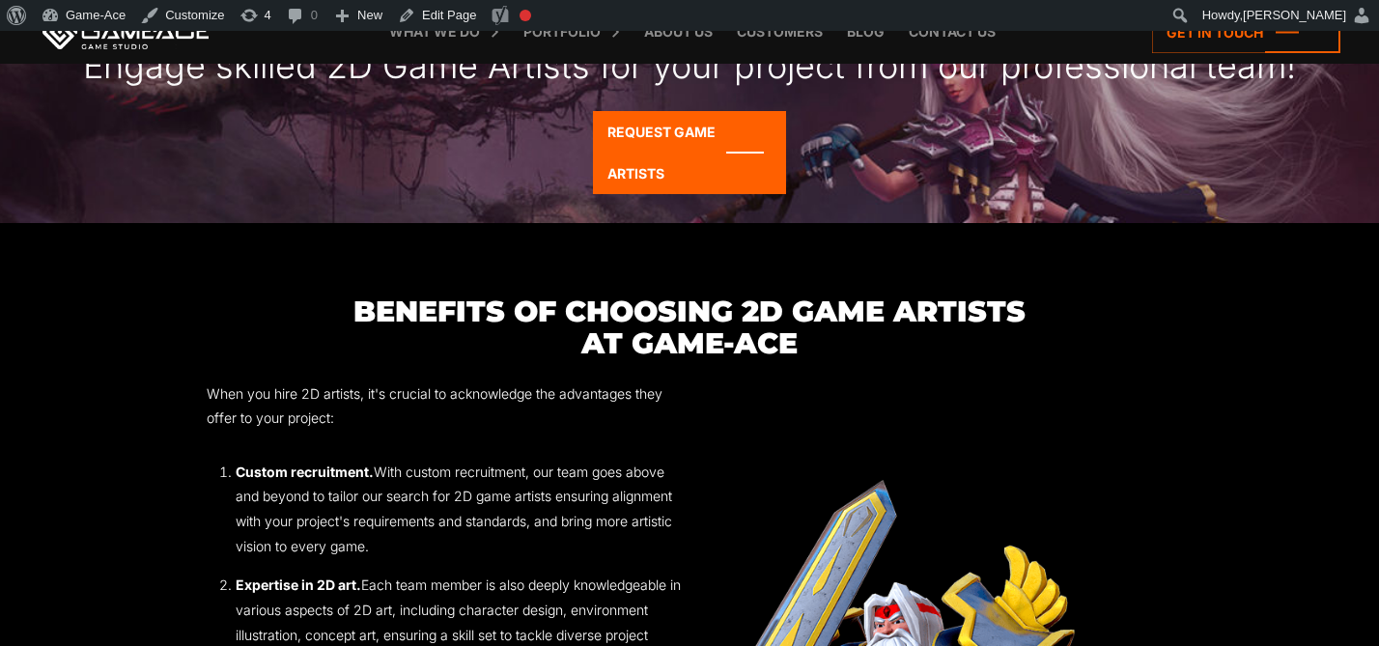
scroll to position [2035, 0]
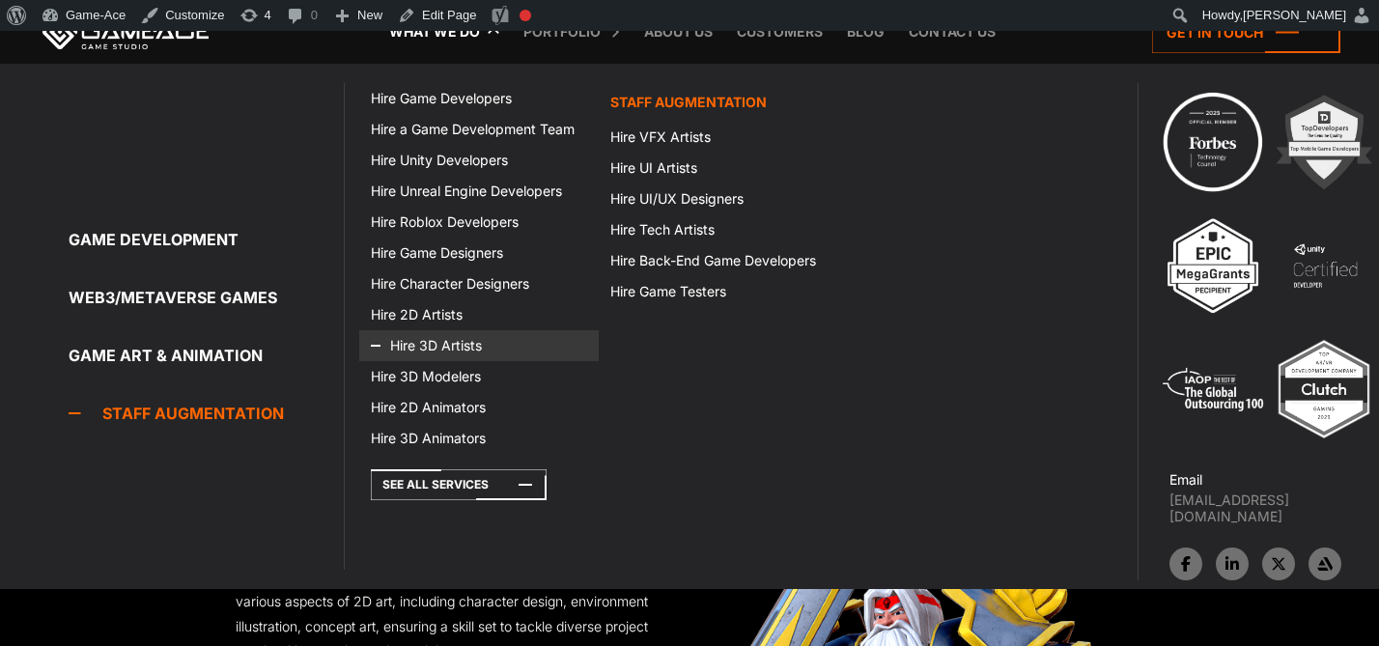
click at [420, 343] on link "Hire 3D Artists" at bounding box center [478, 345] width 239 height 31
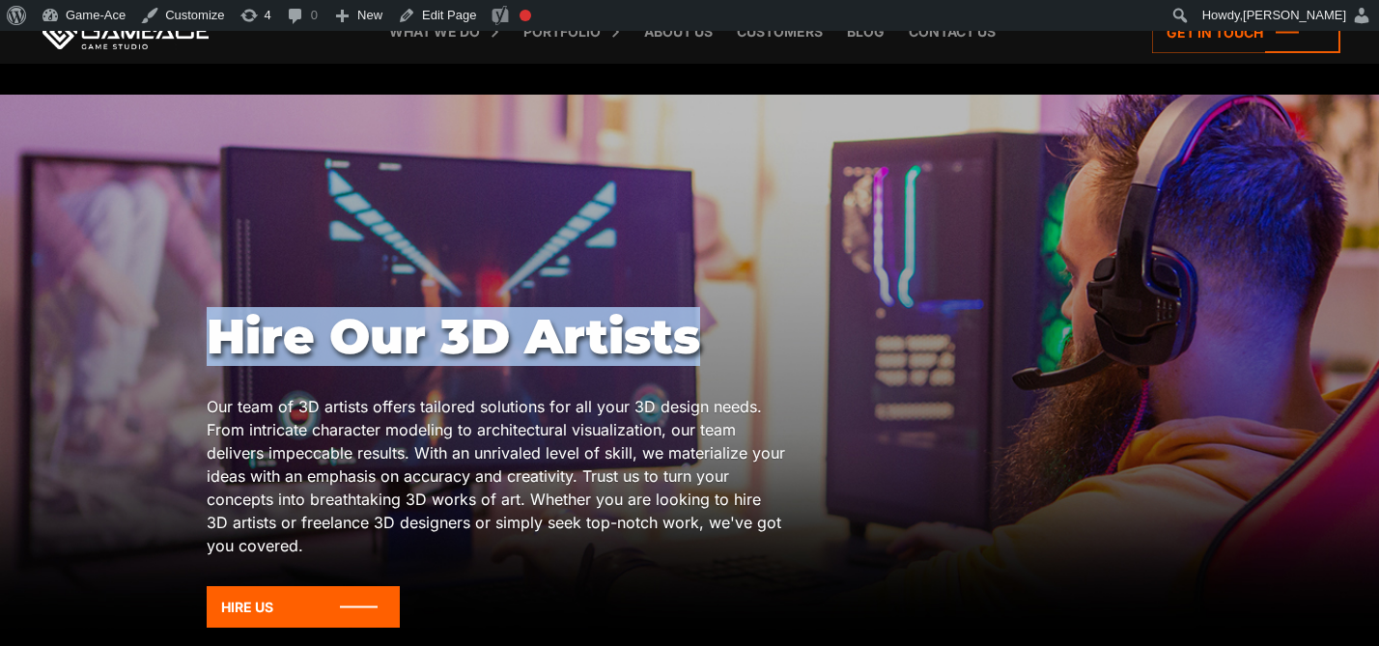
drag, startPoint x: 724, startPoint y: 340, endPoint x: 198, endPoint y: 331, distance: 526.3
copy body "Hire Our 3D Artists"
click at [434, 9] on link "Edit Page" at bounding box center [437, 15] width 94 height 31
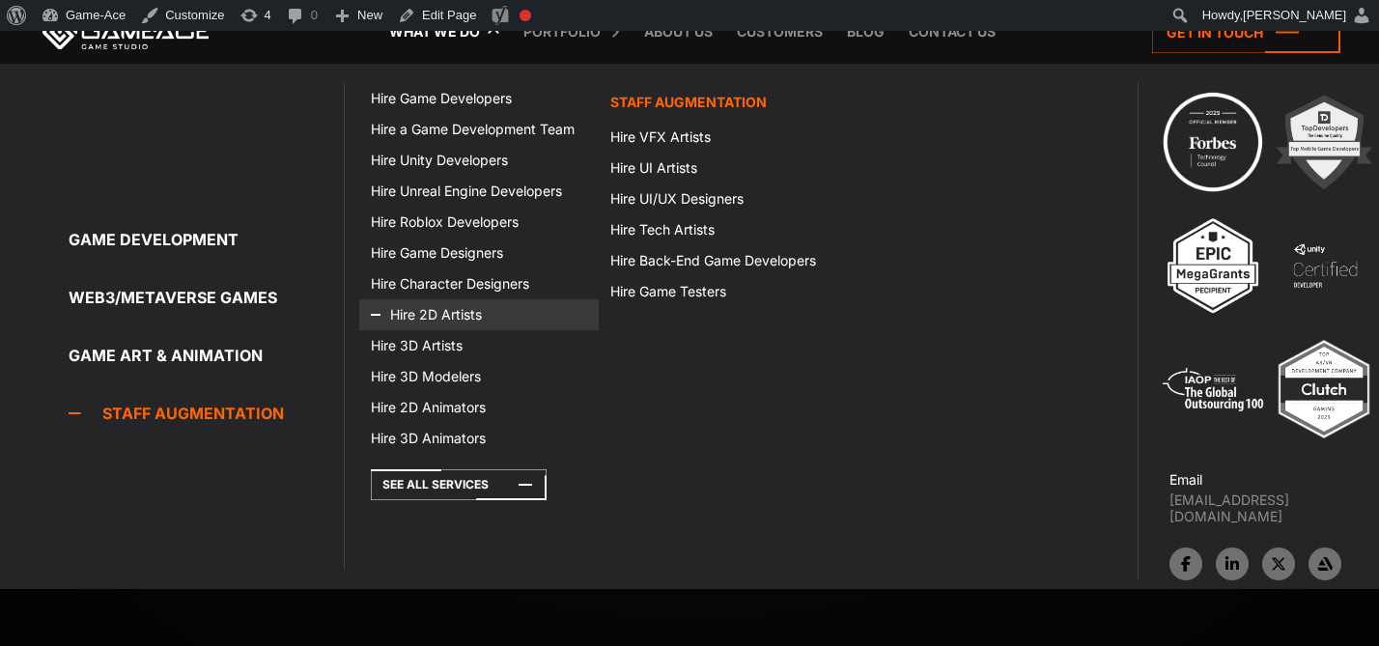
click at [437, 318] on link "Hire 2D Artists" at bounding box center [478, 314] width 239 height 31
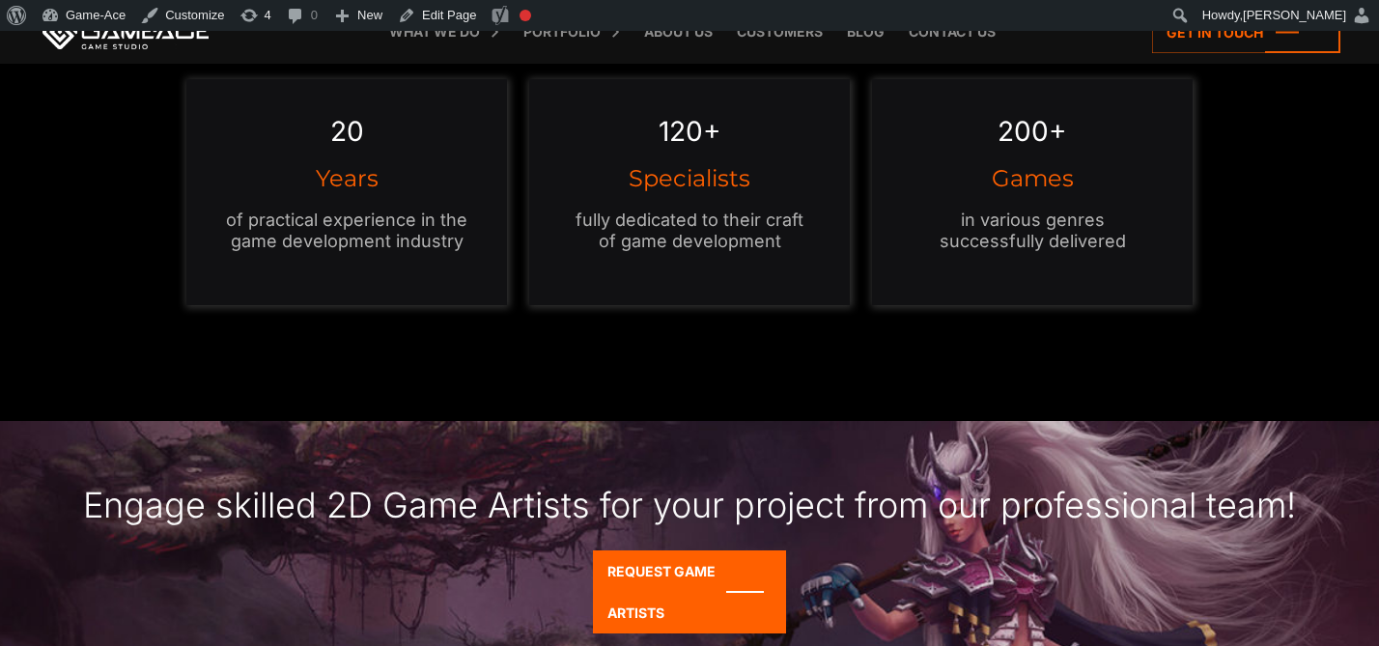
scroll to position [1588, 0]
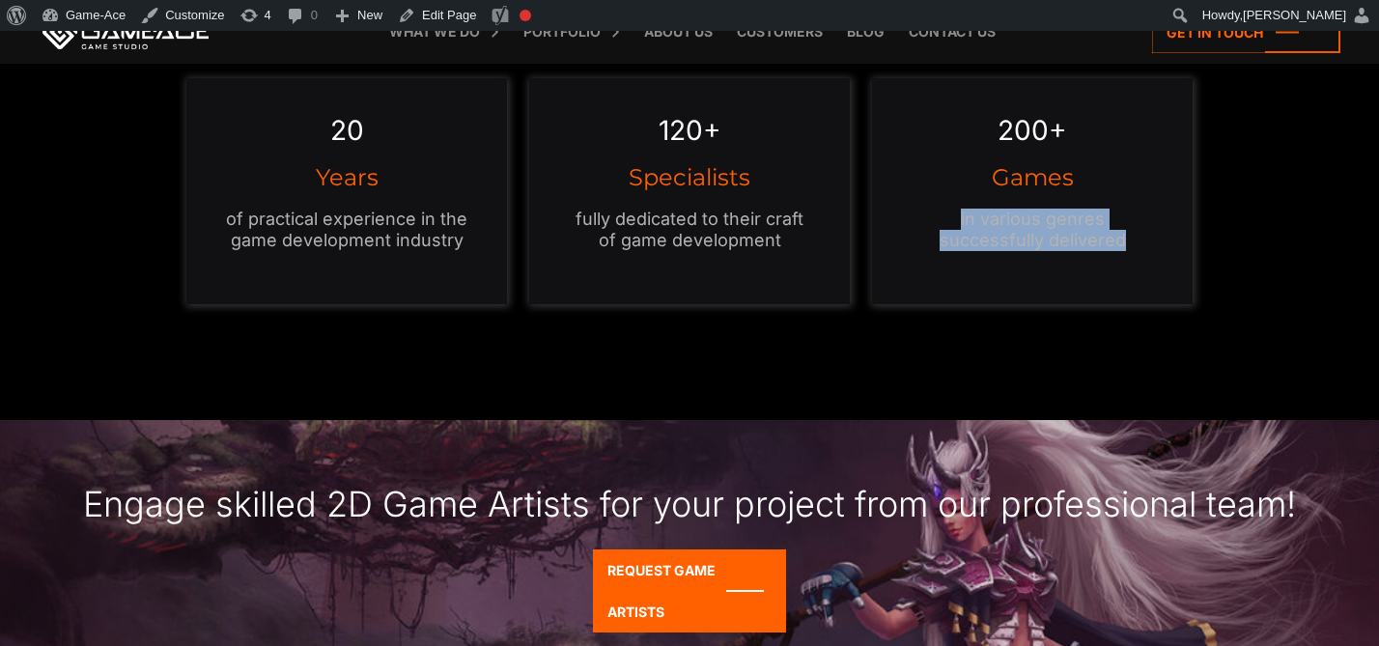
drag, startPoint x: 1113, startPoint y: 237, endPoint x: 951, endPoint y: 216, distance: 163.5
click at [951, 216] on p "in various genres successfully delivered" at bounding box center [1032, 230] width 244 height 42
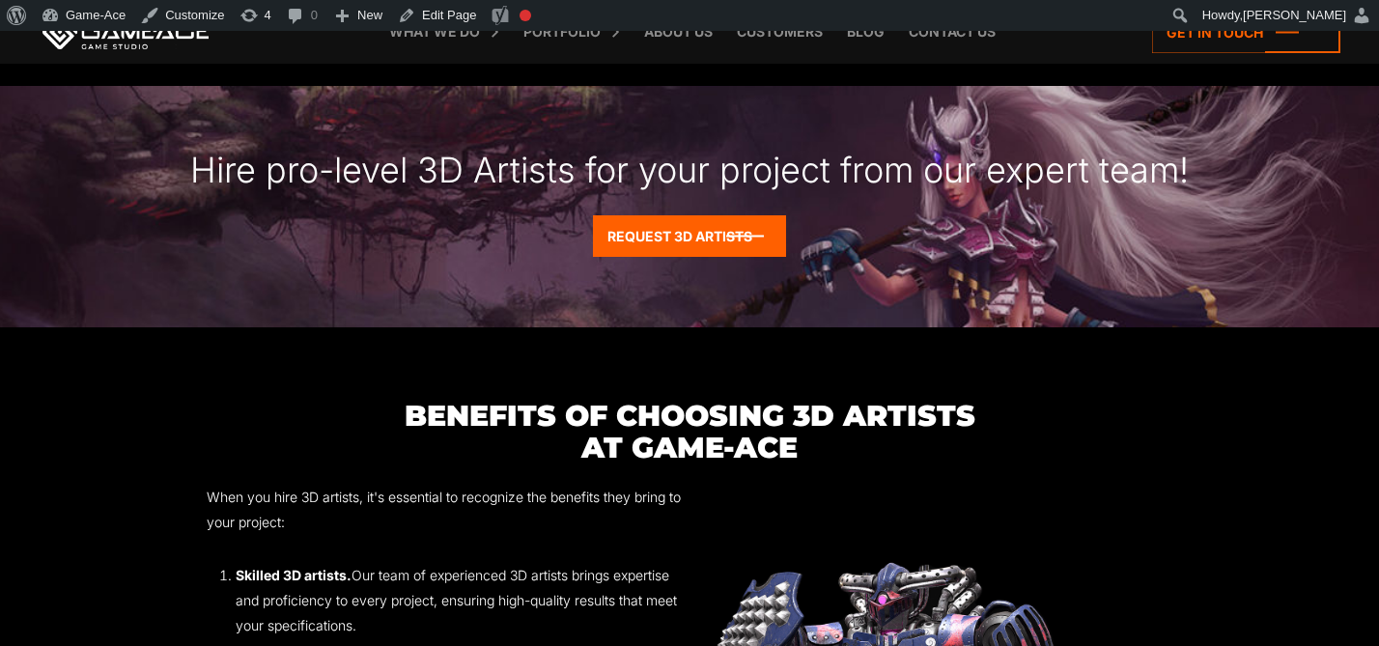
scroll to position [2350, 0]
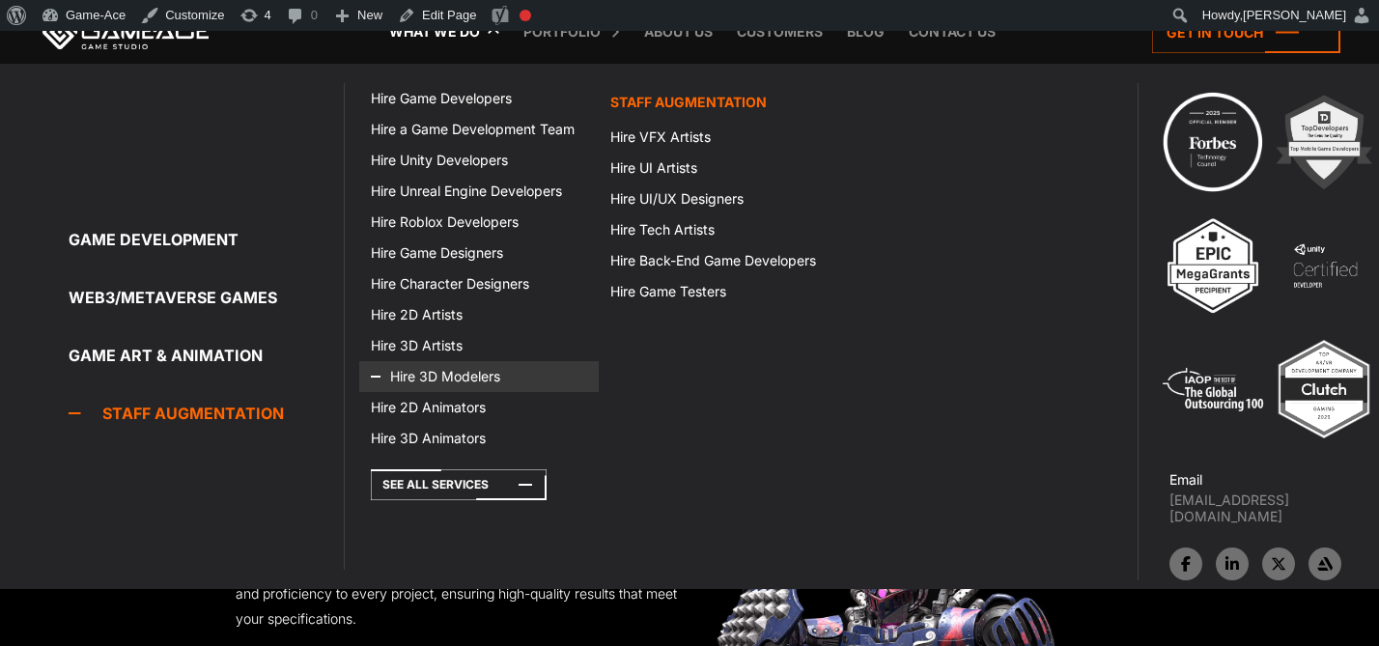
click at [442, 378] on link "Hire 3D Modelers" at bounding box center [478, 376] width 239 height 31
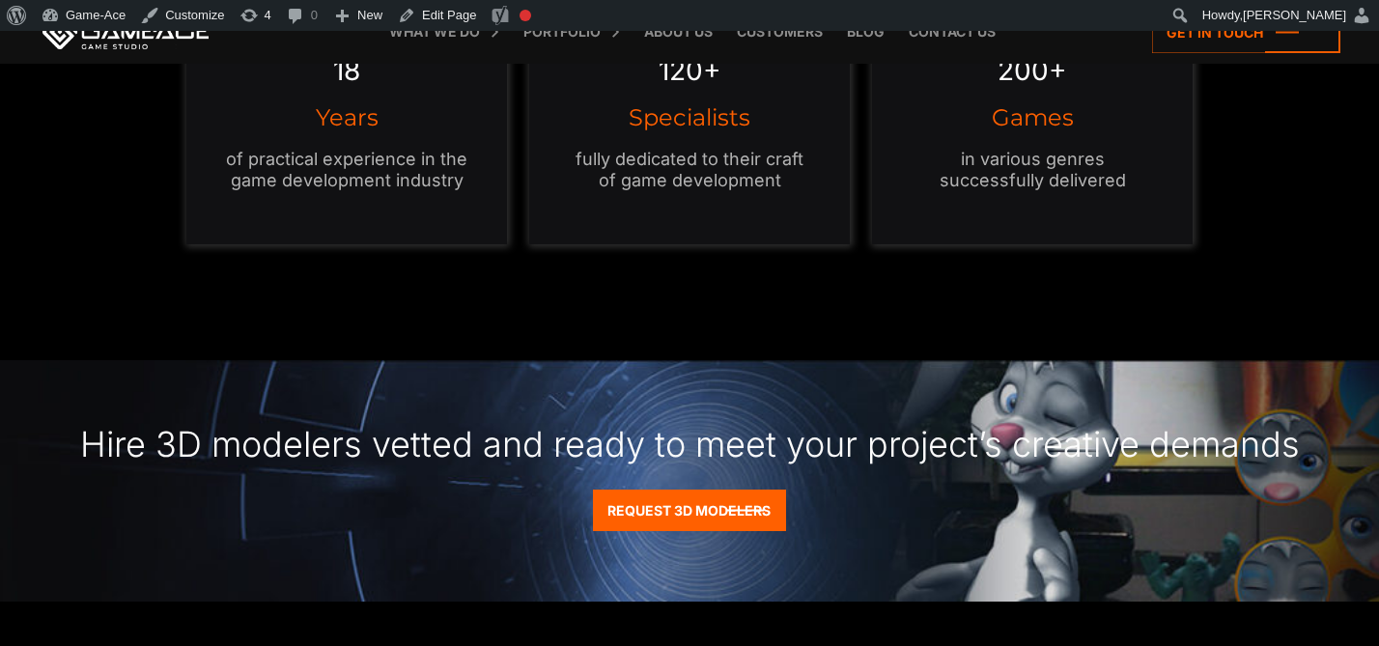
scroll to position [1625, 0]
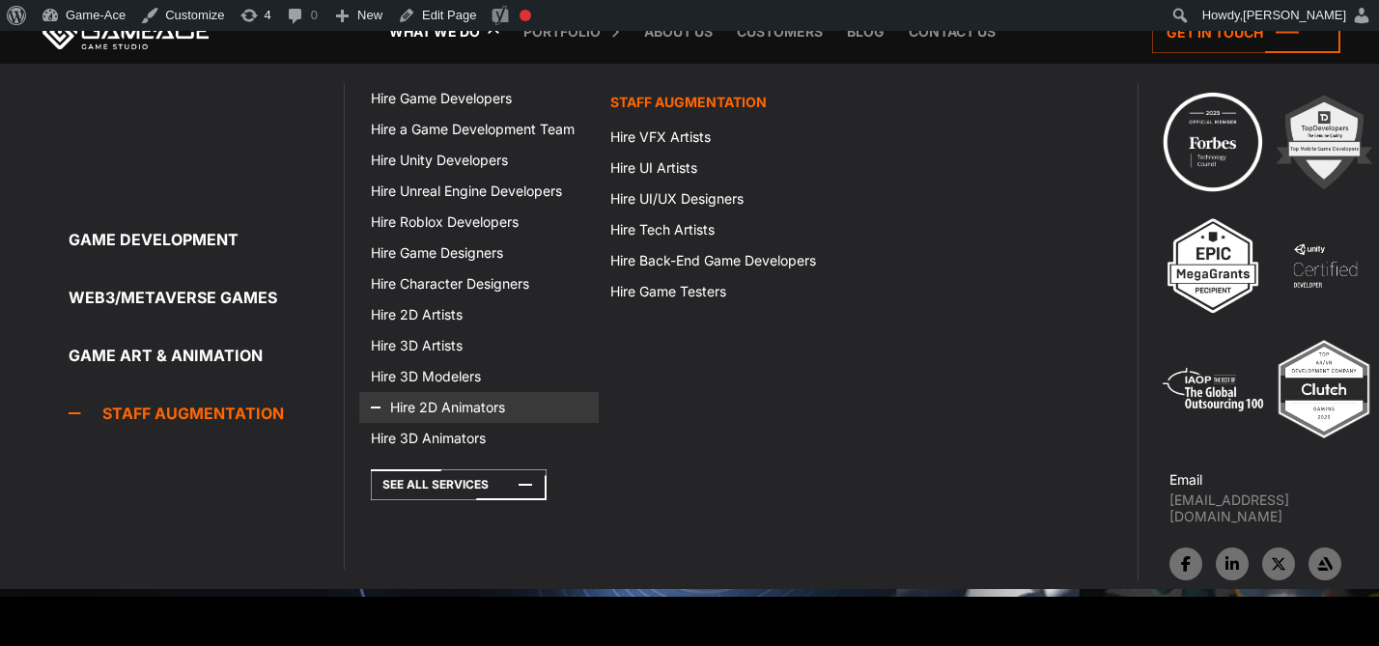
click at [443, 400] on link "Hire 2D Animators" at bounding box center [478, 407] width 239 height 31
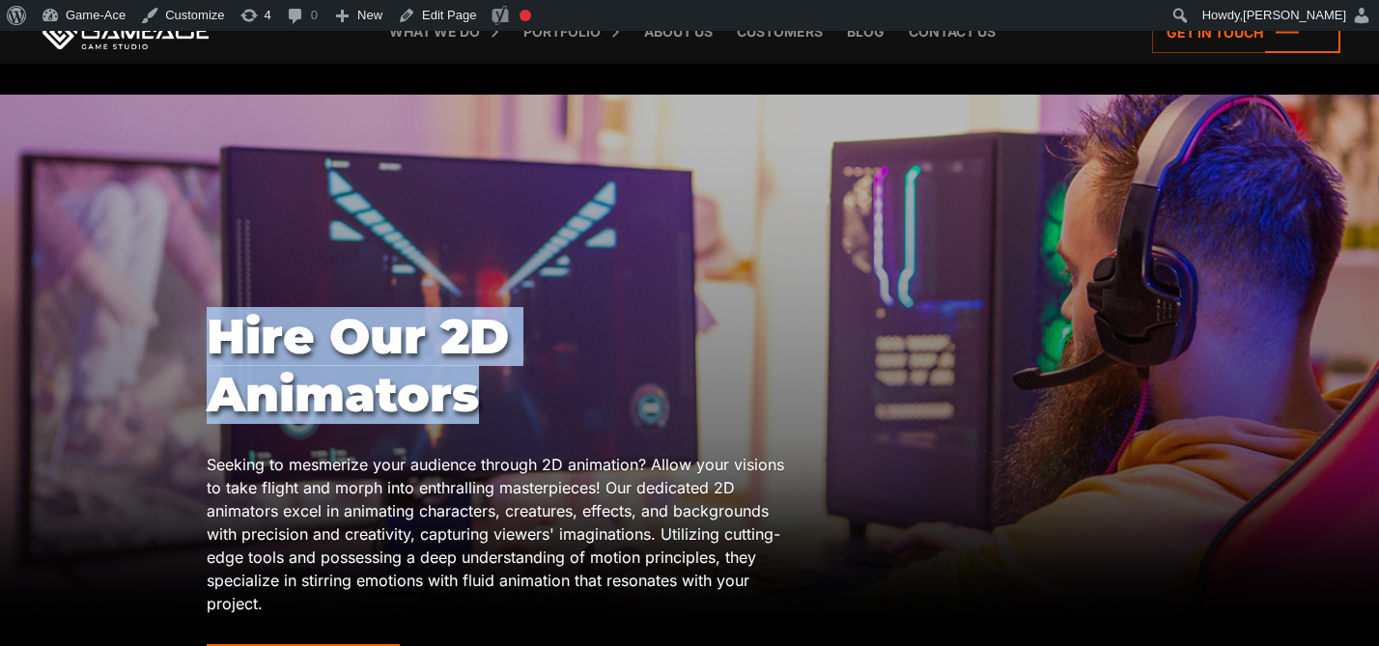
drag, startPoint x: 491, startPoint y: 399, endPoint x: 177, endPoint y: 350, distance: 318.6
copy body "Hire Our 2D Animators"
click at [439, 17] on link "Edit Page" at bounding box center [437, 15] width 94 height 31
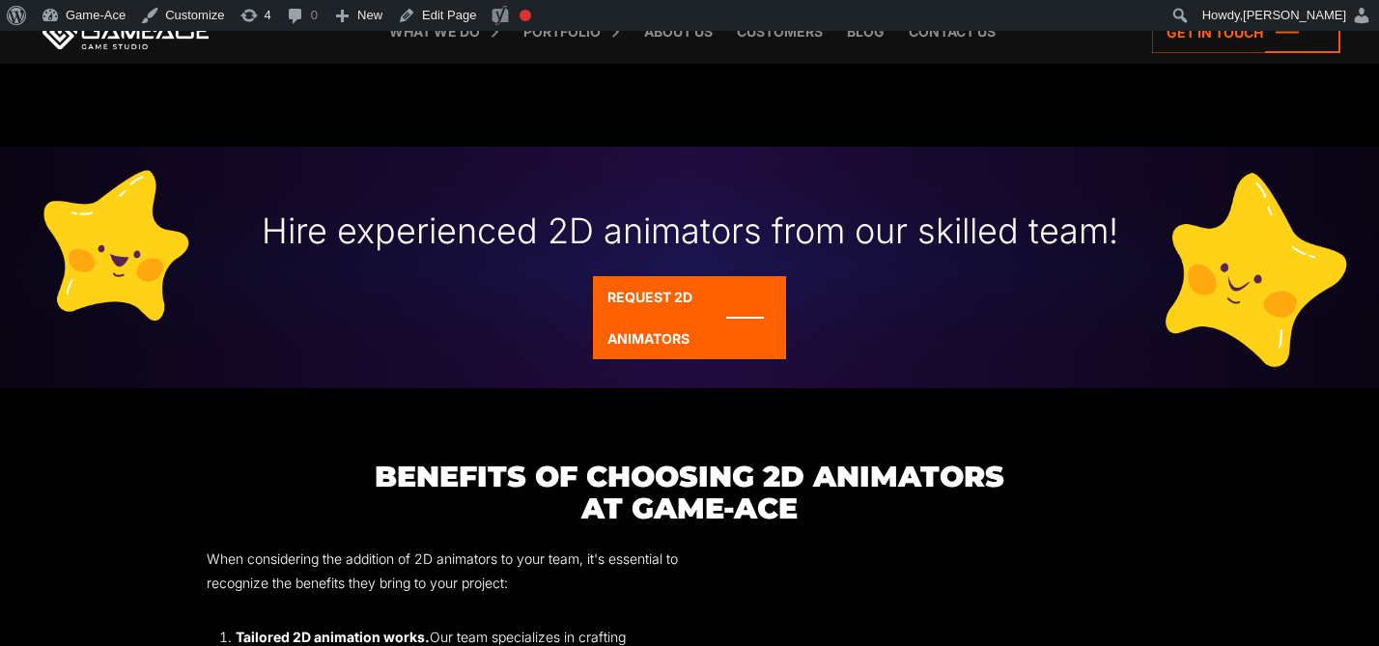
scroll to position [1953, 0]
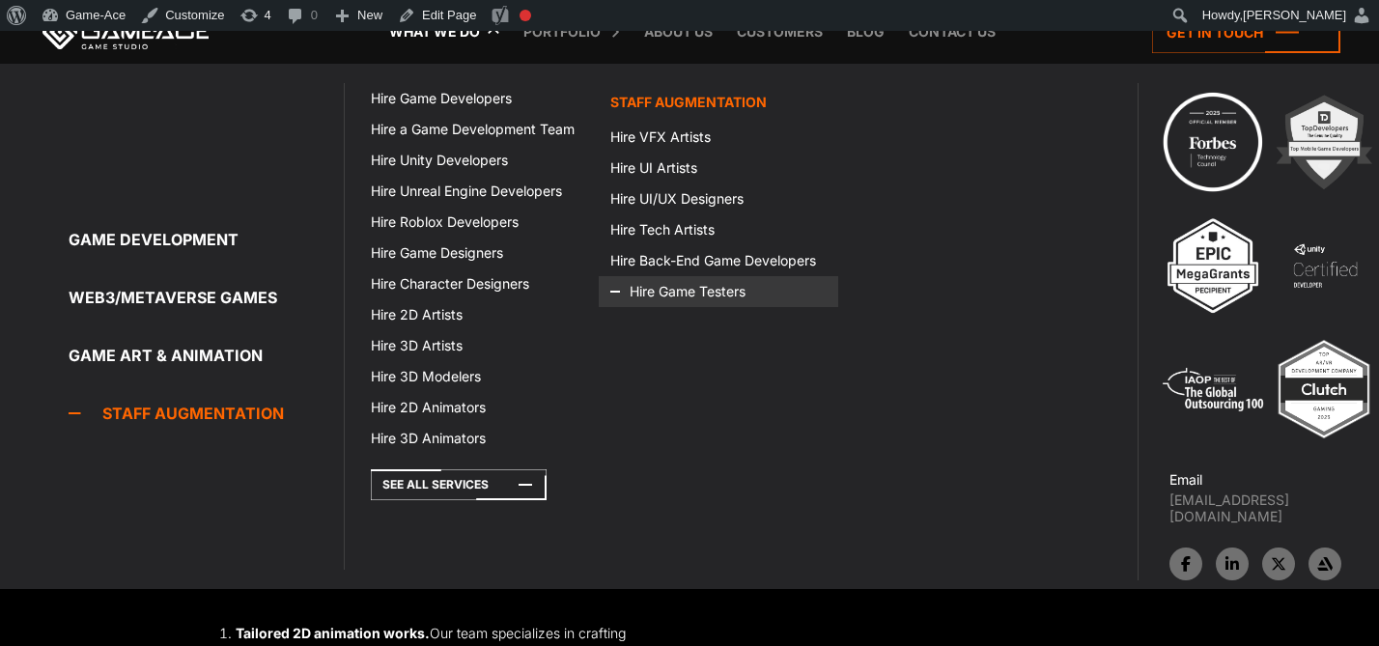
click at [715, 294] on link "Hire Game Testers" at bounding box center [718, 291] width 239 height 31
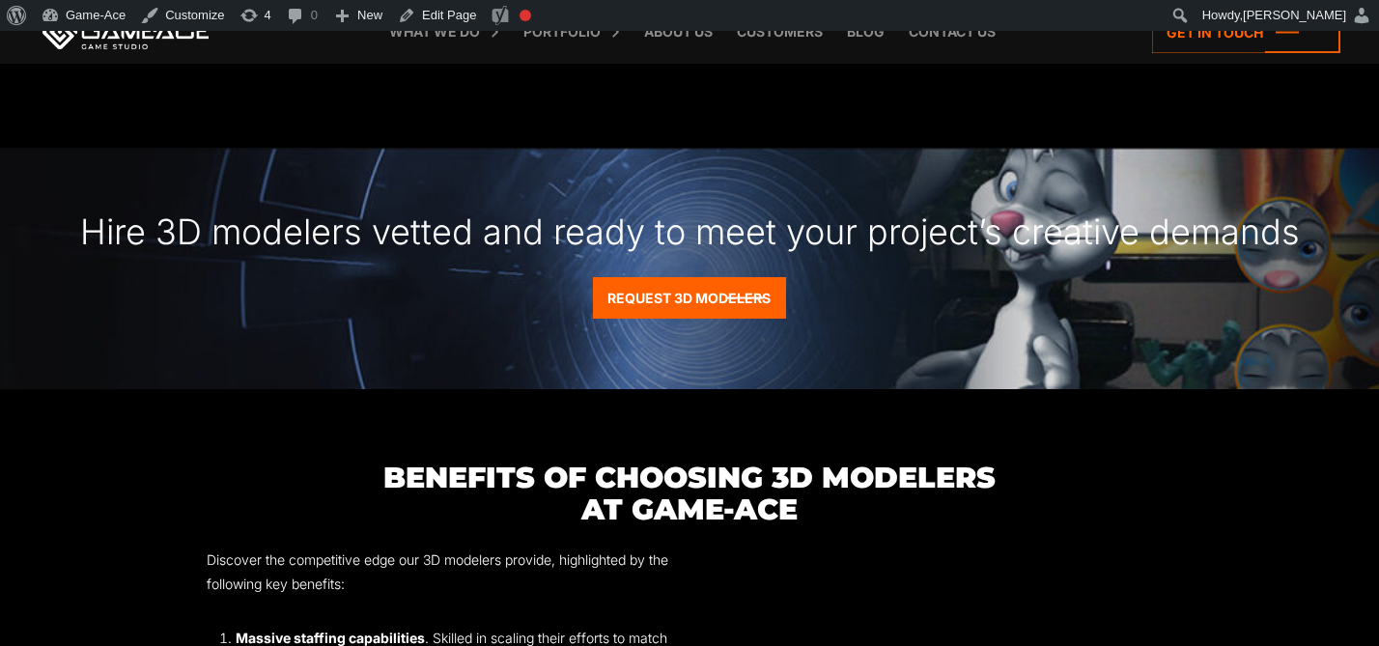
scroll to position [1604, 0]
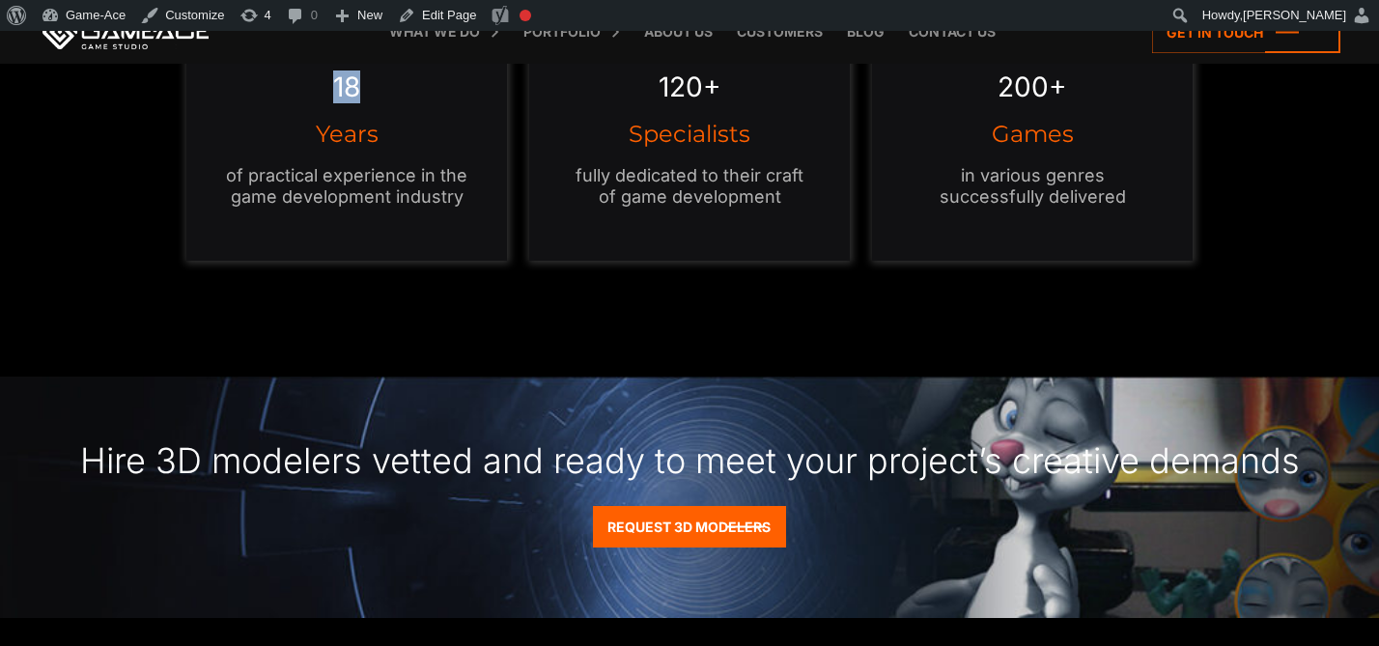
drag, startPoint x: 378, startPoint y: 97, endPoint x: 328, endPoint y: 89, distance: 49.8
click at [328, 89] on div "18 Years of practical experience in the game development industry" at bounding box center [347, 148] width 322 height 226
copy em "18"
click at [440, 10] on link "Edit Page" at bounding box center [437, 15] width 94 height 31
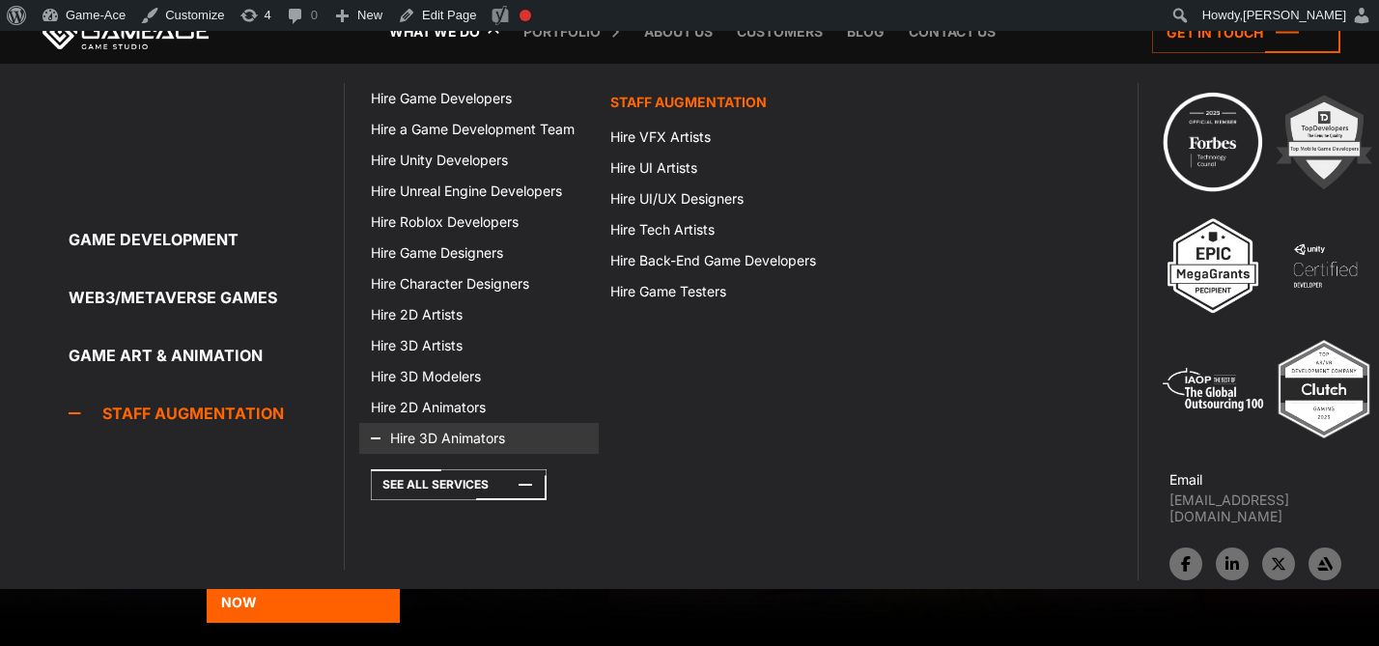
click at [442, 436] on link "Hire 3D Animators" at bounding box center [478, 438] width 239 height 31
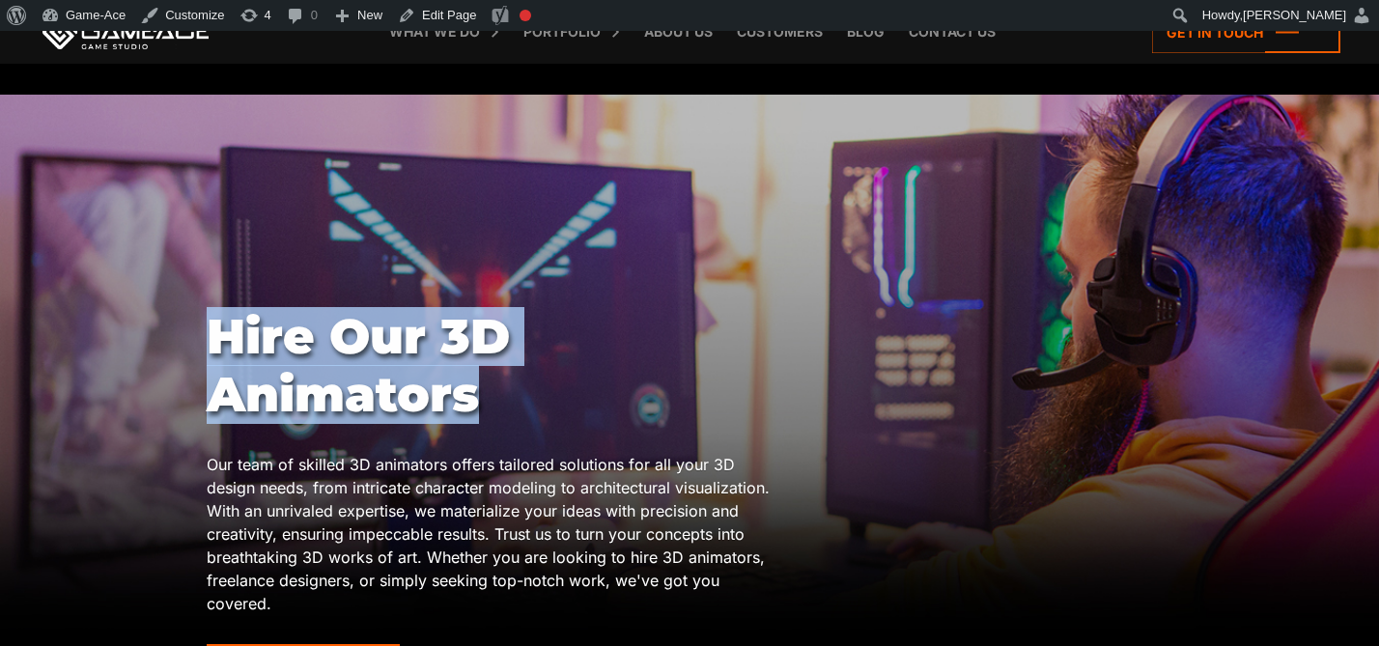
drag, startPoint x: 511, startPoint y: 392, endPoint x: 219, endPoint y: 348, distance: 294.9
click at [219, 348] on h1 "Hire Our 3D Animators" at bounding box center [496, 366] width 579 height 116
copy h1 "Hire Our 3D Animators"
click at [430, 13] on link "Edit Page" at bounding box center [437, 15] width 94 height 31
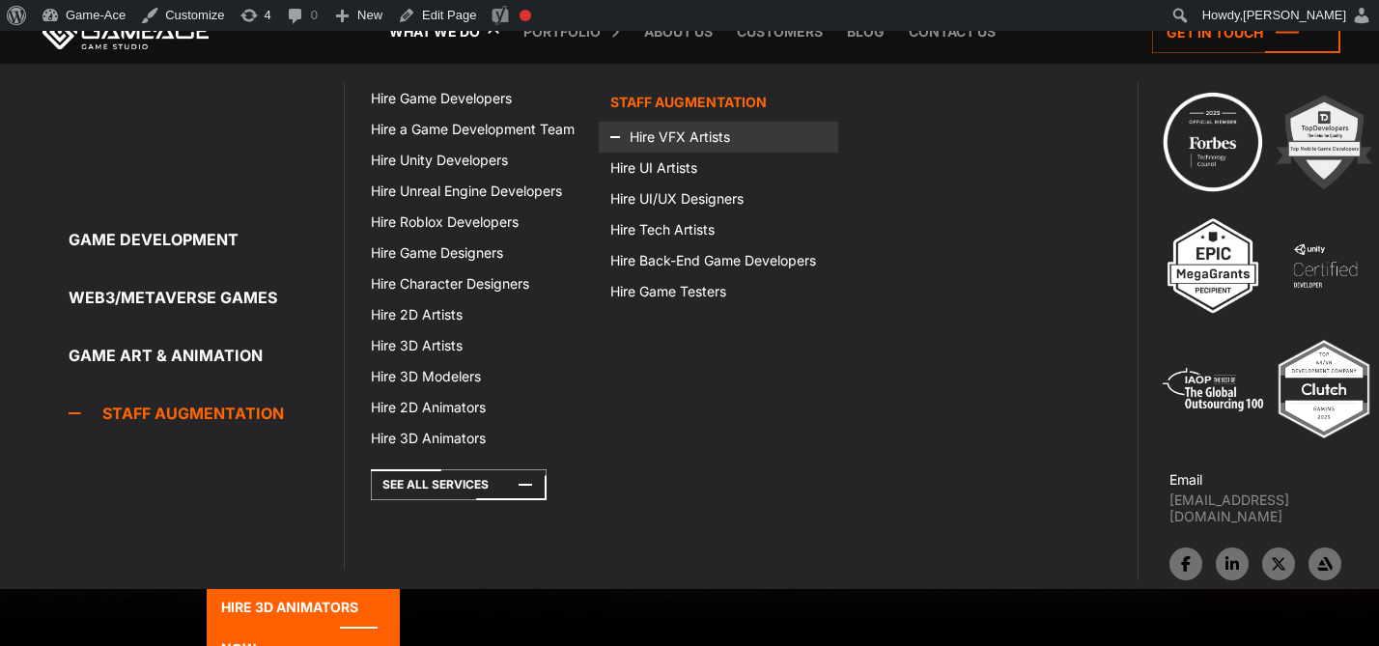
click at [667, 138] on link "Hire VFX Artists" at bounding box center [718, 137] width 239 height 31
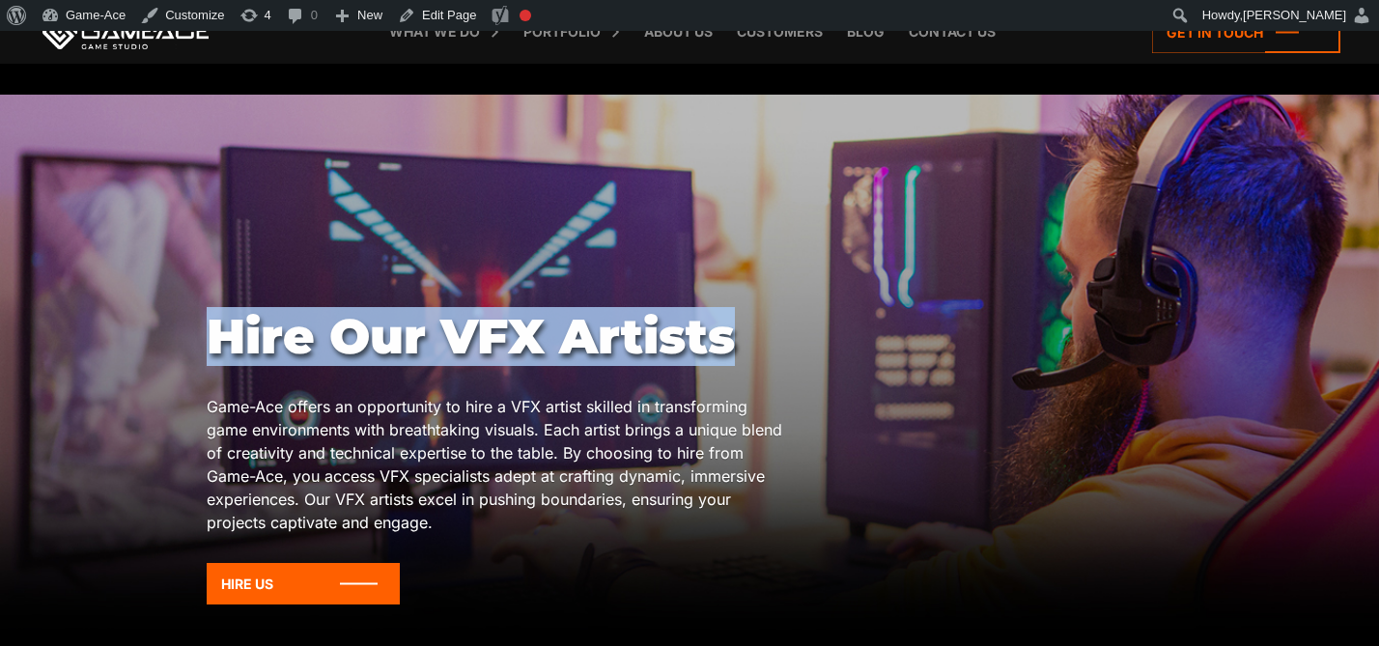
drag, startPoint x: 757, startPoint y: 337, endPoint x: 193, endPoint y: 336, distance: 563.8
copy body "Hire Our VFX Artists"
click at [436, 13] on link "Edit Page" at bounding box center [437, 15] width 94 height 31
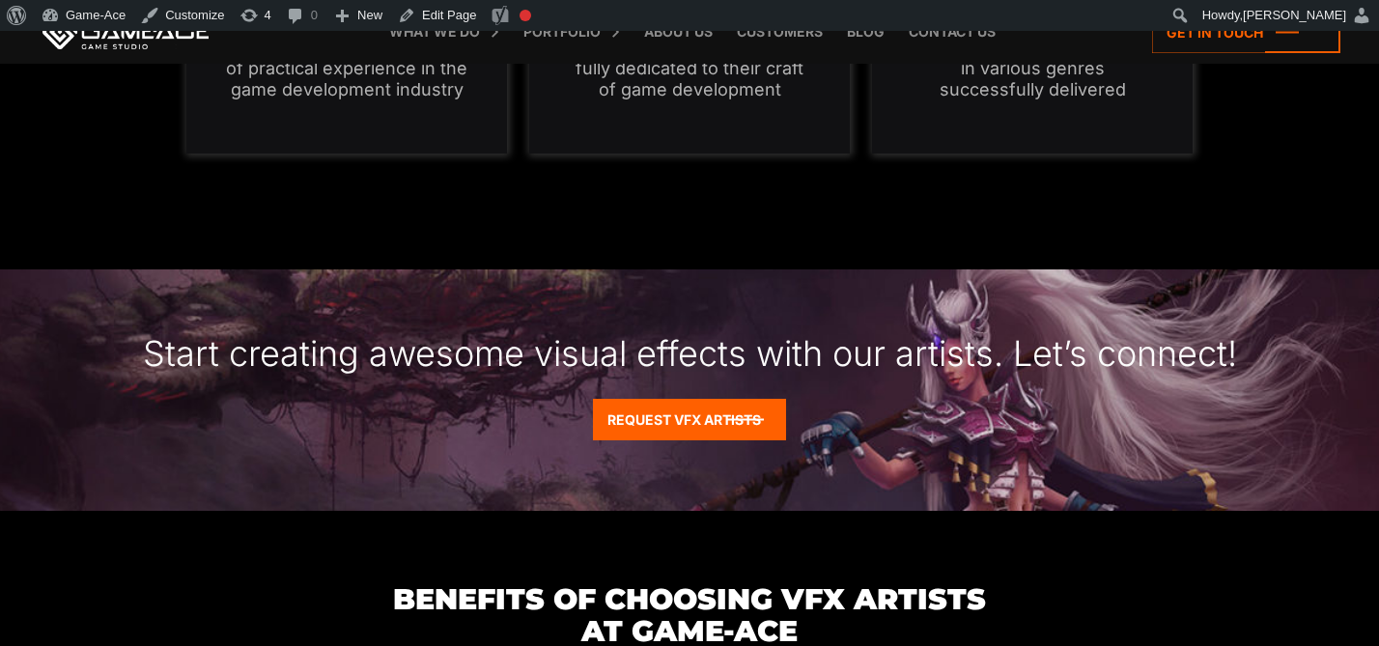
scroll to position [1683, 0]
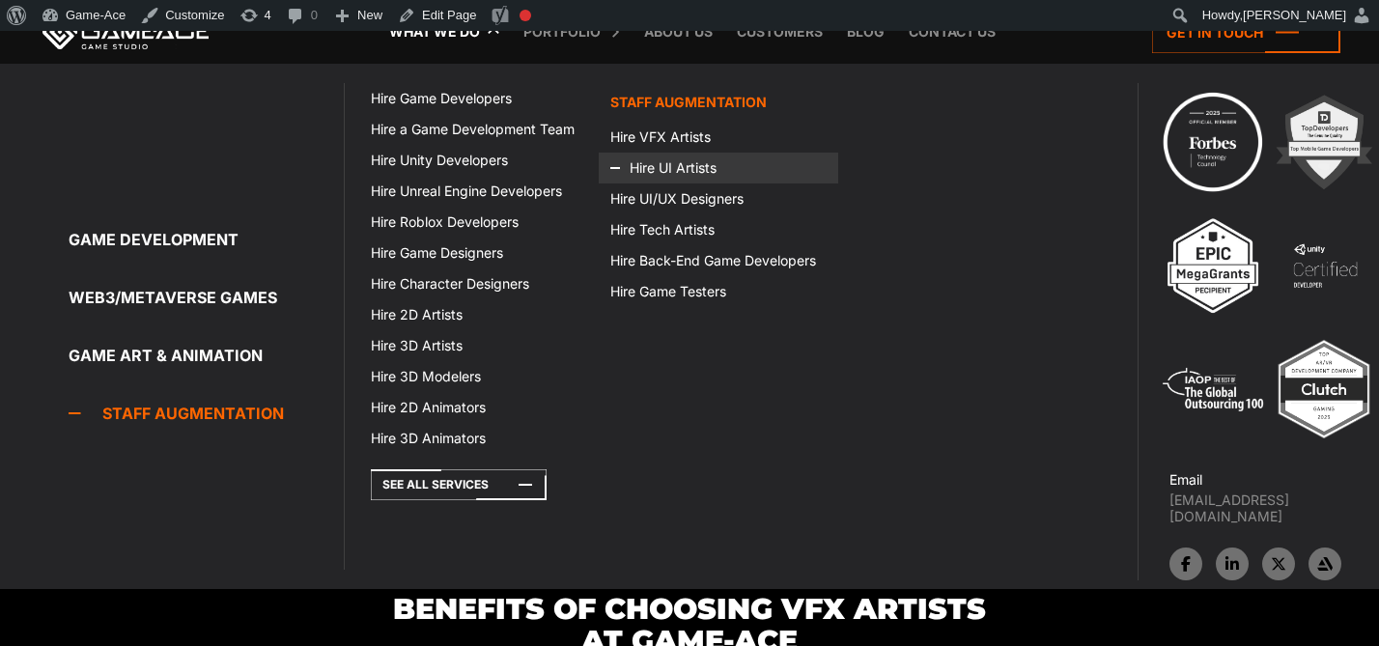
click at [687, 172] on link "Hire UI Artists" at bounding box center [718, 168] width 239 height 31
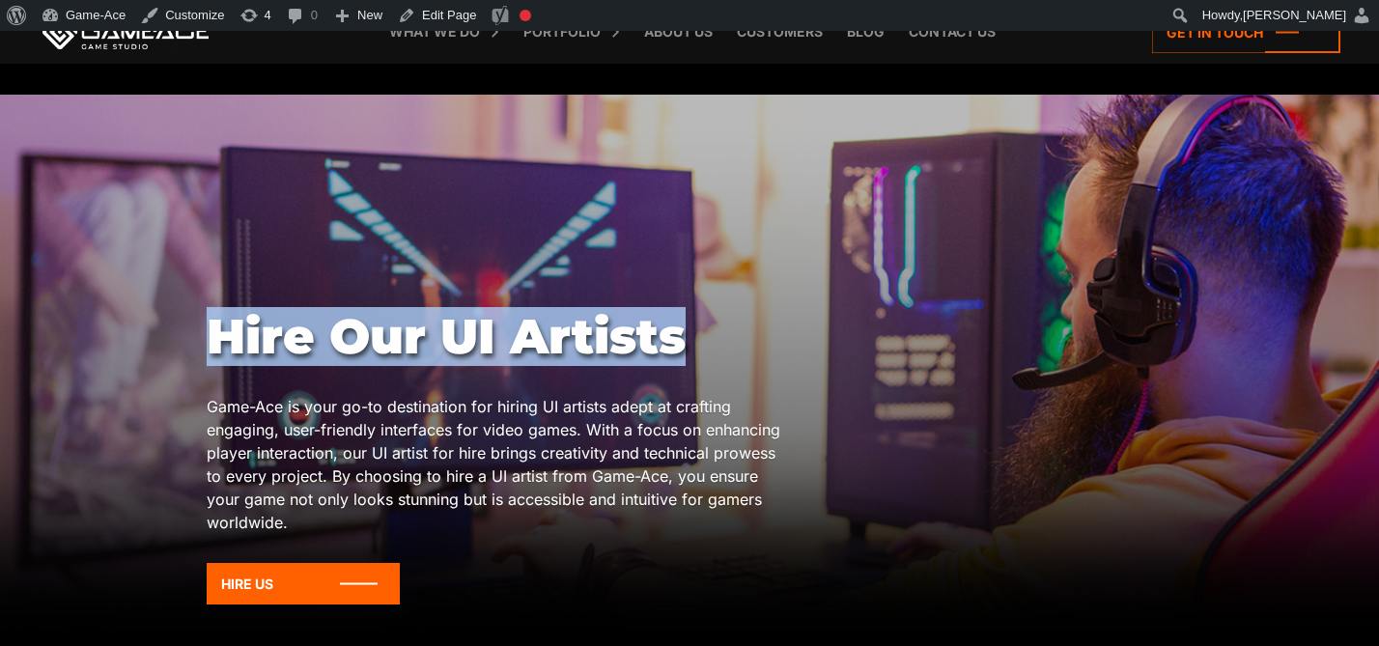
drag, startPoint x: 733, startPoint y: 332, endPoint x: 171, endPoint y: 328, distance: 561.9
copy body "Hire Our UI Artists"
click at [445, 12] on link "Edit Page" at bounding box center [437, 15] width 94 height 31
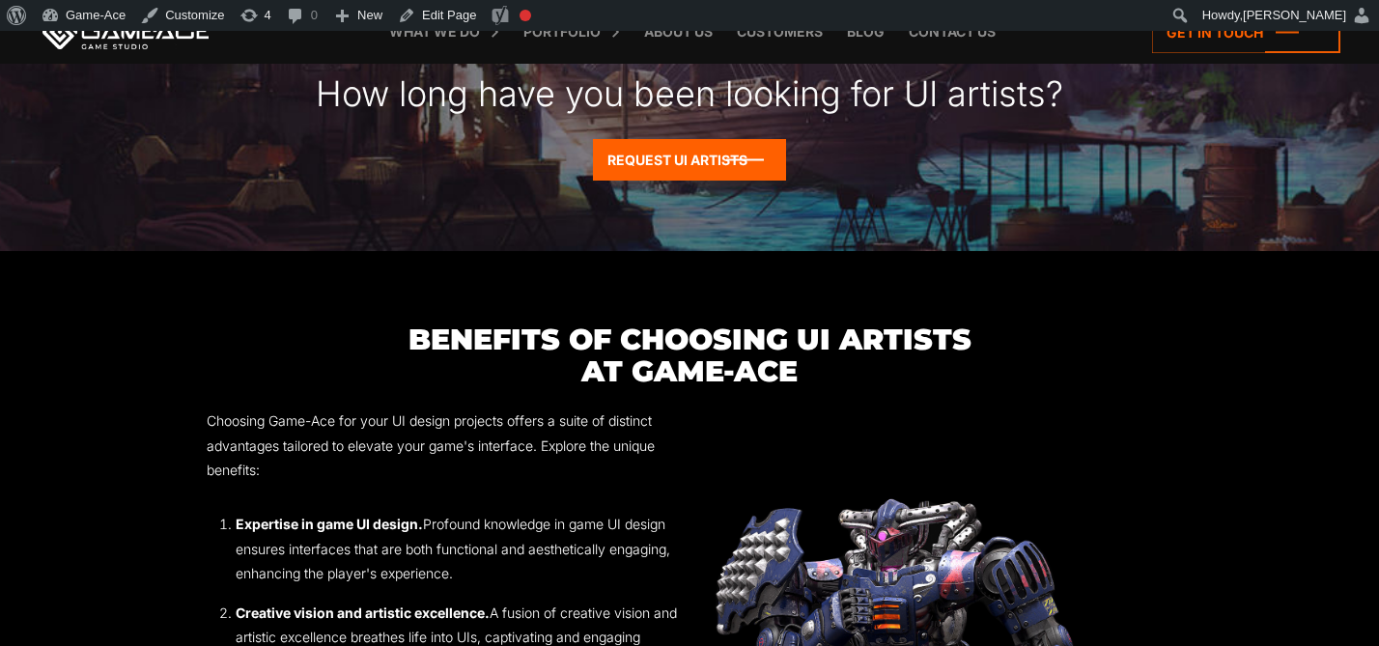
scroll to position [2356, 0]
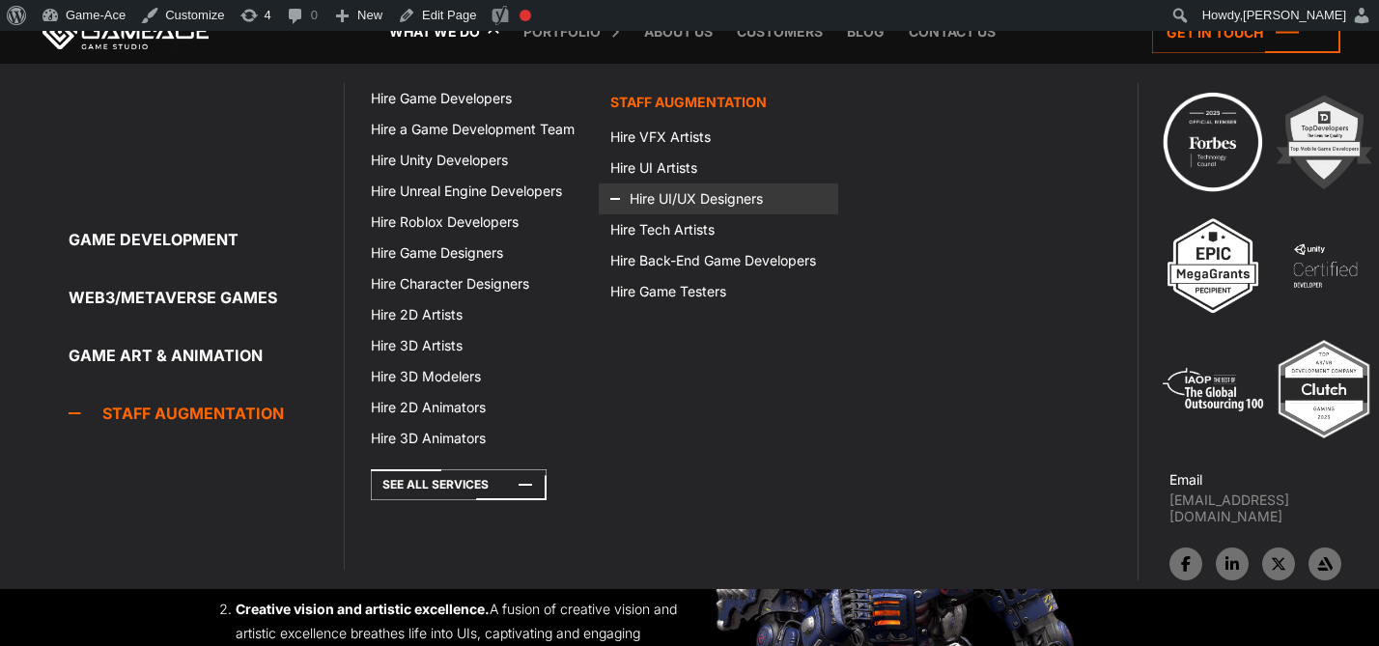
click at [685, 194] on link "Hire UI/UX Designers" at bounding box center [718, 198] width 239 height 31
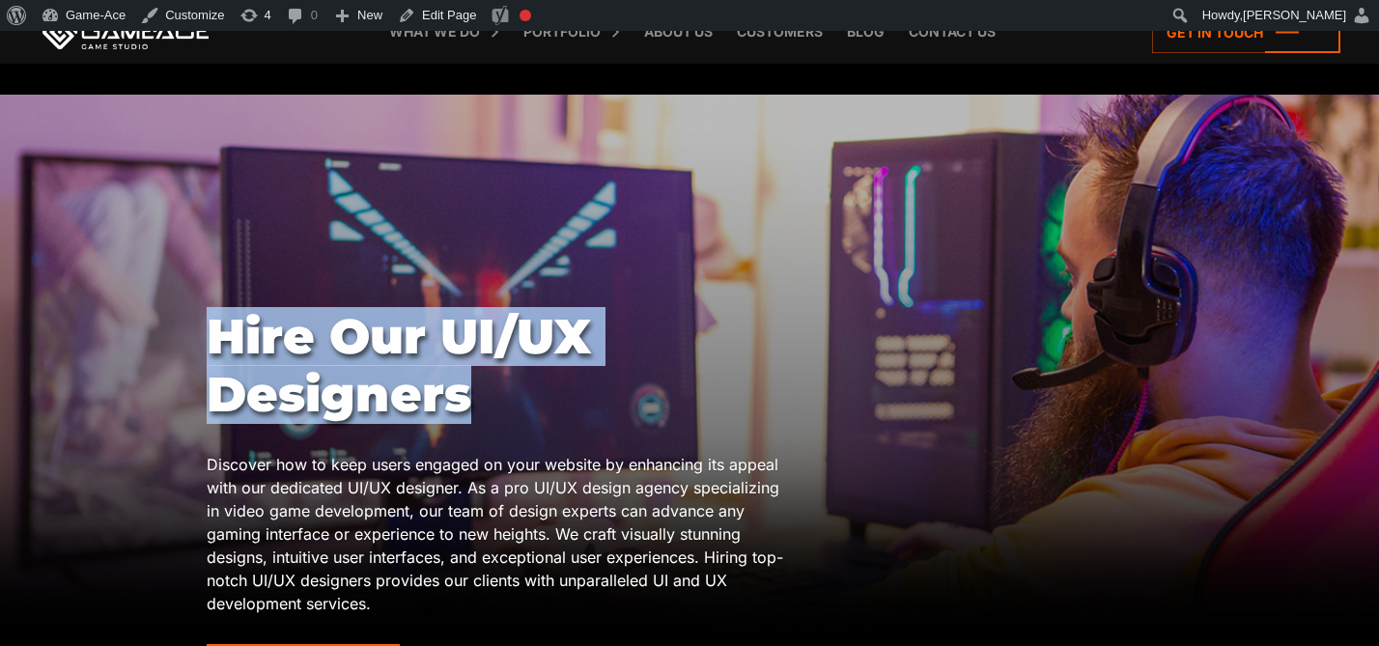
drag, startPoint x: 502, startPoint y: 395, endPoint x: 200, endPoint y: 352, distance: 305.2
copy body "Hire Our UI/UX Designers"
click at [458, 9] on link "Edit Page" at bounding box center [437, 15] width 94 height 31
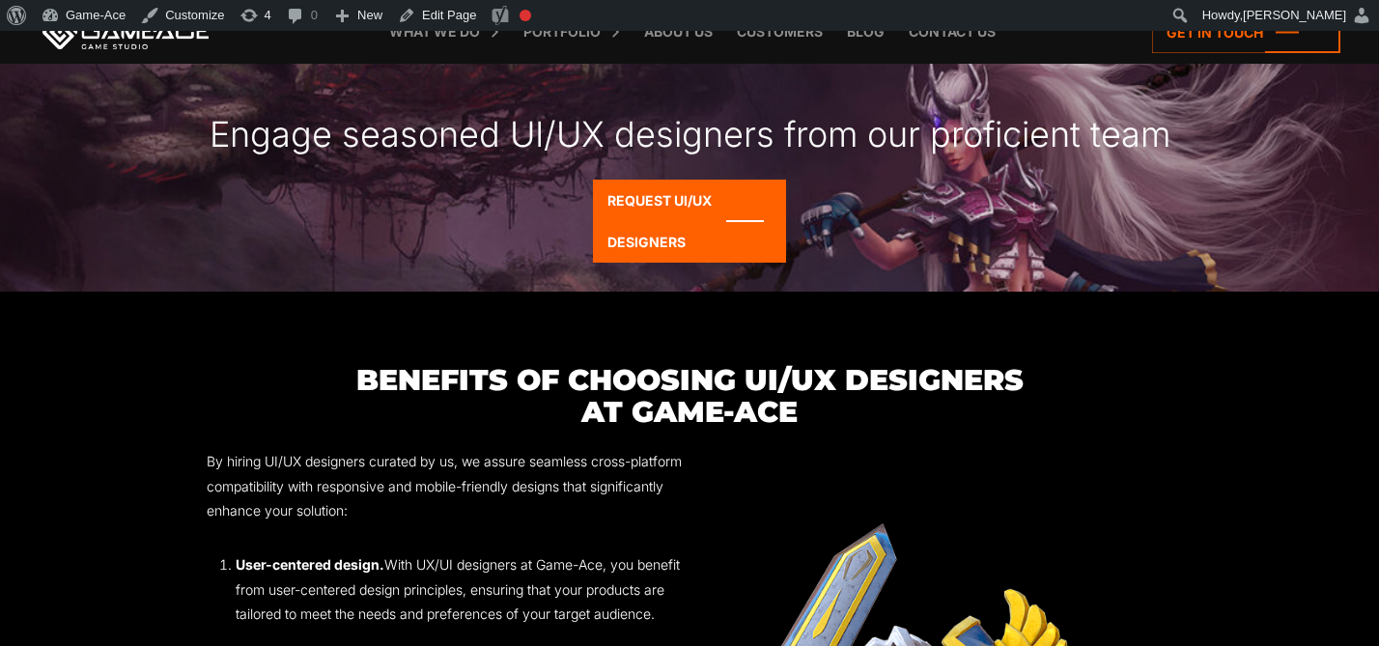
scroll to position [2371, 0]
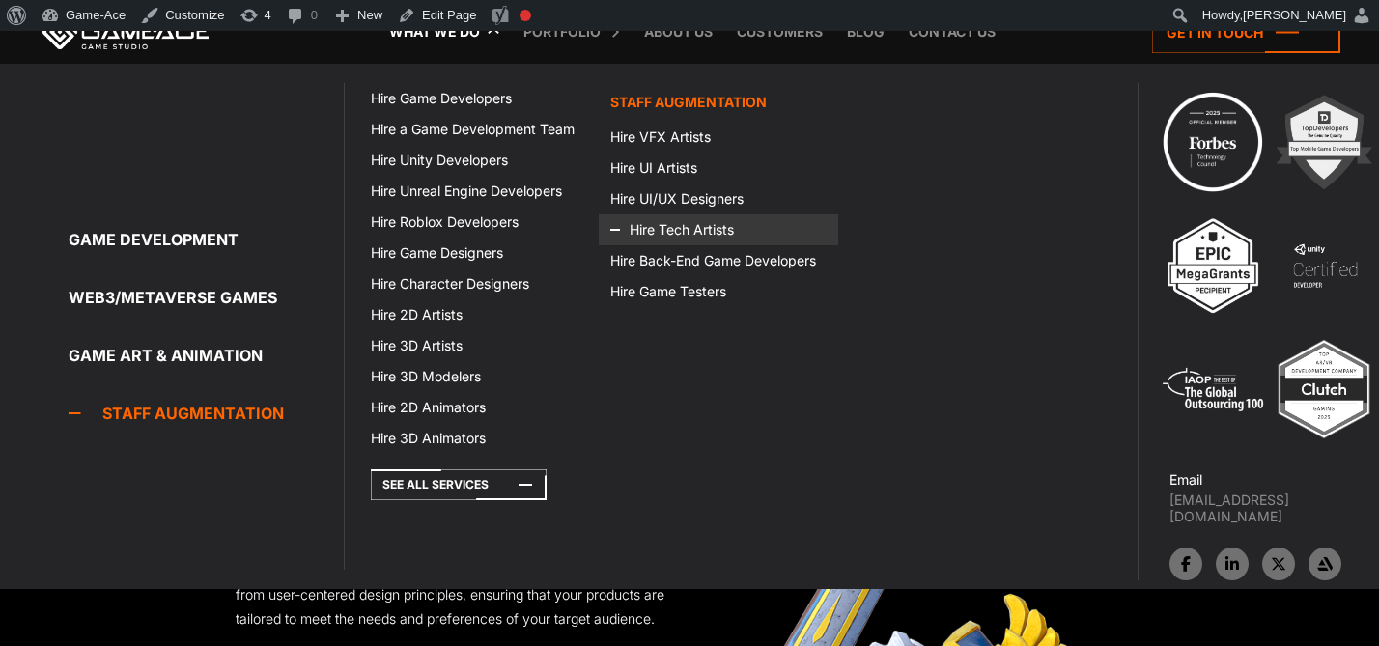
click at [692, 228] on link "Hire Tech Artists" at bounding box center [718, 229] width 239 height 31
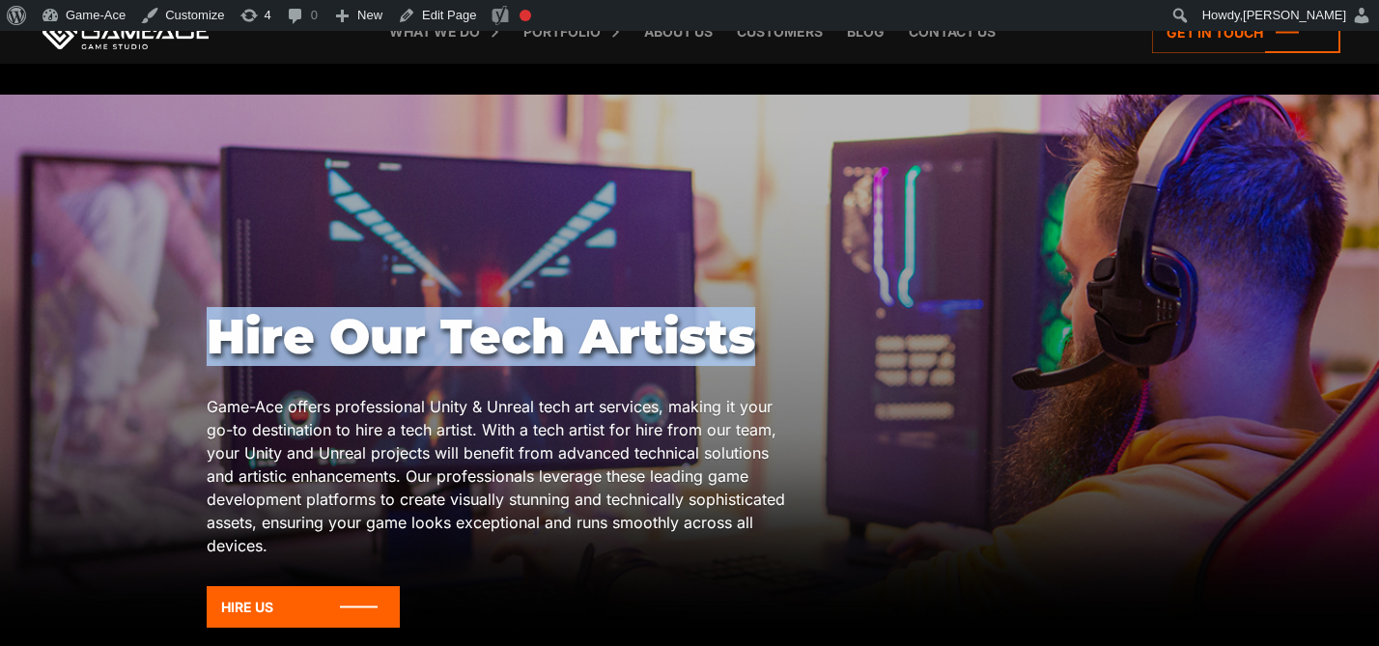
drag, startPoint x: 808, startPoint y: 342, endPoint x: 195, endPoint y: 345, distance: 613.1
copy body "Hire Our Tech Artists"
click at [451, 13] on link "Edit Page" at bounding box center [437, 15] width 94 height 31
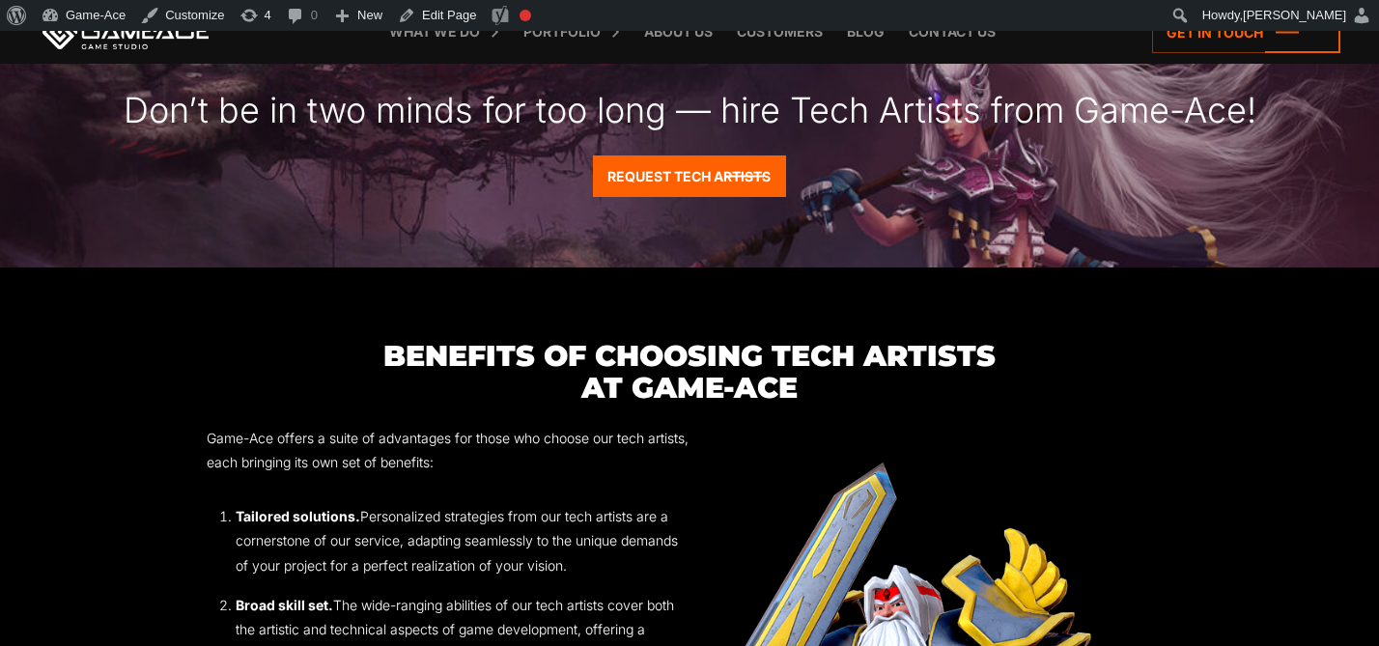
scroll to position [2054, 0]
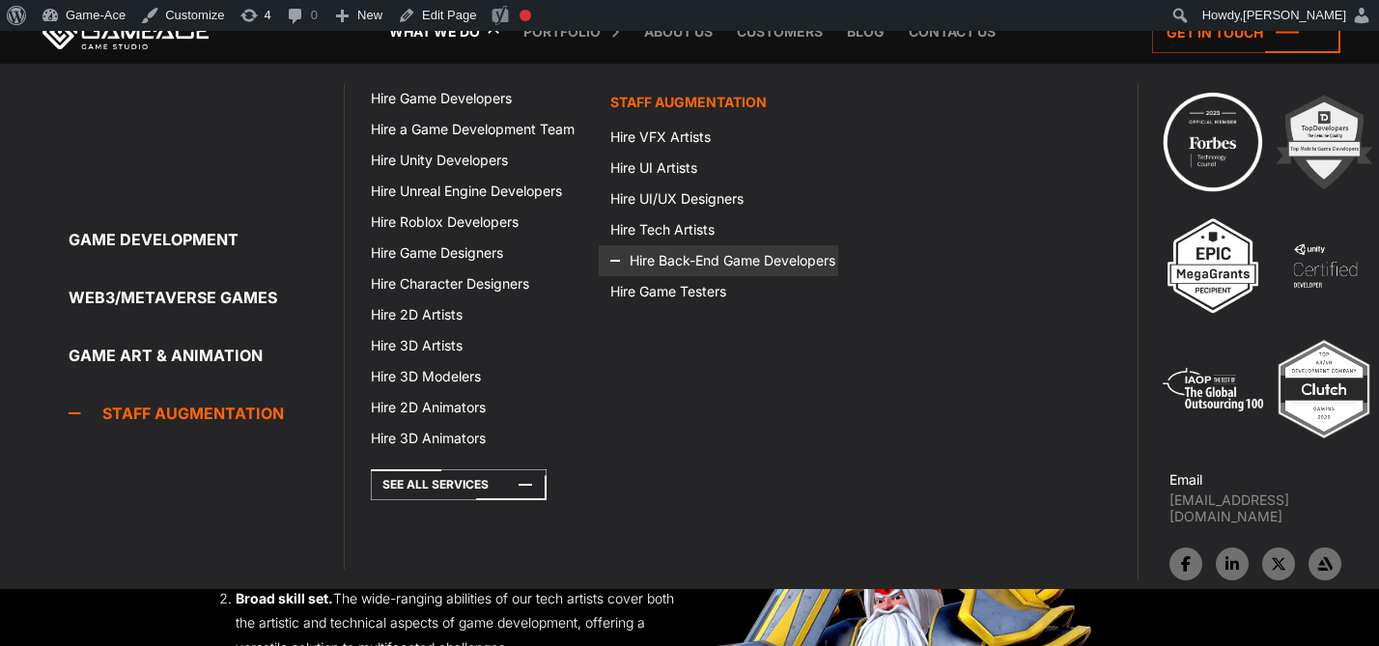
click at [702, 262] on link "Hire Back-End Game Developers" at bounding box center [718, 260] width 239 height 31
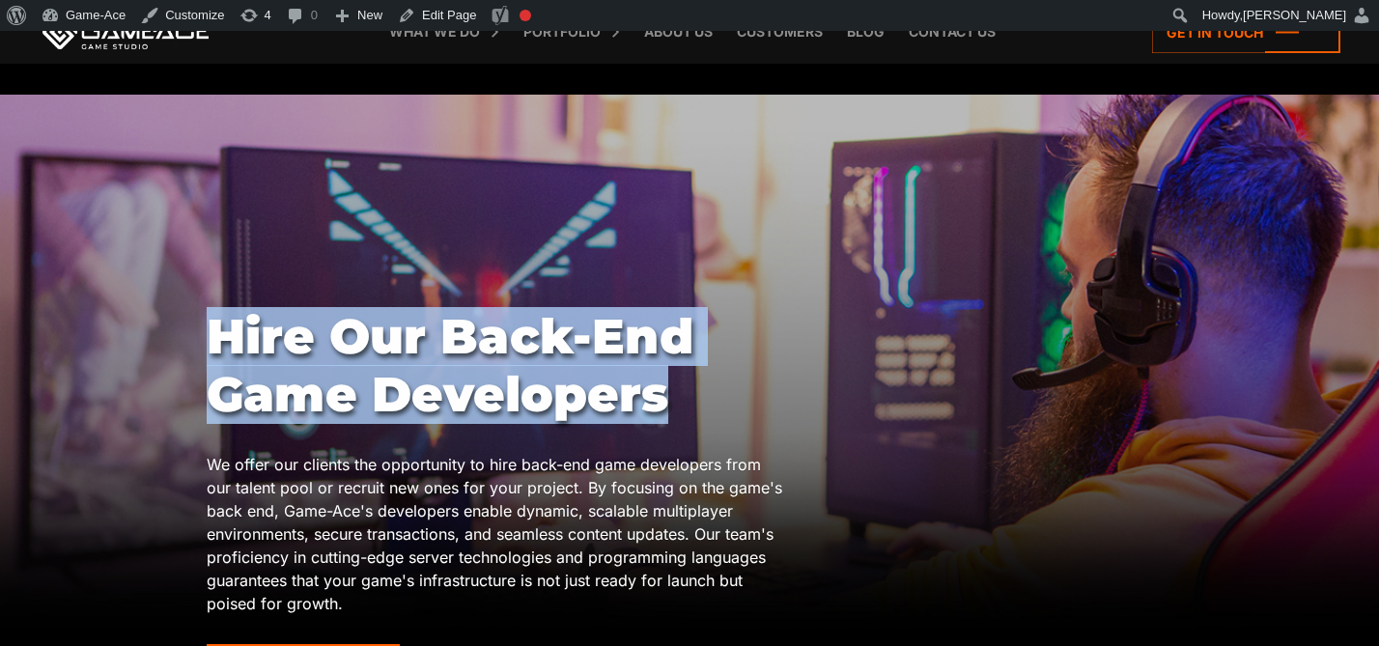
drag, startPoint x: 697, startPoint y: 403, endPoint x: 137, endPoint y: 340, distance: 563.5
copy body "Hire Our Back-End Game Developers"
click at [462, 3] on link "Edit Page" at bounding box center [437, 15] width 94 height 31
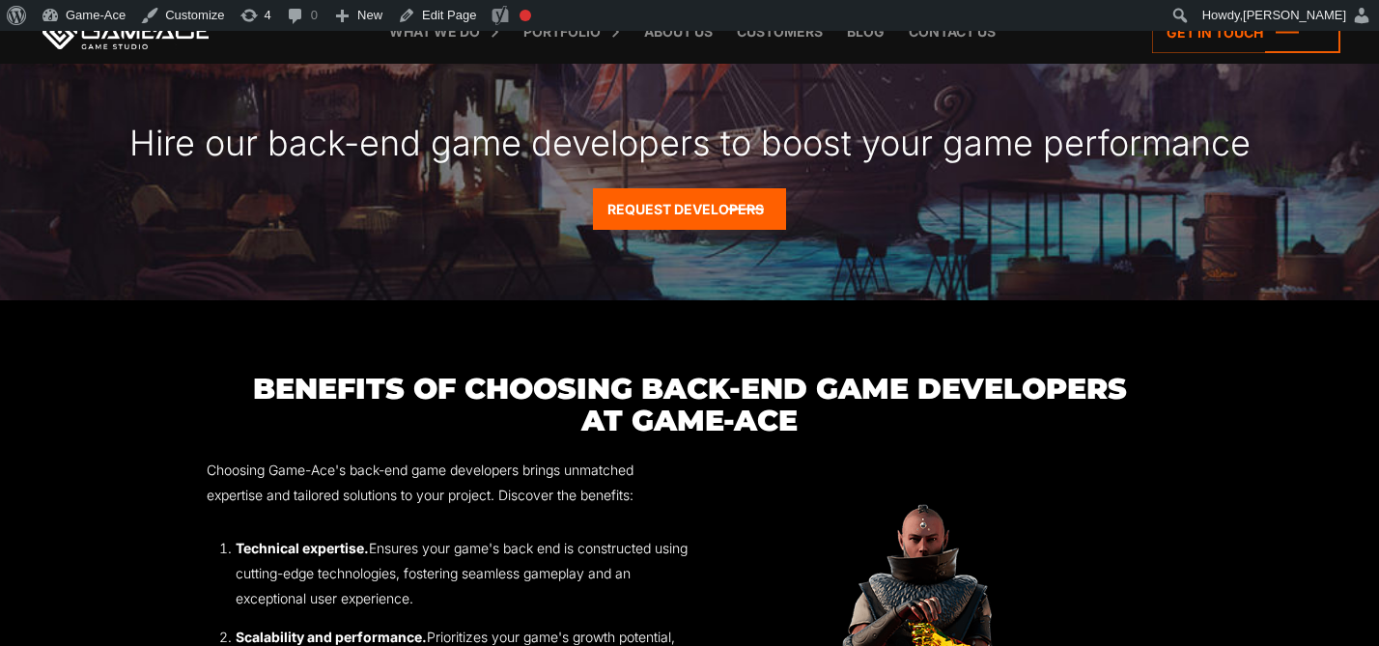
scroll to position [2476, 0]
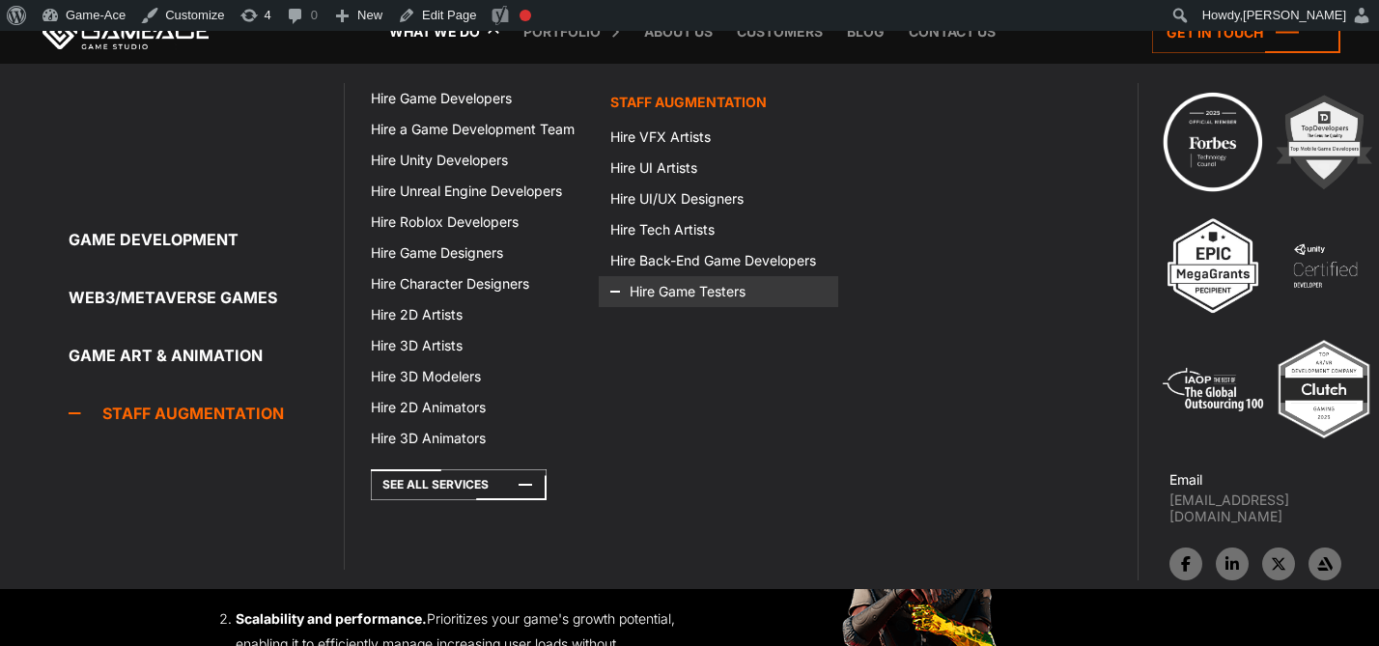
click at [701, 290] on link "Hire Game Testers" at bounding box center [718, 291] width 239 height 31
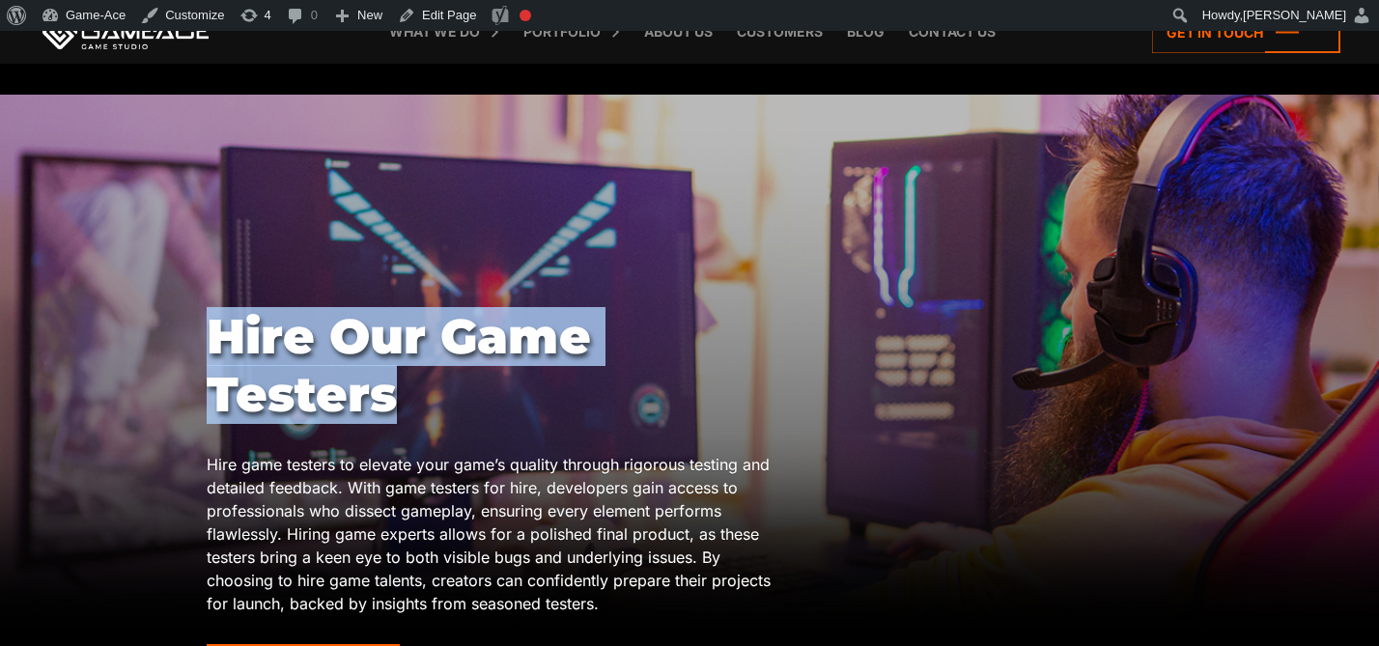
drag, startPoint x: 416, startPoint y: 396, endPoint x: 171, endPoint y: 329, distance: 254.1
copy body "Hire Our Game Testers"
click at [435, 8] on link "Edit Page" at bounding box center [437, 15] width 94 height 31
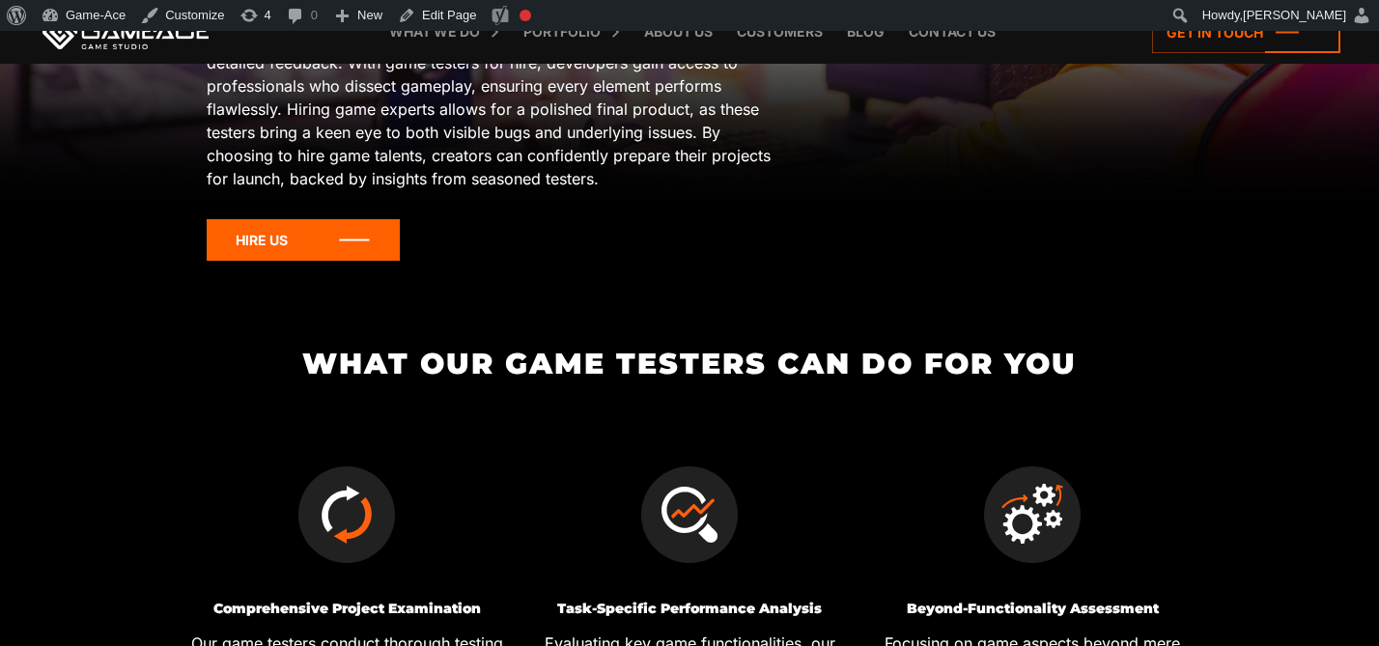
click at [295, 230] on icon at bounding box center [303, 240] width 193 height 42
